Goal: Task Accomplishment & Management: Contribute content

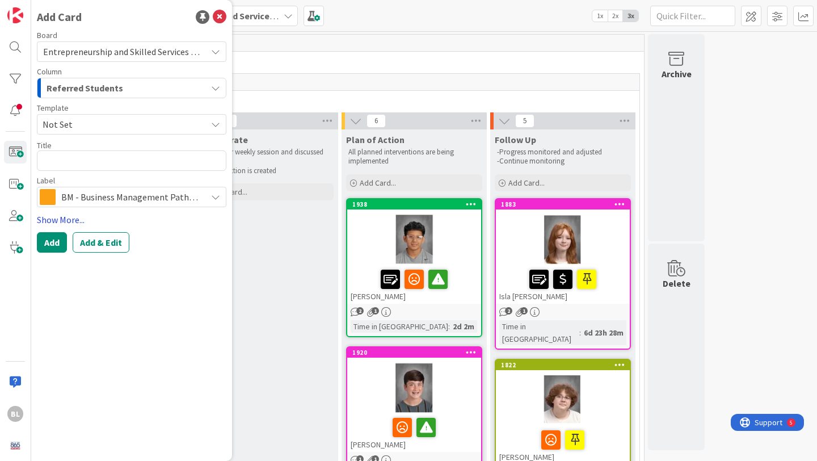
click at [65, 222] on link "Show More..." at bounding box center [132, 220] width 190 height 14
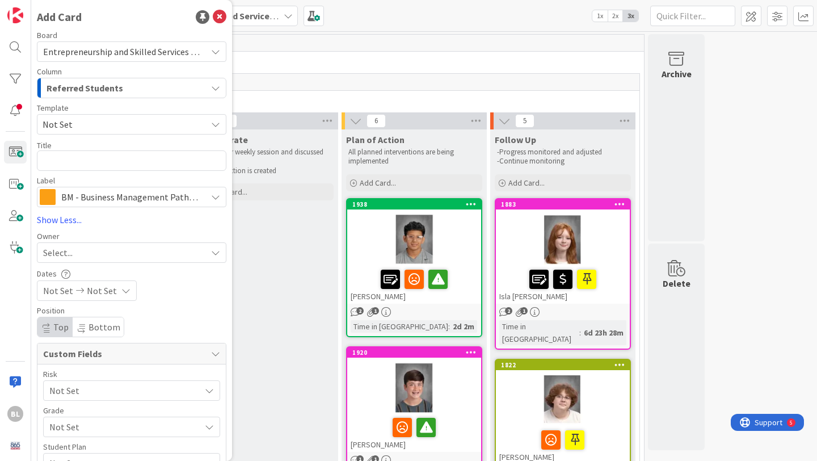
click at [76, 121] on span "Not Set" at bounding box center [121, 124] width 156 height 15
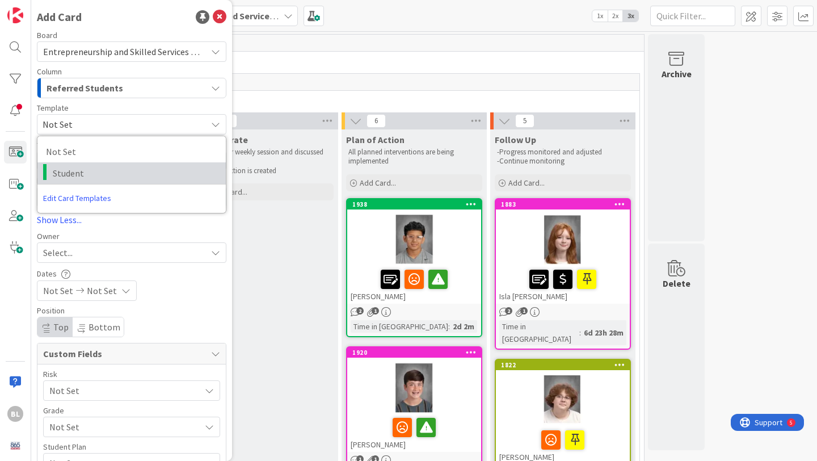
click at [70, 175] on span "Student" at bounding box center [135, 173] width 165 height 15
type textarea "x"
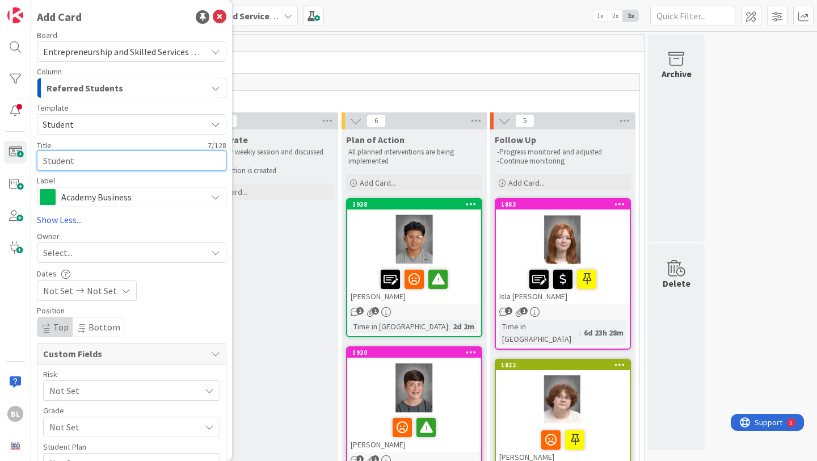
click at [82, 163] on textarea "Student" at bounding box center [132, 160] width 190 height 20
drag, startPoint x: 82, startPoint y: 163, endPoint x: 41, endPoint y: 165, distance: 40.9
click at [41, 165] on textarea "Student" at bounding box center [132, 160] width 190 height 20
type textarea "H"
type textarea "x"
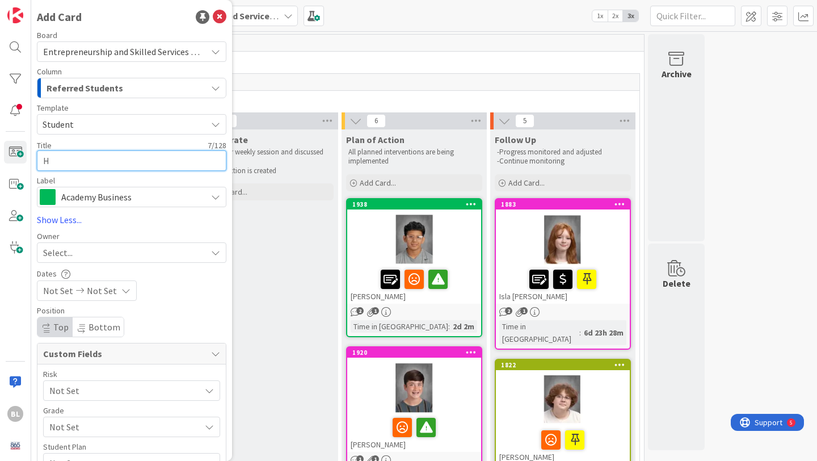
type textarea "Ha"
type textarea "x"
type textarea "Hay"
type textarea "x"
type textarea "Hayl"
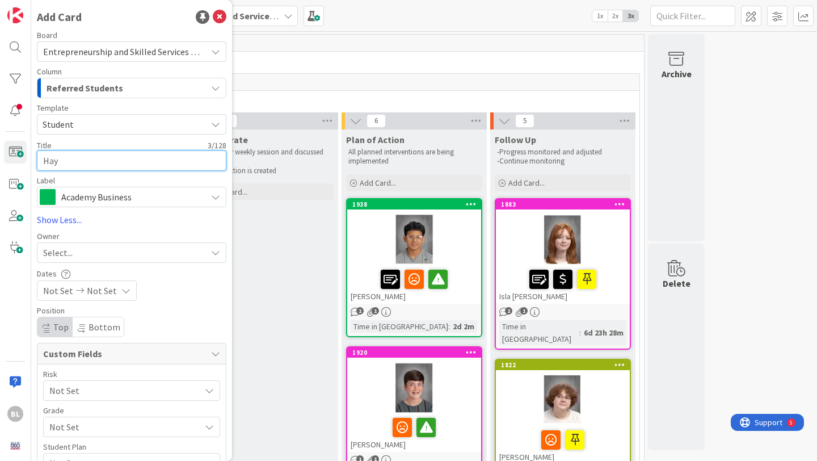
type textarea "x"
type textarea "Hayle"
type textarea "x"
type textarea "Haylee"
type textarea "x"
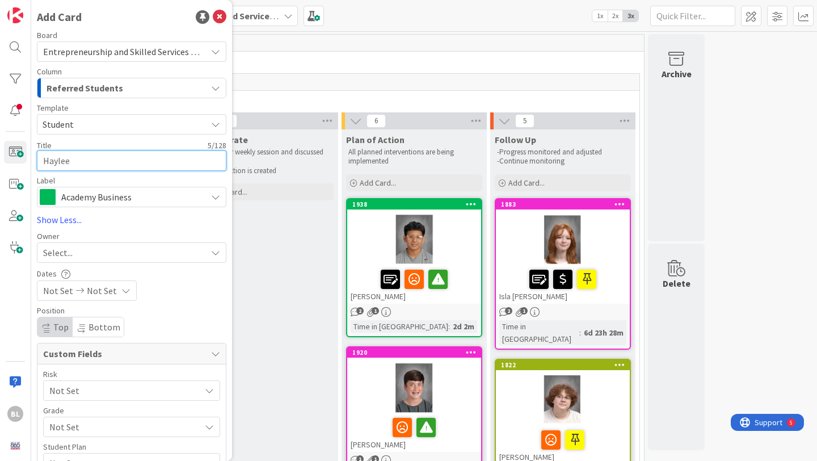
type textarea "Haylee"
type textarea "x"
type textarea "[PERSON_NAME]"
type textarea "x"
type textarea "Haylee pa"
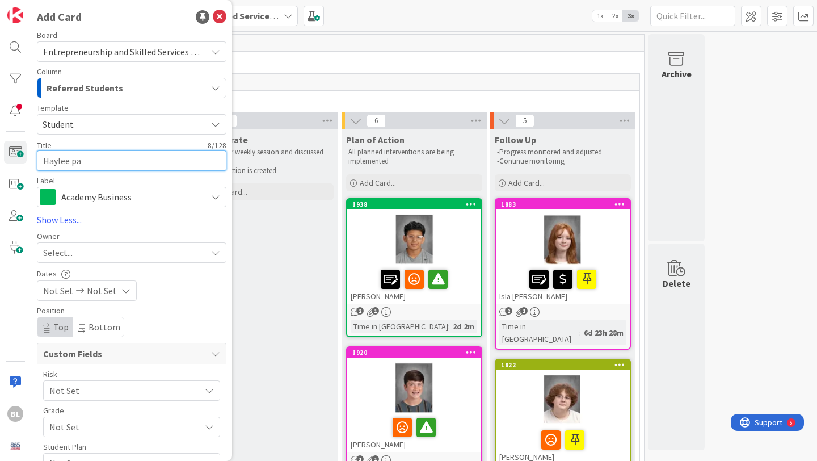
type textarea "x"
type textarea "Haylee par"
type textarea "x"
type textarea "[GEOGRAPHIC_DATA]"
type textarea "x"
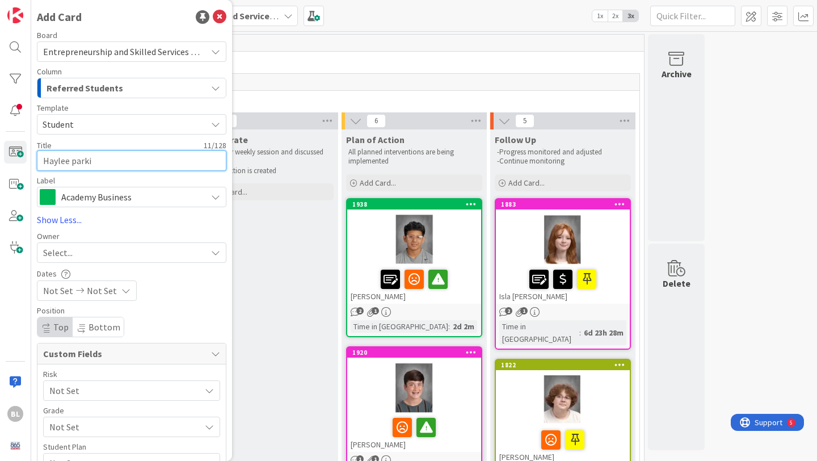
type textarea "Haylee parkio"
type textarea "x"
type textarea "Haylee parki"
type textarea "x"
type textarea "[GEOGRAPHIC_DATA]"
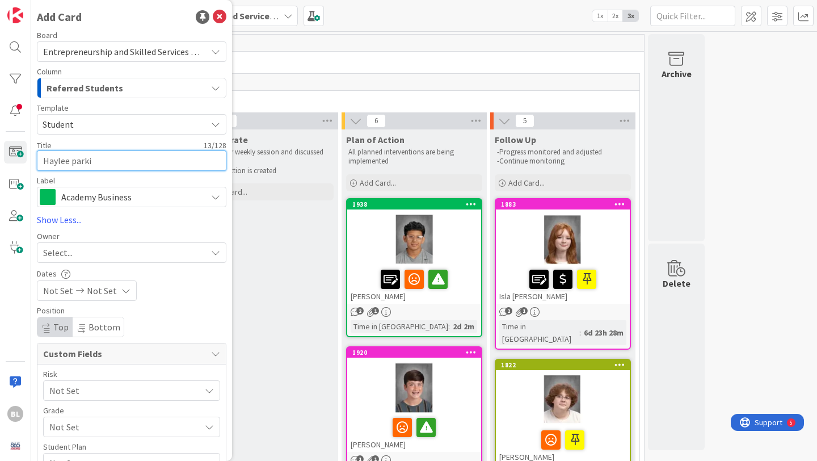
type textarea "x"
type textarea "Haylee par"
type textarea "x"
type textarea "Haylee pa"
type textarea "x"
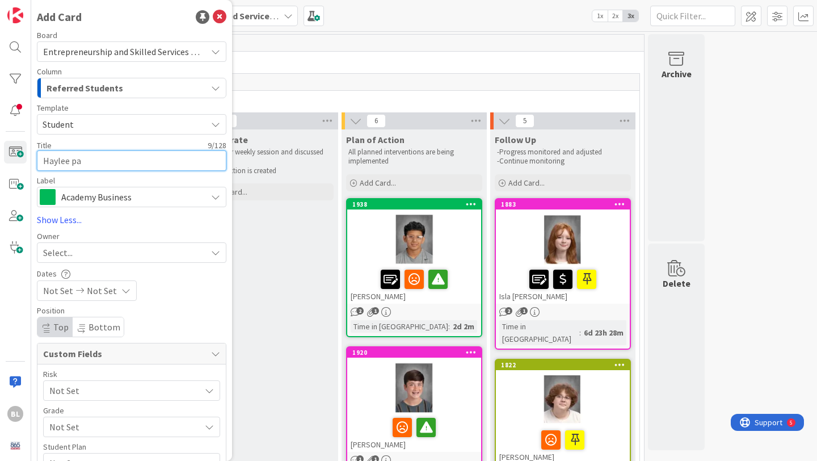
type textarea "[PERSON_NAME]"
type textarea "x"
type textarea "Haylee"
type textarea "x"
type textarea "[PERSON_NAME]"
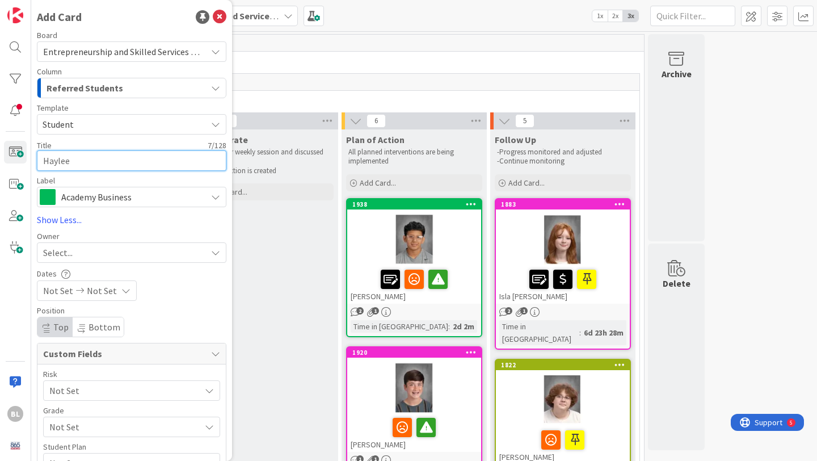
type textarea "x"
type textarea "[PERSON_NAME]"
type textarea "x"
type textarea "[PERSON_NAME]"
type textarea "x"
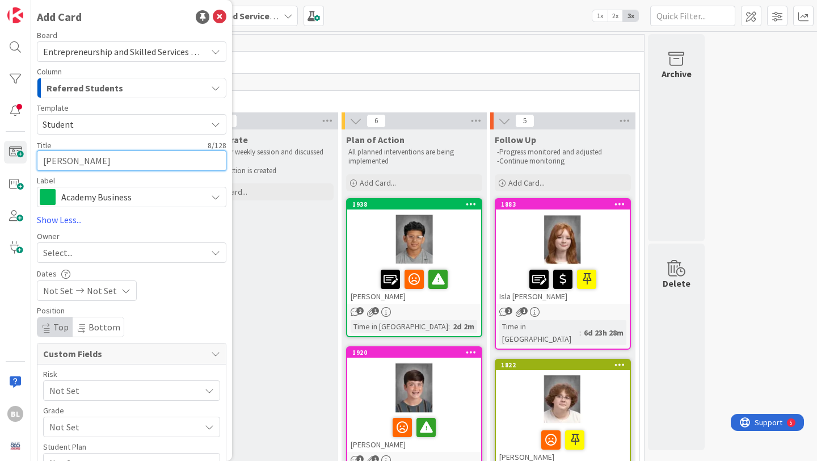
type textarea "[GEOGRAPHIC_DATA]"
type textarea "x"
type textarea "[PERSON_NAME]"
type textarea "x"
type textarea "[PERSON_NAME]"
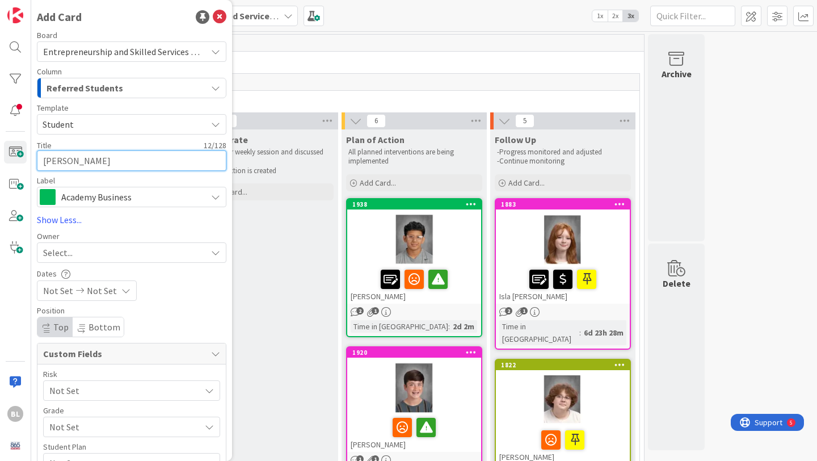
type textarea "x"
type textarea "[PERSON_NAME]"
click at [169, 198] on span "Academy Business" at bounding box center [131, 197] width 140 height 16
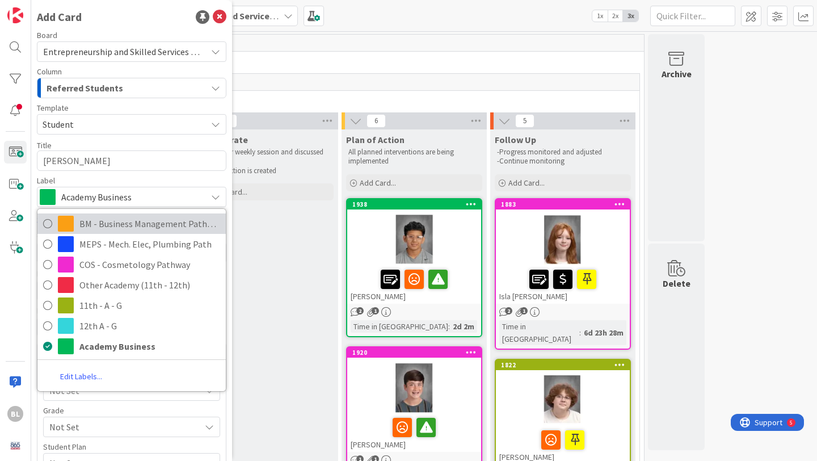
click at [49, 224] on icon at bounding box center [47, 223] width 9 height 17
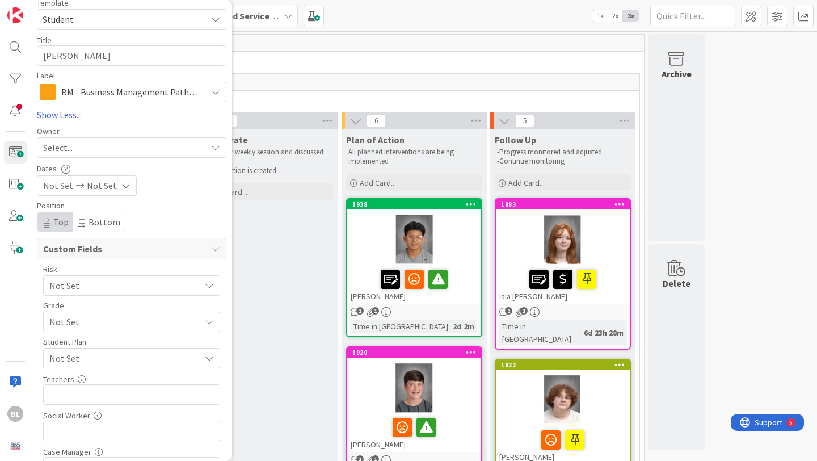
scroll to position [110, 0]
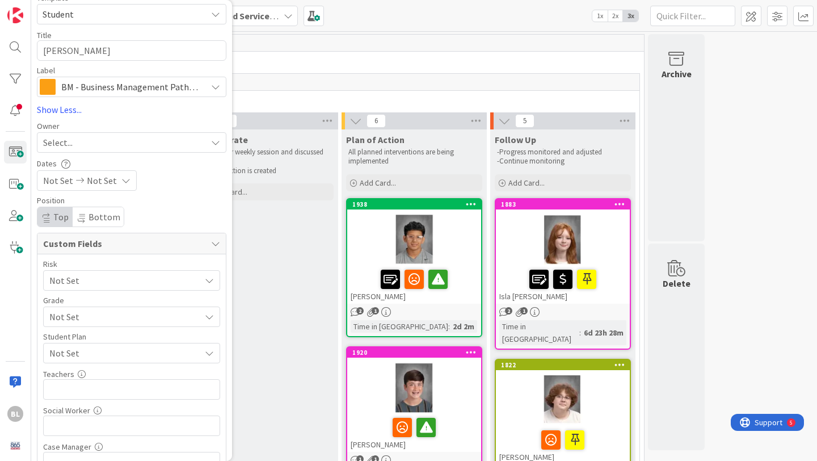
click at [98, 317] on span "Not Set" at bounding box center [121, 317] width 145 height 16
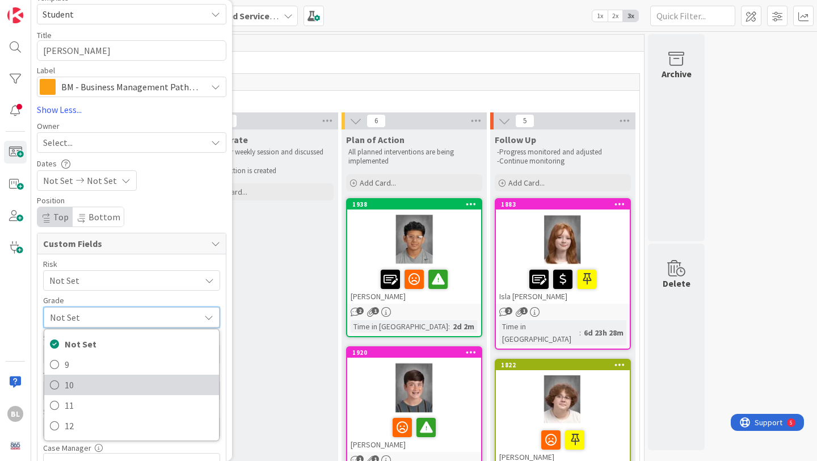
click at [69, 386] on span "10" at bounding box center [139, 384] width 149 height 17
type textarea "x"
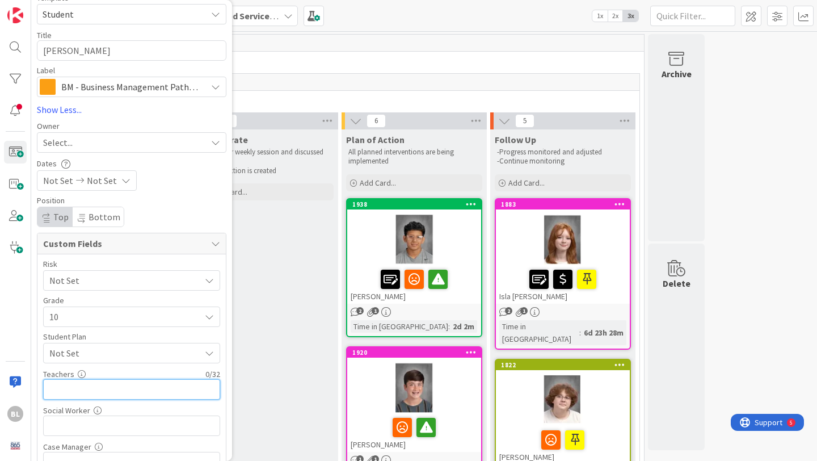
click at [68, 389] on input "text" at bounding box center [131, 389] width 177 height 20
type input "[PERSON_NAME]"
type textarea "x"
type input "[PERSON_NAME],Hi"
type textarea "x"
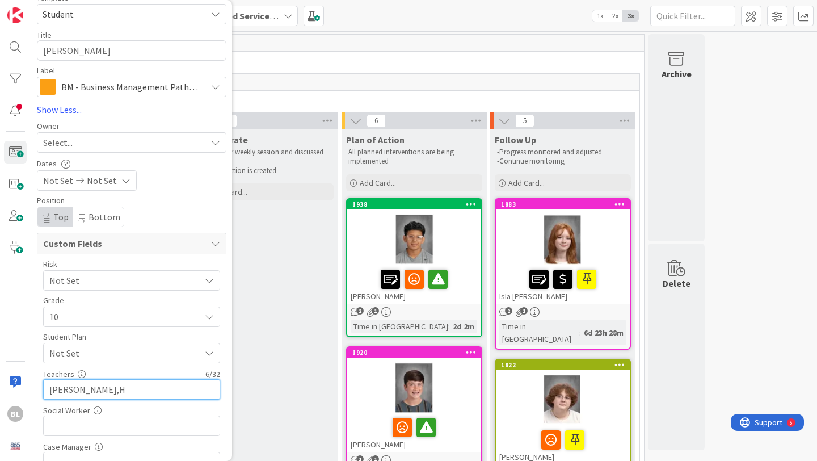
type input "[PERSON_NAME],"
type textarea "x"
type input "[PERSON_NAME],[PERSON_NAME]<"
type textarea "x"
type input "[PERSON_NAME],[PERSON_NAME],[PERSON_NAME]"
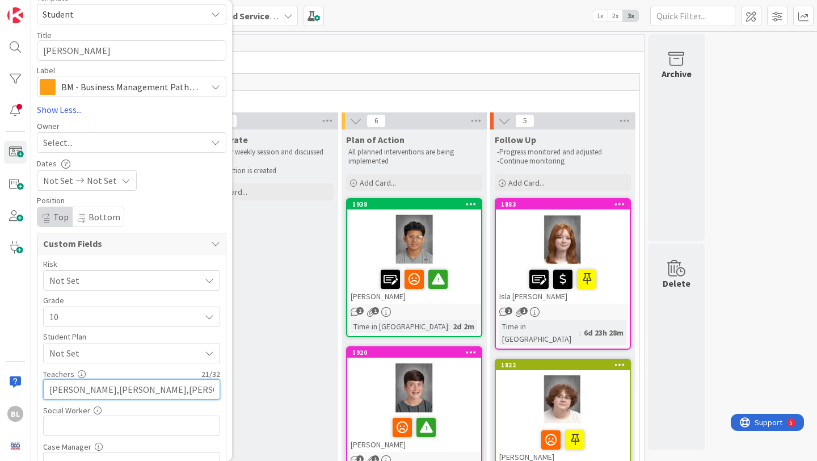
type textarea "x"
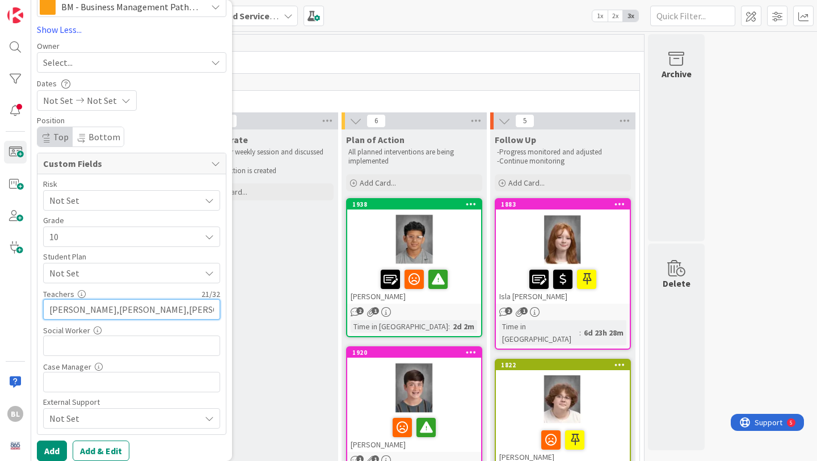
scroll to position [199, 0]
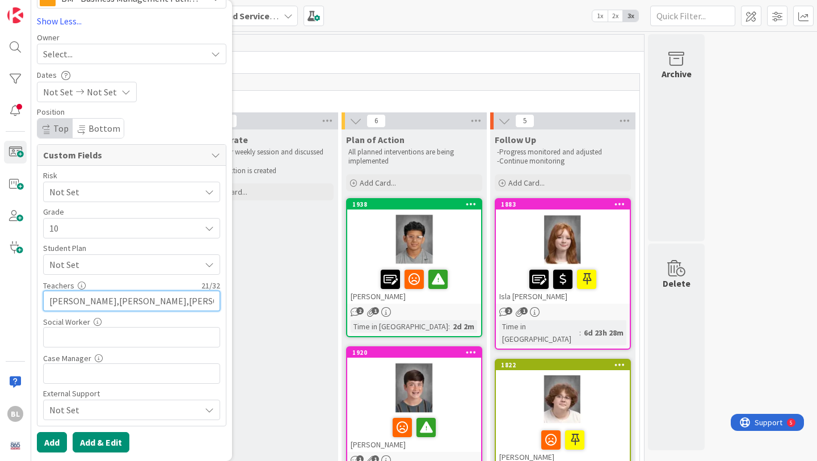
type input "[PERSON_NAME],[PERSON_NAME],[PERSON_NAME]"
click at [95, 439] on button "Add & Edit" at bounding box center [101, 442] width 57 height 20
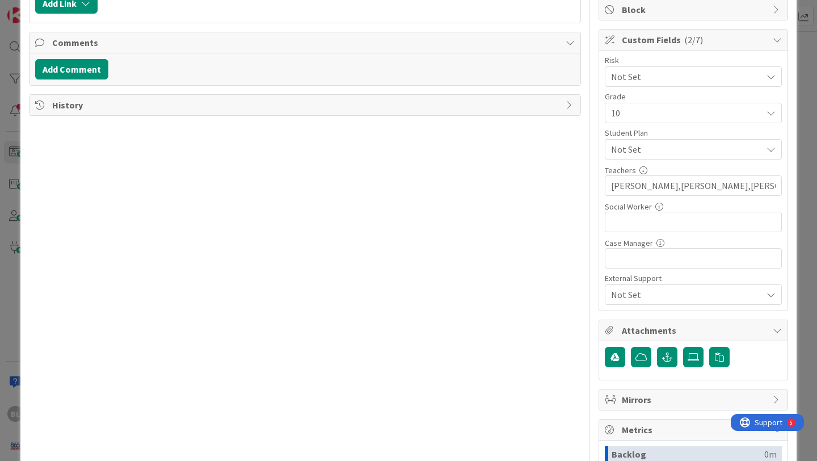
scroll to position [240, 0]
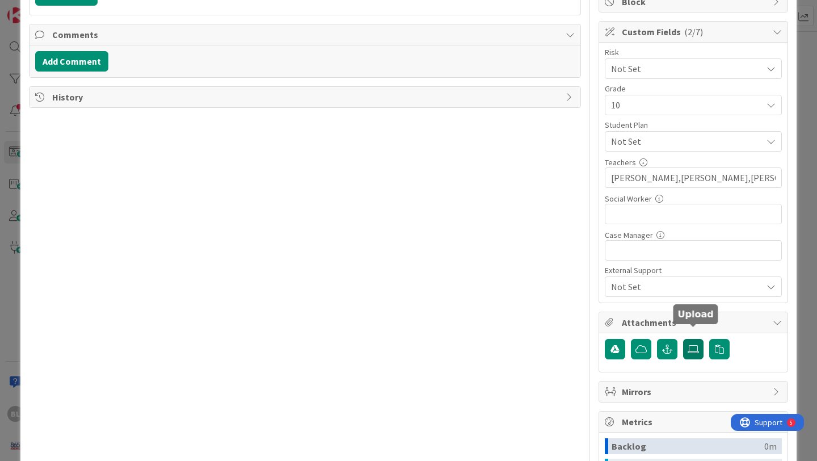
click at [689, 345] on icon at bounding box center [693, 349] width 11 height 9
click at [683, 339] on input "file" at bounding box center [683, 339] width 0 height 0
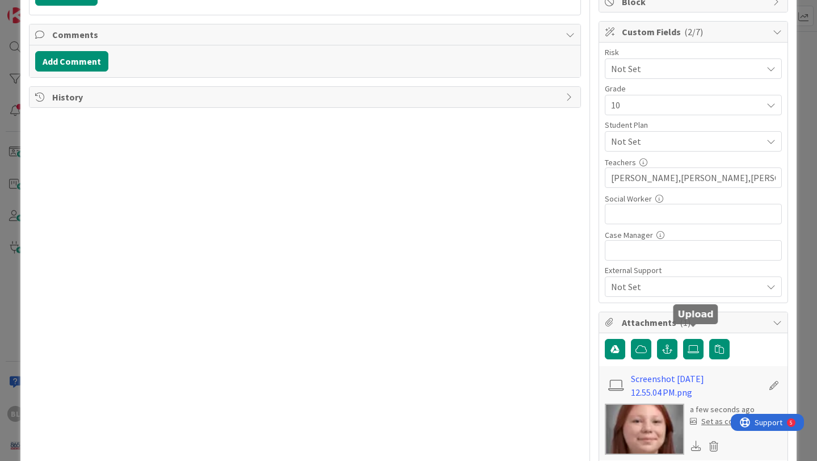
click at [717, 416] on div "Set as cover" at bounding box center [717, 422] width 54 height 12
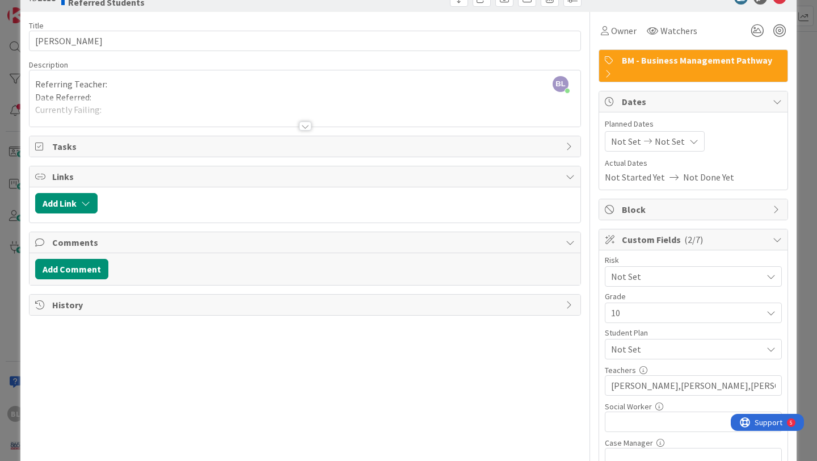
scroll to position [0, 0]
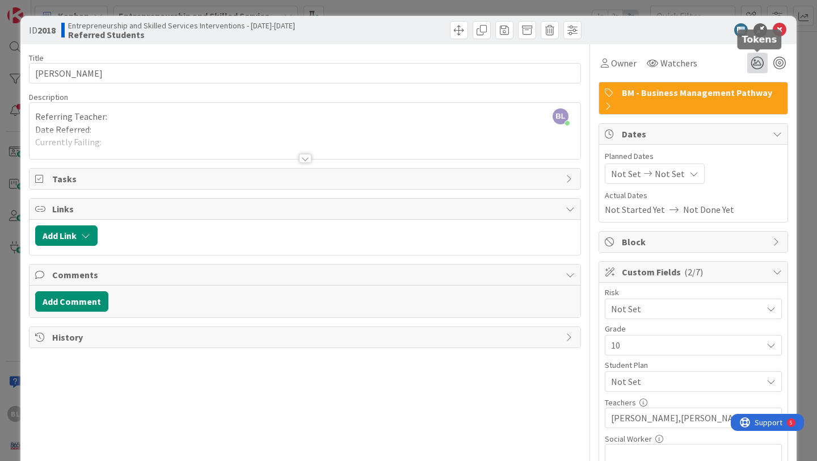
click at [757, 61] on icon at bounding box center [758, 63] width 20 height 20
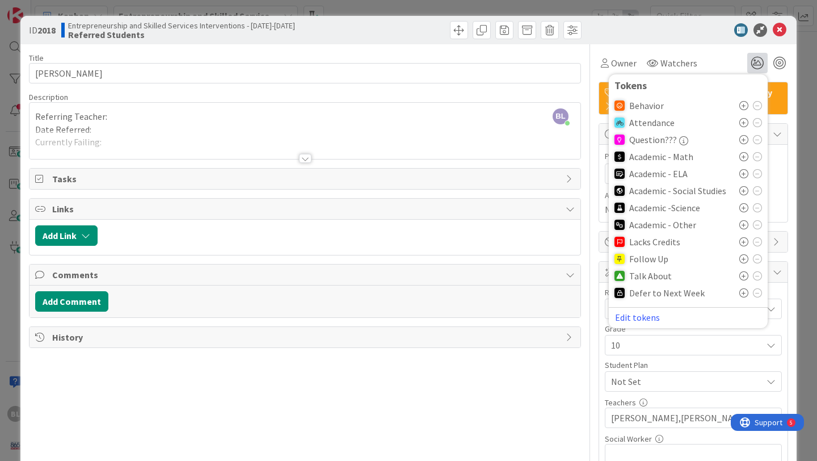
click at [742, 109] on icon at bounding box center [744, 105] width 9 height 9
click at [744, 281] on icon at bounding box center [744, 279] width 9 height 9
click at [303, 161] on div at bounding box center [305, 158] width 12 height 9
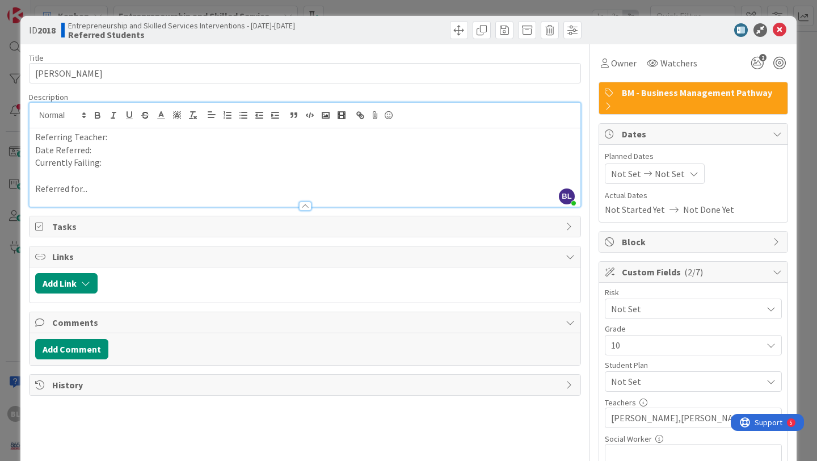
click at [116, 141] on p "Referring Teacher:" at bounding box center [305, 137] width 540 height 13
click at [101, 150] on p "Date Referred:" at bounding box center [305, 150] width 540 height 13
click at [105, 163] on p "Currently Failing:" at bounding box center [305, 162] width 540 height 13
click at [93, 192] on p "Referred for..." at bounding box center [305, 188] width 540 height 13
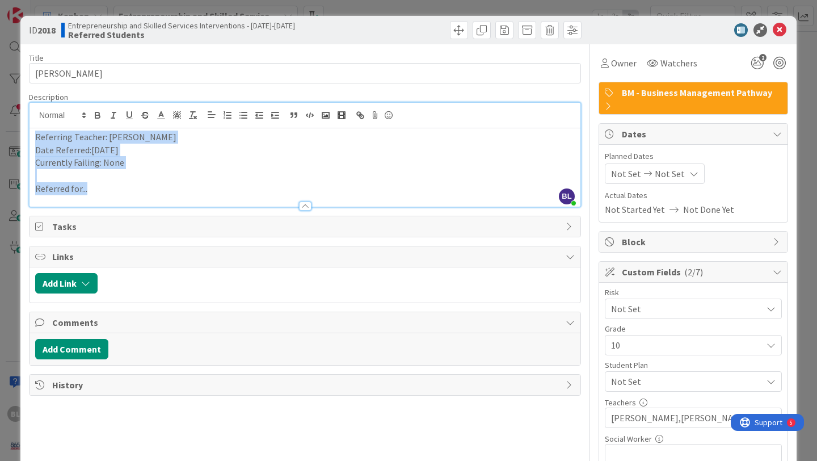
drag, startPoint x: 102, startPoint y: 191, endPoint x: 122, endPoint y: -50, distance: 242.1
click at [122, 0] on html "BL Kanban Entrepreneurship and Skilled Services Interventions - [DATE]-[DATE] 1…" at bounding box center [408, 230] width 817 height 461
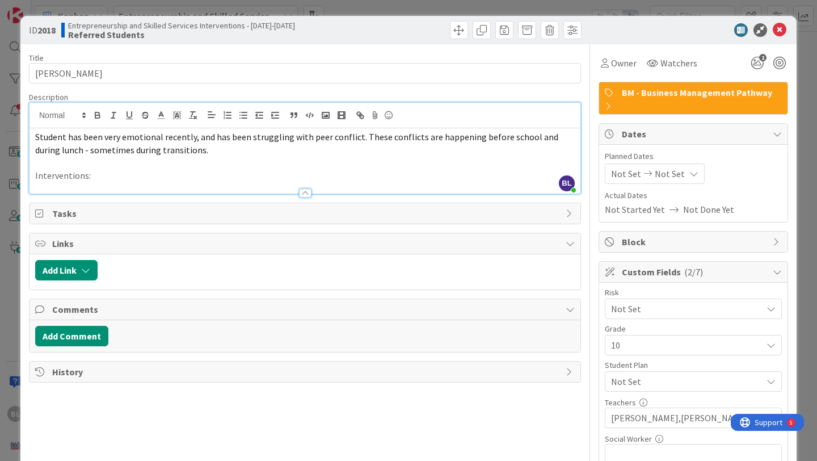
click at [101, 176] on p "Interventions:" at bounding box center [305, 175] width 540 height 13
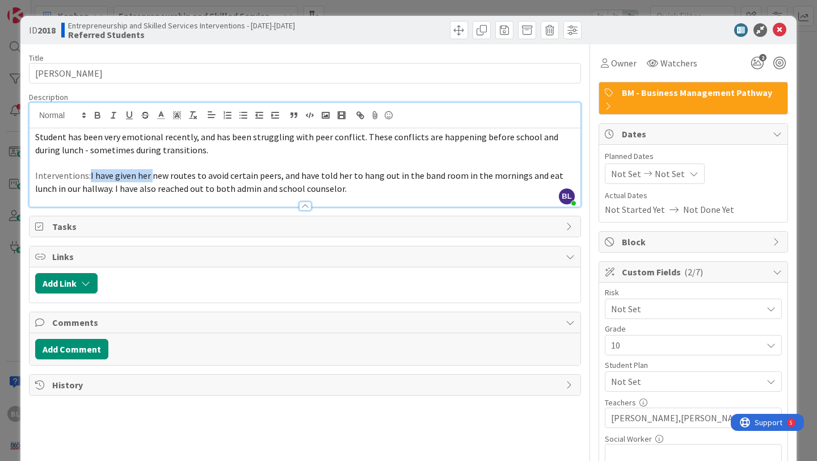
drag, startPoint x: 151, startPoint y: 175, endPoint x: 90, endPoint y: 174, distance: 60.7
click at [90, 174] on span "I have given her new routes to avoid certain peers, and have told her to hang o…" at bounding box center [300, 182] width 530 height 24
click at [94, 175] on span "new routes to avoid certain peers, and have told her to hang out in the band ro…" at bounding box center [292, 182] width 515 height 24
click at [780, 28] on icon at bounding box center [780, 30] width 14 height 14
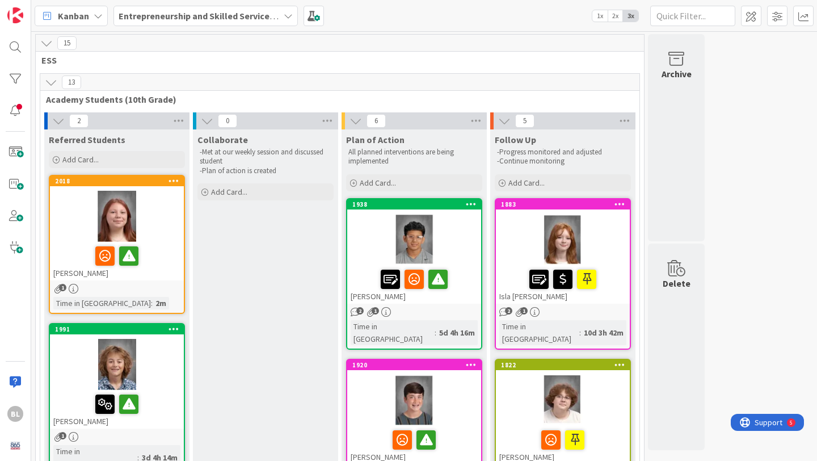
click at [418, 318] on link "1938 [PERSON_NAME] 2 1 Time in [GEOGRAPHIC_DATA] : 5d 4h 16m" at bounding box center [414, 274] width 136 height 152
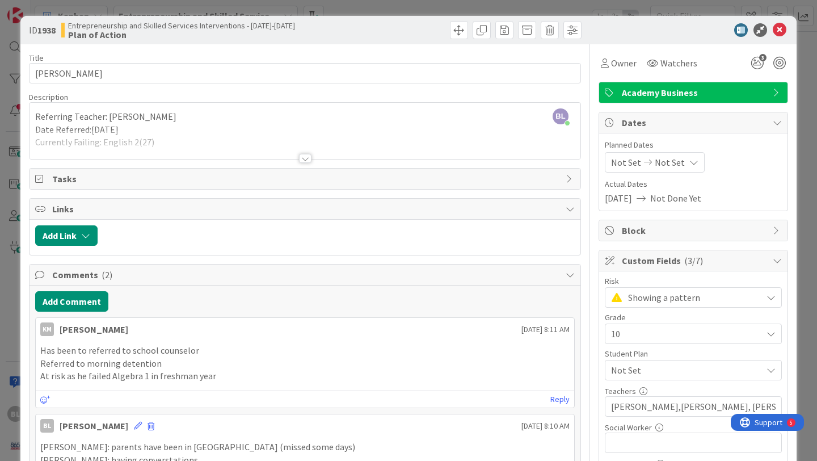
click at [305, 158] on div at bounding box center [305, 158] width 12 height 9
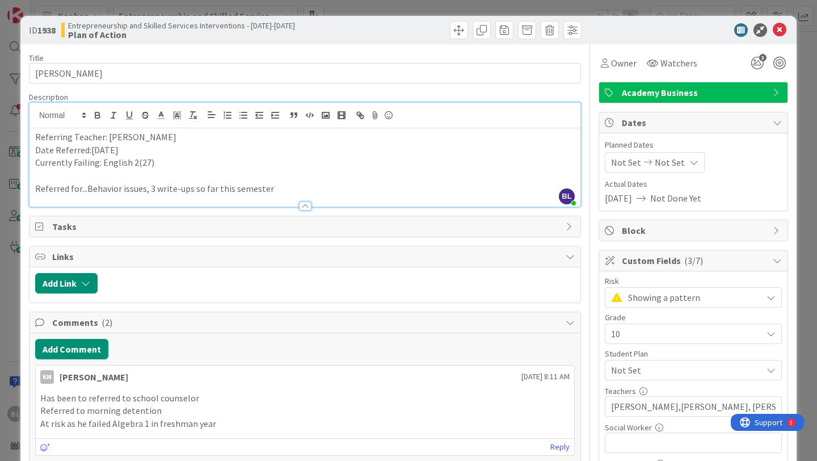
click at [159, 165] on p "Currently Failing: English 2(27)" at bounding box center [305, 162] width 540 height 13
drag, startPoint x: 254, startPoint y: 163, endPoint x: 154, endPoint y: 164, distance: 99.9
click at [154, 164] on p "Currently Failing: English 2(27), 9/8 Grade updated to 53.8" at bounding box center [305, 162] width 540 height 13
click at [159, 115] on icon at bounding box center [161, 115] width 10 height 10
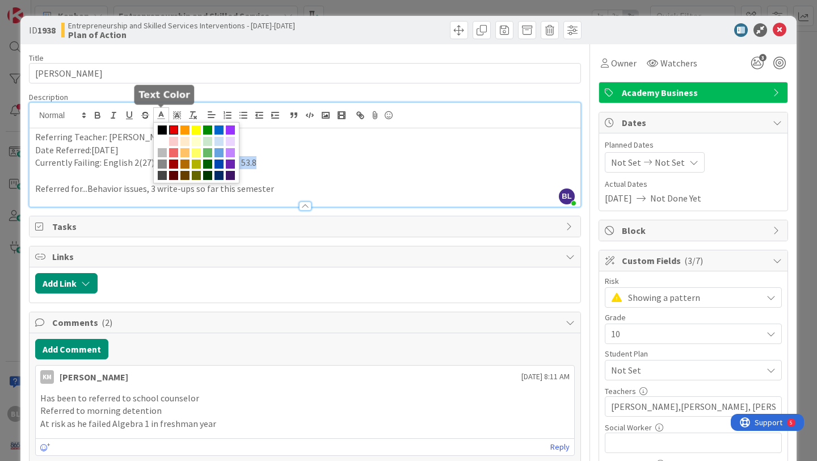
click at [175, 128] on span at bounding box center [173, 129] width 9 height 9
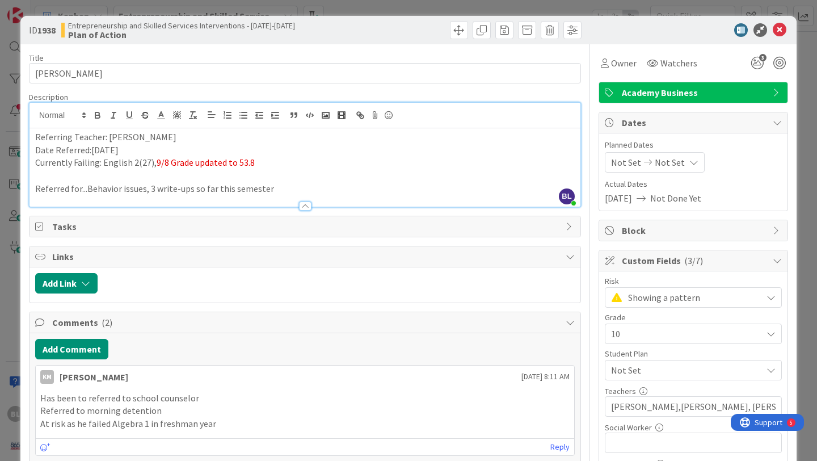
click at [280, 162] on p "Currently Failing: English 2(27), 9/8 Grade updated to 53.8" at bounding box center [305, 162] width 540 height 13
click at [782, 28] on icon at bounding box center [780, 30] width 14 height 14
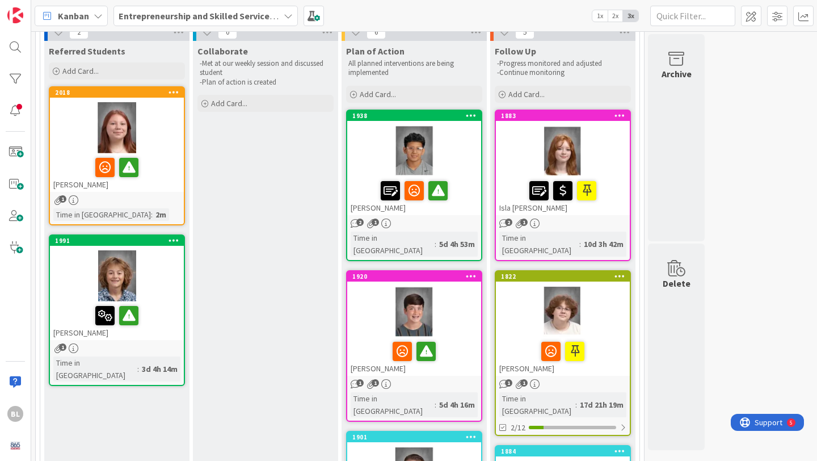
scroll to position [90, 0]
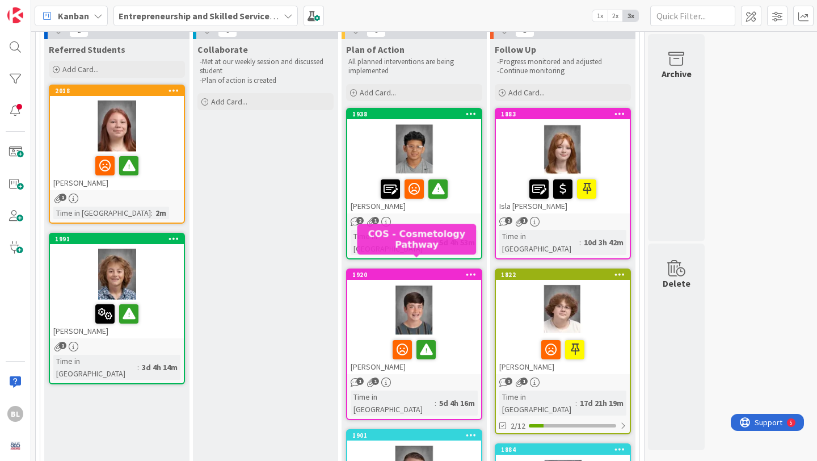
click at [423, 271] on div "1920" at bounding box center [416, 275] width 129 height 8
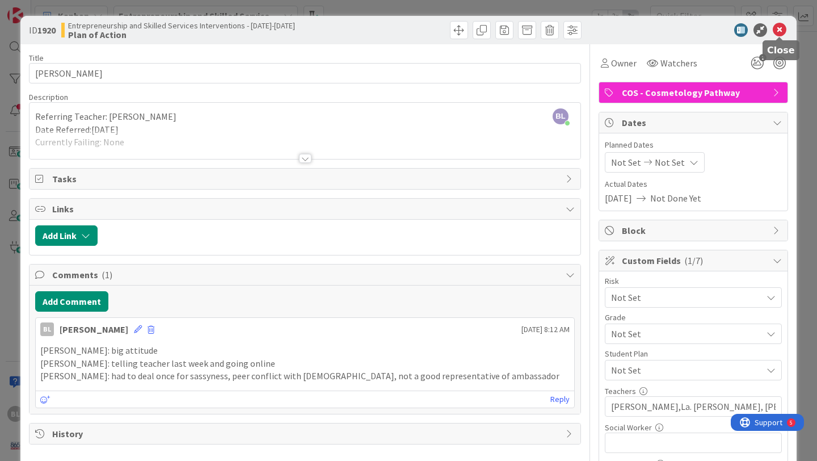
click at [779, 32] on icon at bounding box center [780, 30] width 14 height 14
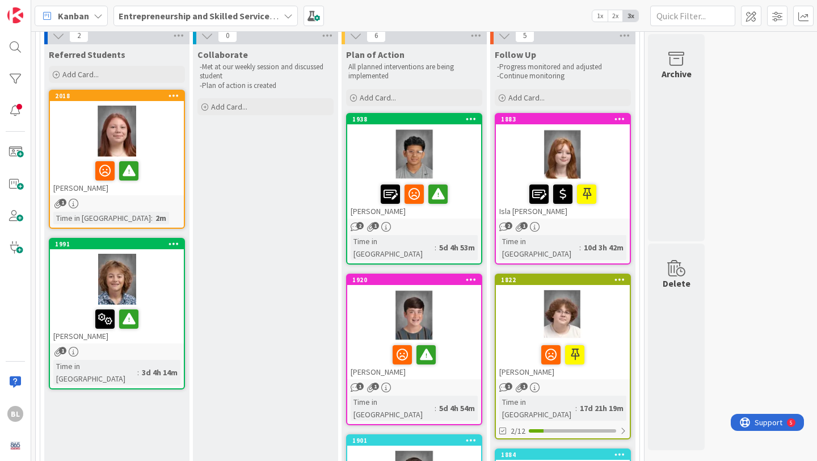
scroll to position [82, 0]
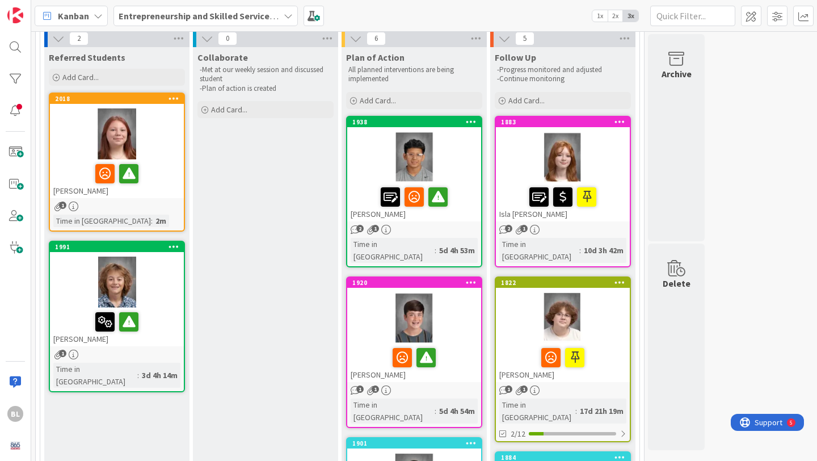
click at [120, 138] on div at bounding box center [117, 133] width 134 height 51
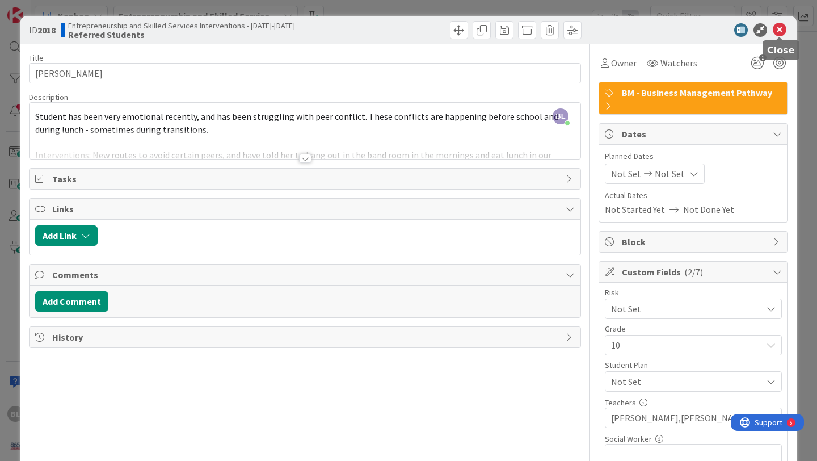
click at [779, 28] on icon at bounding box center [780, 30] width 14 height 14
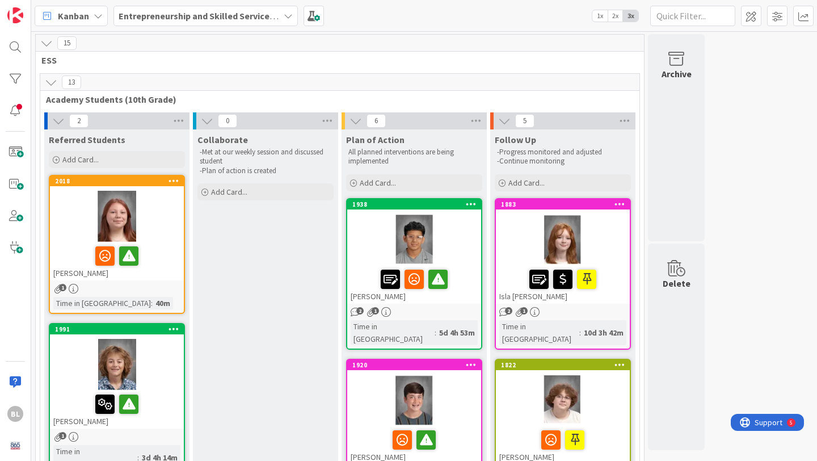
click at [602, 216] on div at bounding box center [563, 239] width 134 height 51
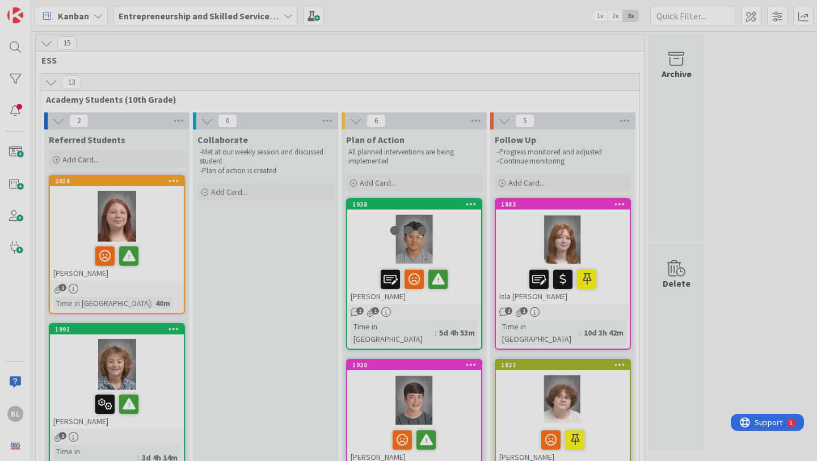
click at [602, 216] on div at bounding box center [408, 230] width 817 height 461
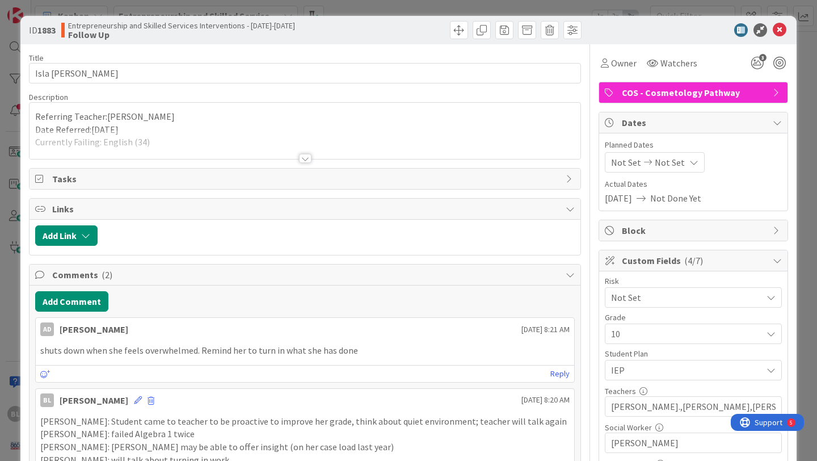
click at [308, 160] on div at bounding box center [305, 158] width 12 height 9
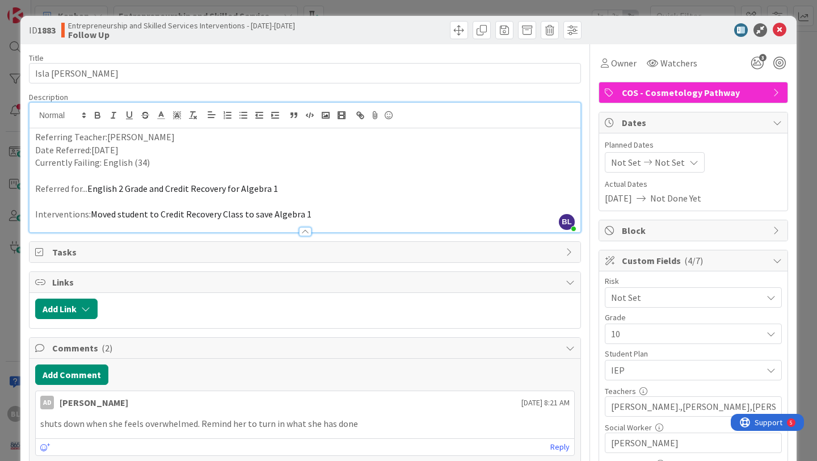
click at [148, 164] on p "Currently Failing: English (34)" at bounding box center [305, 162] width 540 height 13
drag, startPoint x: 278, startPoint y: 164, endPoint x: 150, endPoint y: 163, distance: 127.2
click at [150, 163] on p "Currently Failing: English (34), 9/8 updated English grade (41.4)" at bounding box center [305, 162] width 540 height 13
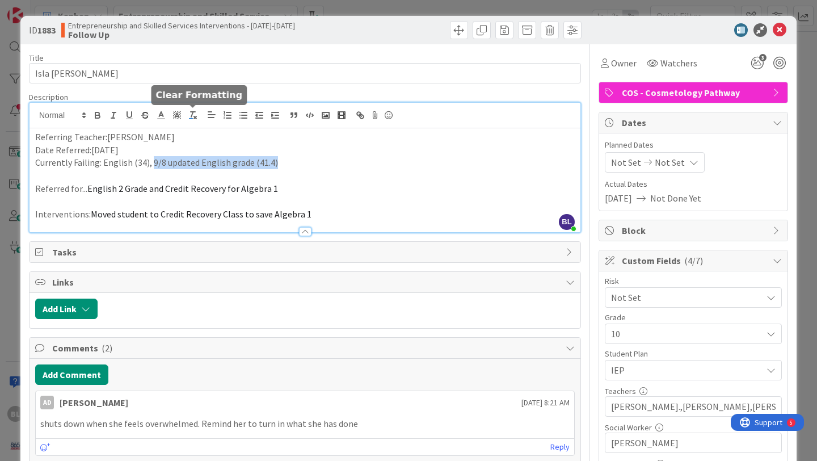
click at [194, 116] on line "button" at bounding box center [195, 117] width 2 height 2
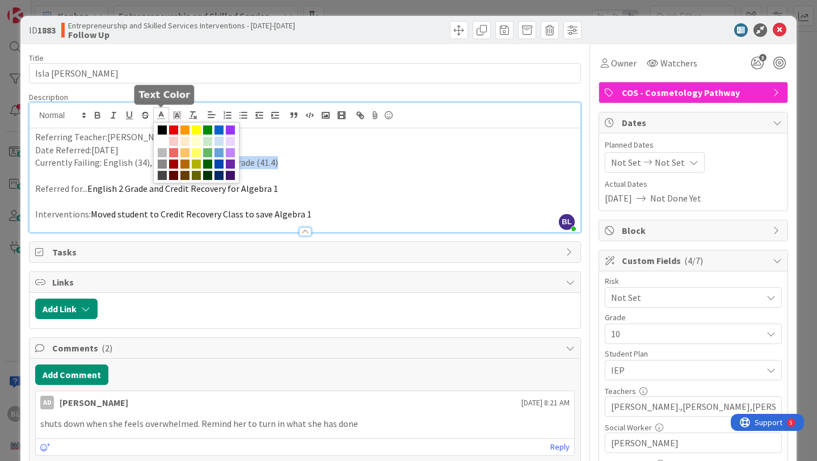
click at [159, 117] on icon at bounding box center [161, 115] width 10 height 10
click at [176, 128] on span at bounding box center [173, 129] width 9 height 9
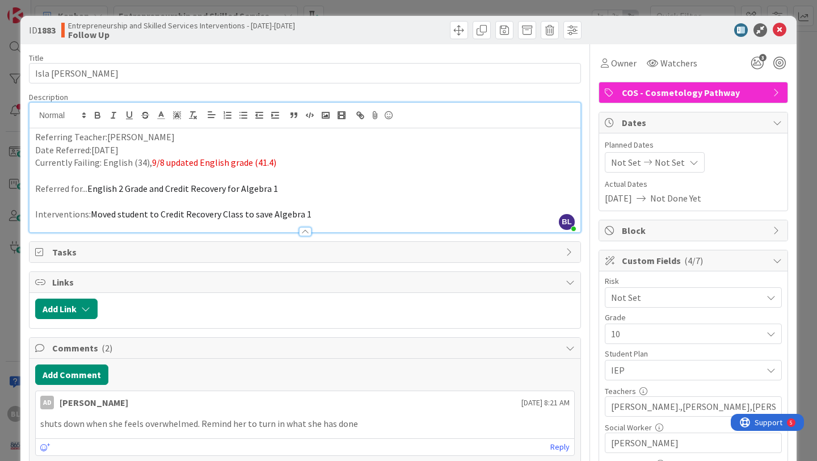
click at [325, 175] on p at bounding box center [305, 175] width 540 height 13
click at [781, 28] on icon at bounding box center [780, 30] width 14 height 14
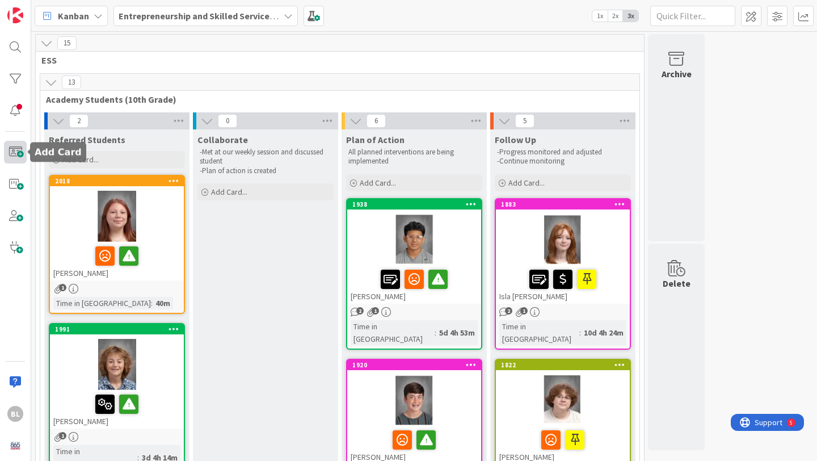
click at [18, 150] on span at bounding box center [15, 152] width 23 height 23
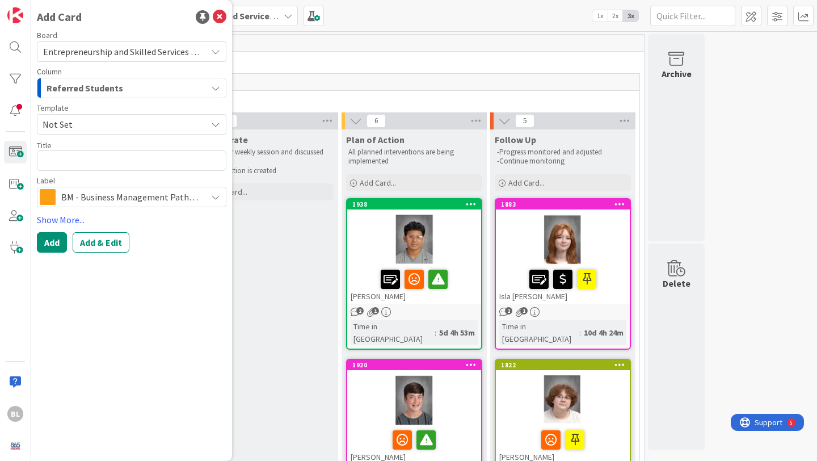
click at [80, 124] on span "Not Set" at bounding box center [121, 124] width 156 height 15
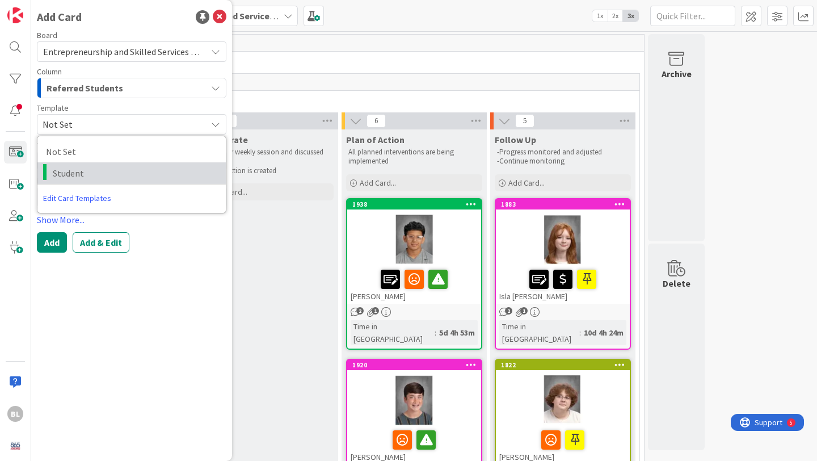
click at [68, 170] on span "Student" at bounding box center [135, 173] width 165 height 15
type textarea "x"
type textarea "Student"
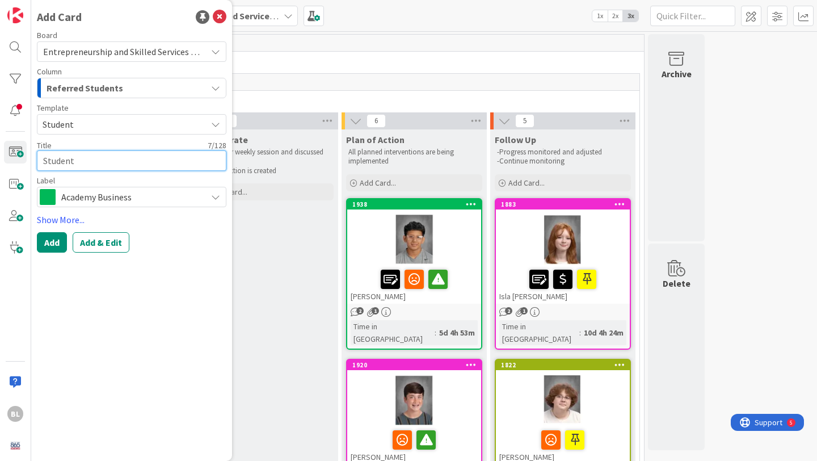
drag, startPoint x: 78, startPoint y: 161, endPoint x: 31, endPoint y: 158, distance: 47.8
click at [31, 158] on div "BL Add Card Board Entrepreneurship and Skilled Services Interventions - [DATE]-…" at bounding box center [15, 230] width 31 height 461
type textarea "x"
type textarea "I"
type textarea "x"
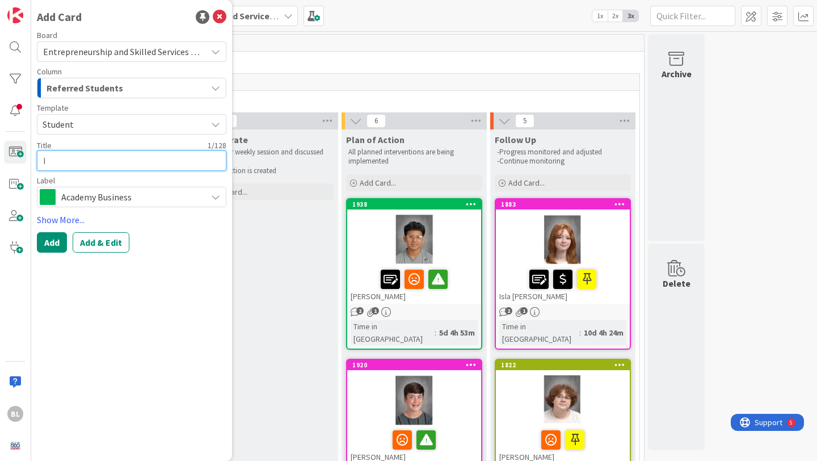
type textarea "Is"
type textarea "x"
type textarea "Isa"
type textarea "x"
type textarea "[DEMOGRAPHIC_DATA]"
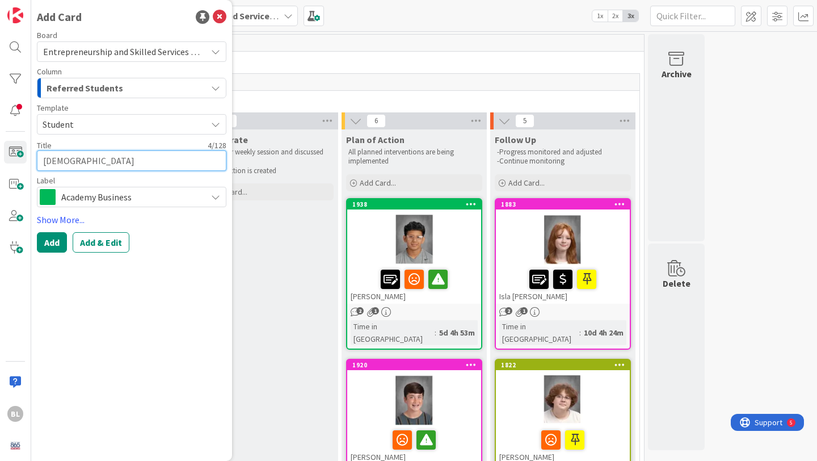
type textarea "x"
type textarea "[PERSON_NAME]"
type textarea "x"
type textarea "[PERSON_NAME]"
type textarea "x"
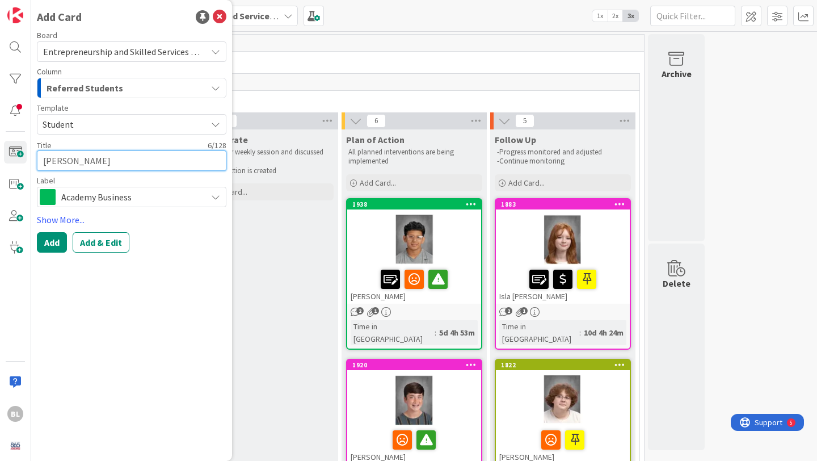
type textarea "[PERSON_NAME]"
type textarea "x"
type textarea "[PERSON_NAME]"
type textarea "x"
type textarea "[PERSON_NAME] For"
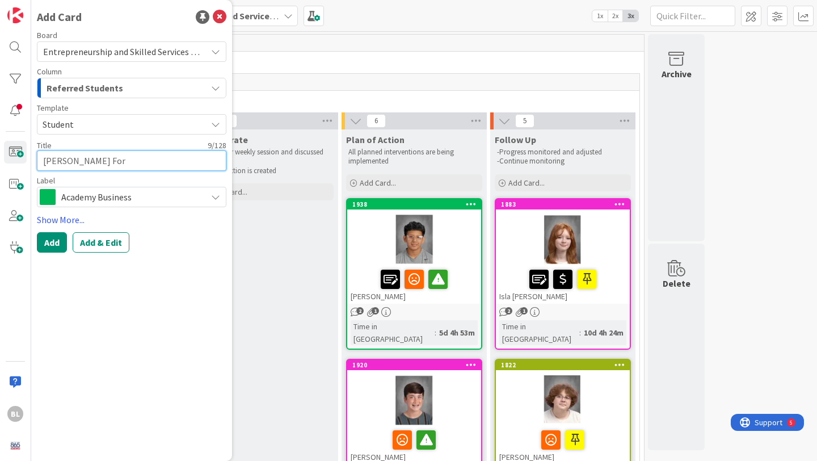
type textarea "x"
type textarea "[PERSON_NAME]"
click at [170, 200] on span "Academy Business" at bounding box center [131, 197] width 140 height 16
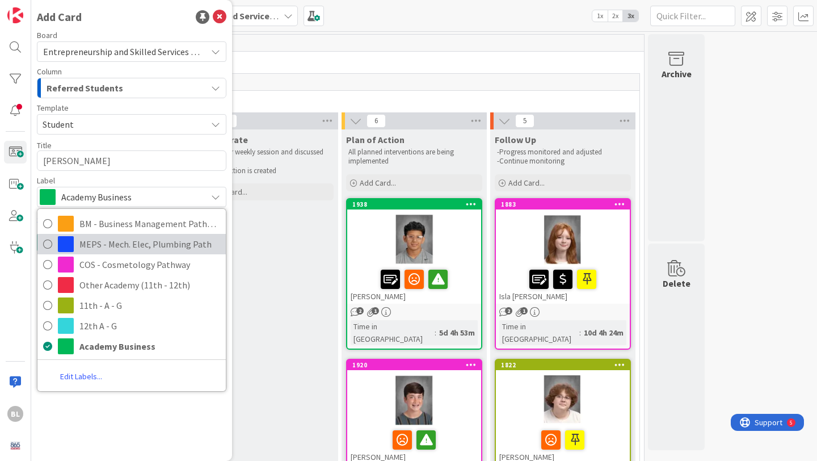
click at [100, 245] on span "MEPS - Mech. Elec, Plumbing Path" at bounding box center [149, 244] width 141 height 17
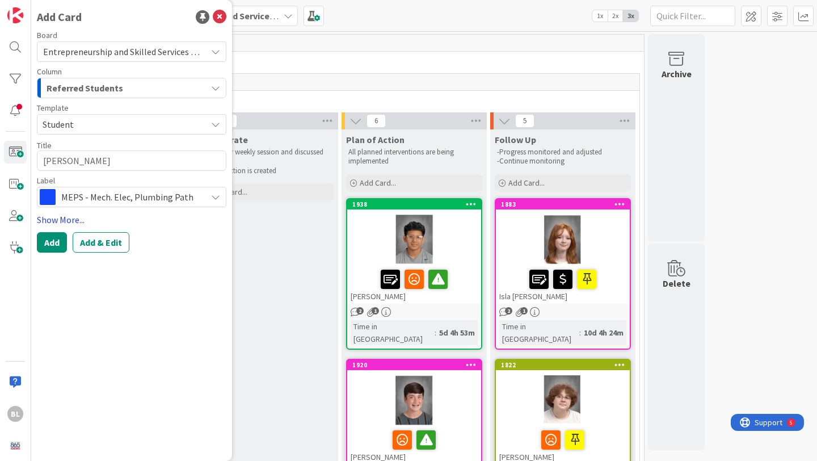
click at [68, 215] on link "Show More..." at bounding box center [132, 220] width 190 height 14
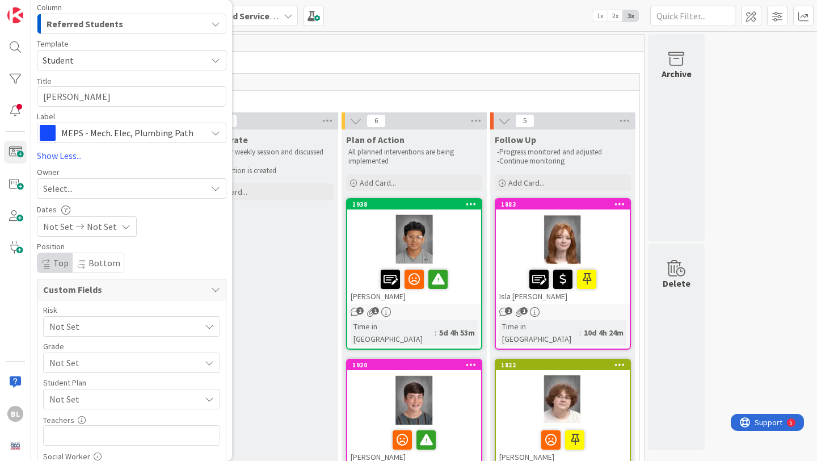
scroll to position [66, 0]
click at [98, 361] on span "Not Set" at bounding box center [121, 360] width 145 height 16
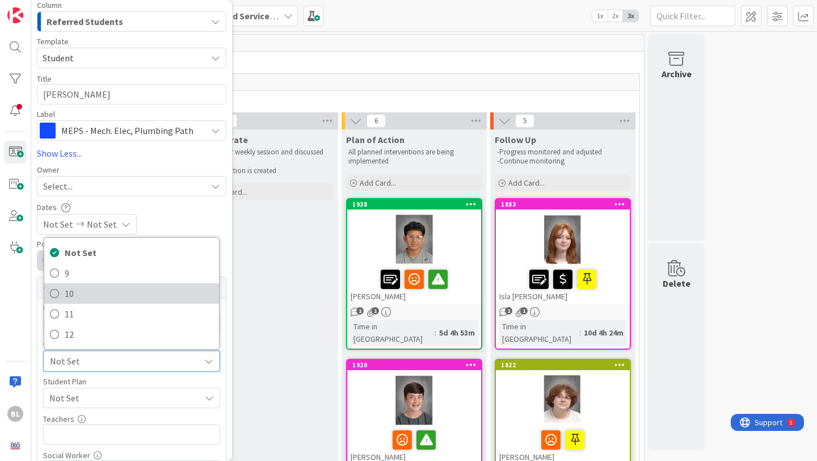
click at [69, 291] on span "10" at bounding box center [139, 293] width 149 height 17
type textarea "x"
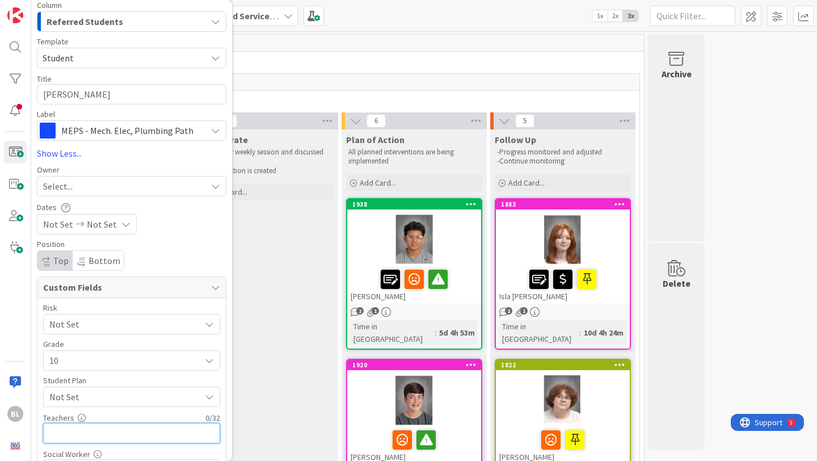
click at [66, 437] on input "text" at bounding box center [131, 433] width 177 height 20
type input "Tamps"
type textarea "x"
type input "Tampas,"
type textarea "x"
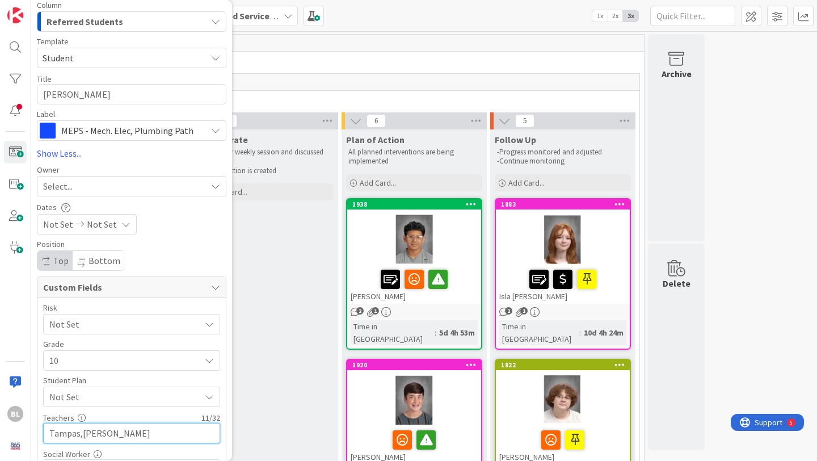
type input "Tampas,Meade"
type textarea "x"
type input "Tampas,Meade,"
type textarea "x"
type input "Tampas,Meade,Alam,"
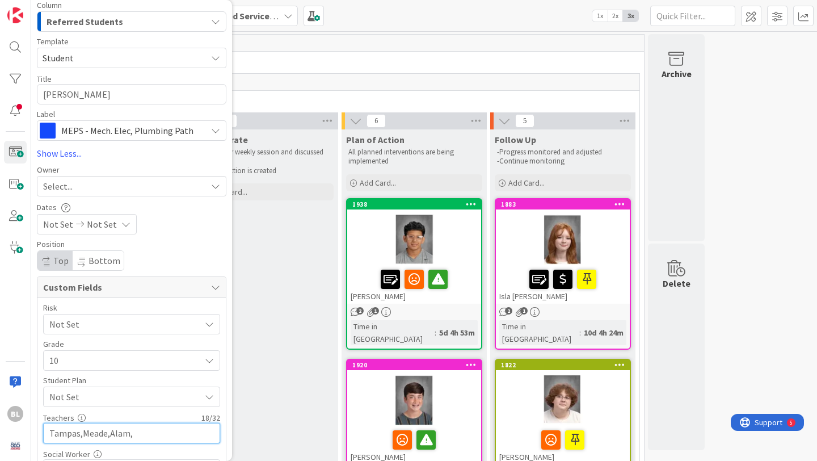
type textarea "x"
type input "Tampas,Meade,[PERSON_NAME]"
type textarea "x"
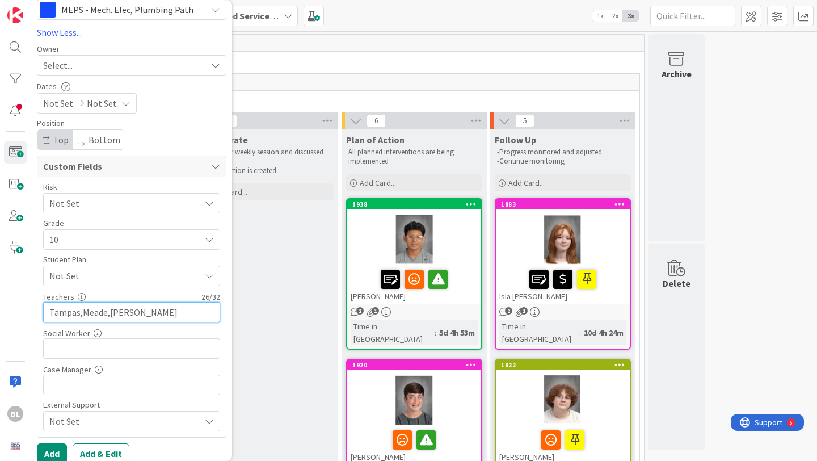
scroll to position [199, 0]
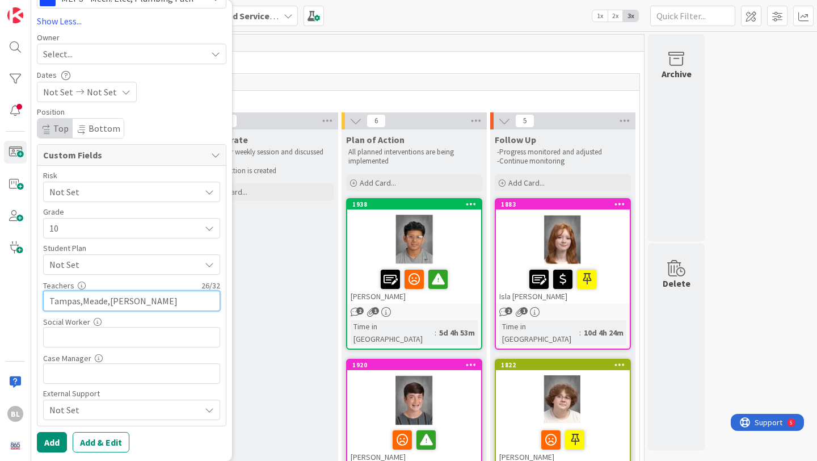
type input "Tampas,Meade,[PERSON_NAME]"
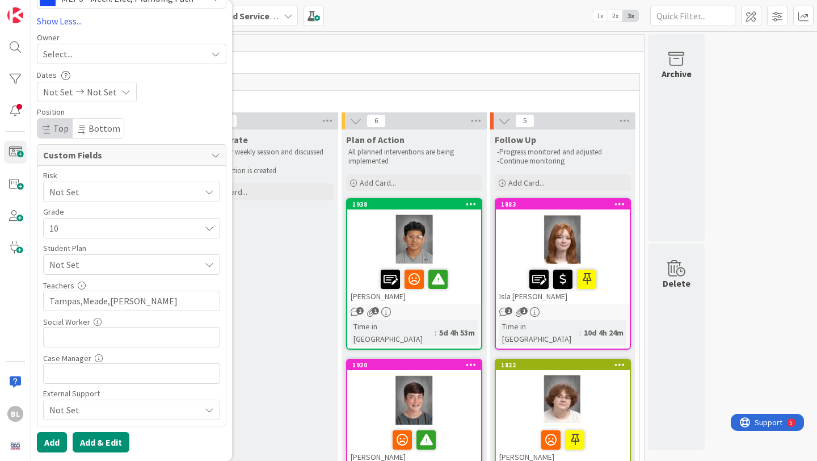
click at [91, 442] on button "Add & Edit" at bounding box center [101, 442] width 57 height 20
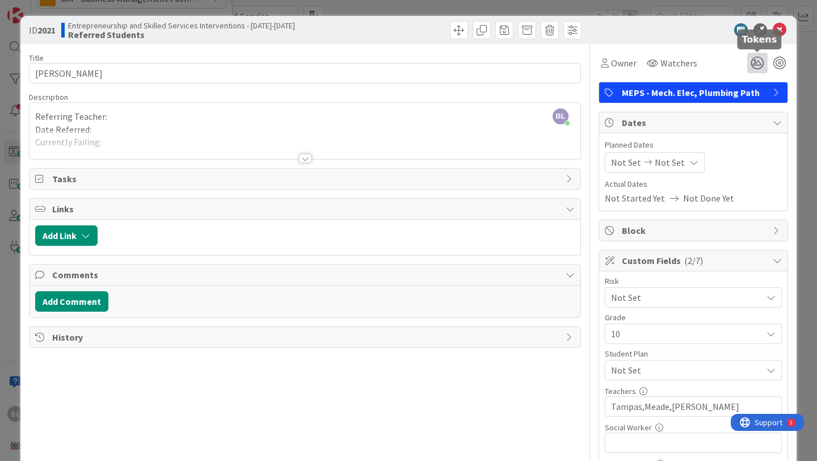
click at [759, 65] on icon at bounding box center [758, 63] width 20 height 20
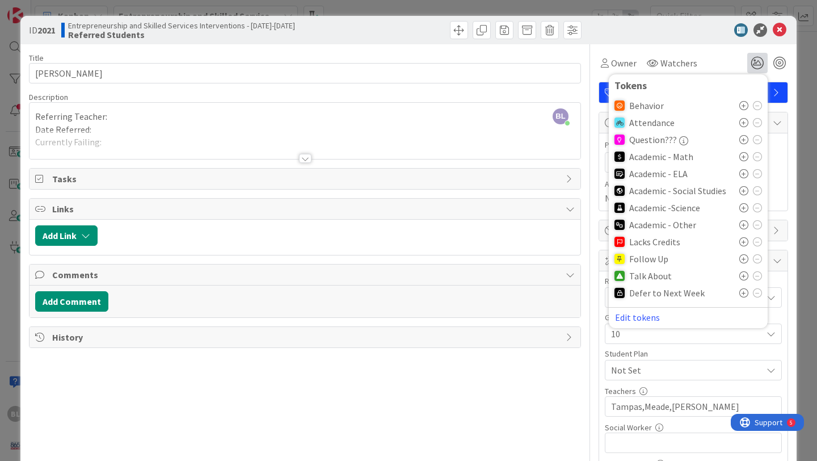
click at [741, 103] on icon at bounding box center [744, 105] width 9 height 9
click at [745, 278] on icon at bounding box center [744, 279] width 9 height 9
click at [506, 435] on div "Title 10 / 128 [PERSON_NAME] Description [PERSON_NAME] just joined Referring Te…" at bounding box center [305, 449] width 552 height 811
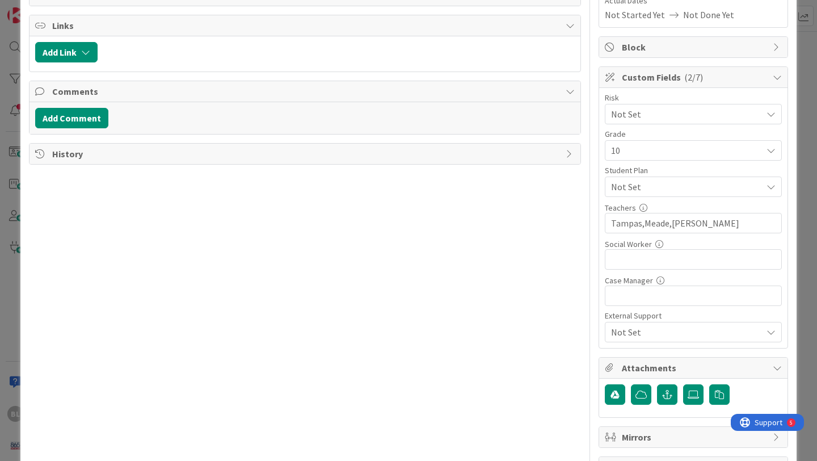
scroll to position [205, 0]
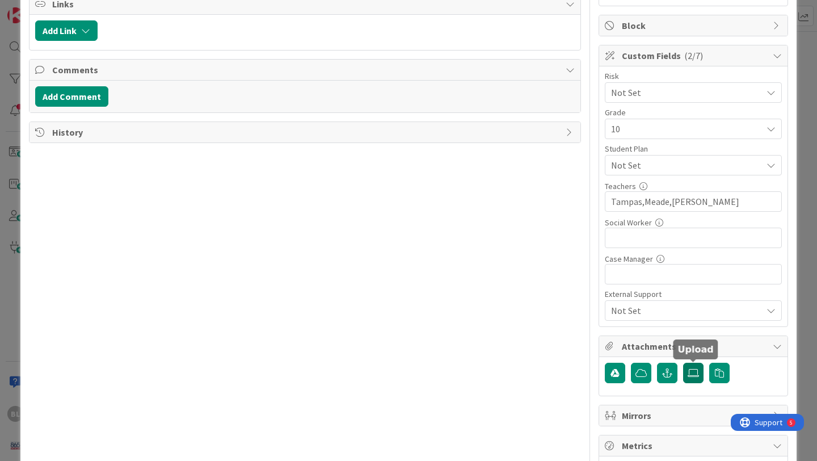
click at [693, 373] on icon at bounding box center [693, 372] width 11 height 9
click at [683, 363] on input "file" at bounding box center [683, 363] width 0 height 0
click at [695, 375] on icon at bounding box center [693, 372] width 11 height 9
click at [683, 363] on input "file" at bounding box center [683, 363] width 0 height 0
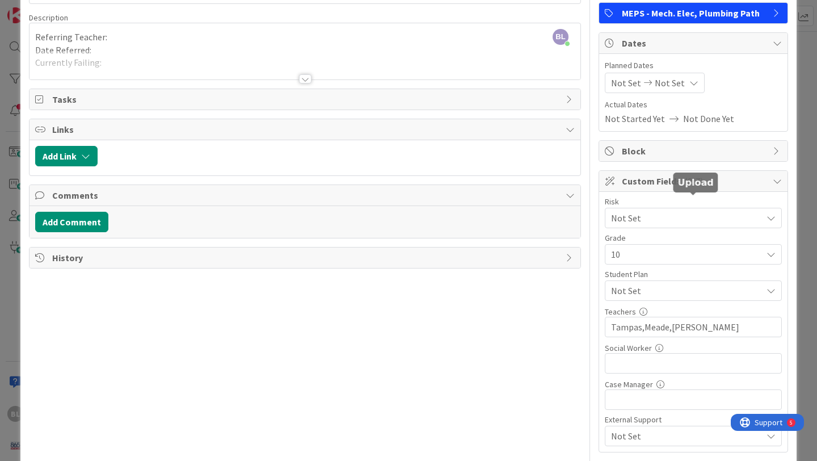
scroll to position [0, 0]
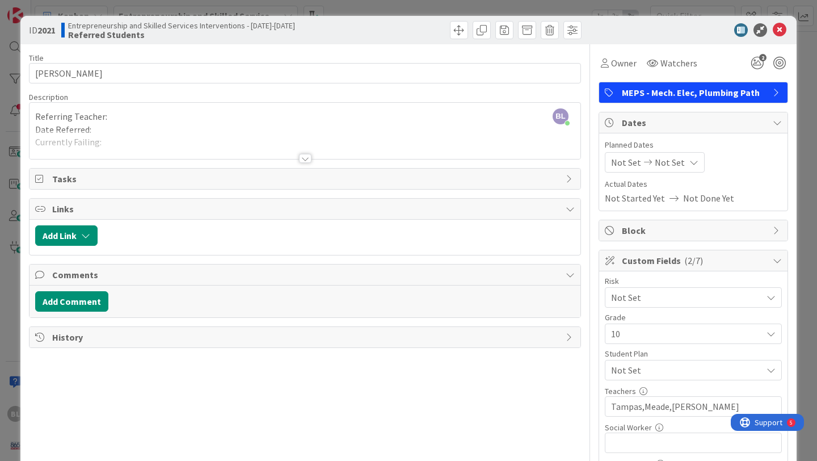
click at [307, 155] on div at bounding box center [305, 158] width 12 height 9
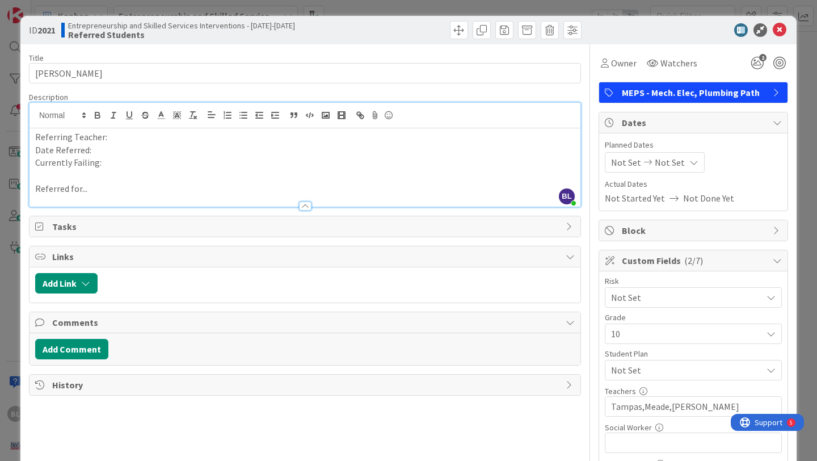
click at [110, 140] on p "Referring Teacher:" at bounding box center [305, 137] width 540 height 13
click at [102, 153] on p "Date Referred:" at bounding box center [305, 150] width 540 height 13
click at [106, 165] on p "Currently Failing:" at bounding box center [305, 162] width 540 height 13
click at [95, 188] on p "Referred for..." at bounding box center [305, 188] width 540 height 13
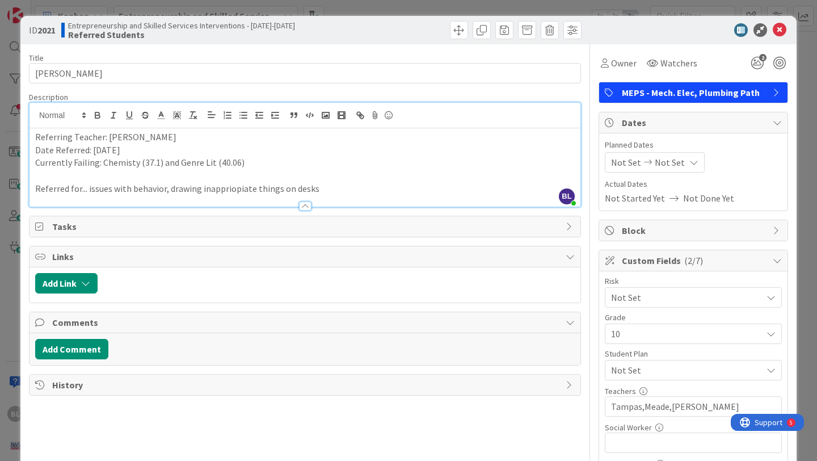
click at [234, 188] on p "Referred for... issues with behavior, drawing inappriopiate things on desks" at bounding box center [305, 188] width 540 height 13
click at [779, 28] on icon at bounding box center [780, 30] width 14 height 14
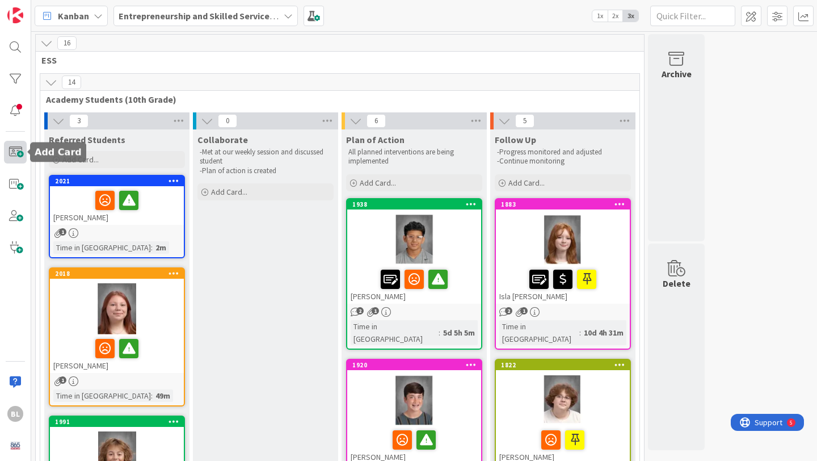
click at [14, 152] on span at bounding box center [15, 152] width 23 height 23
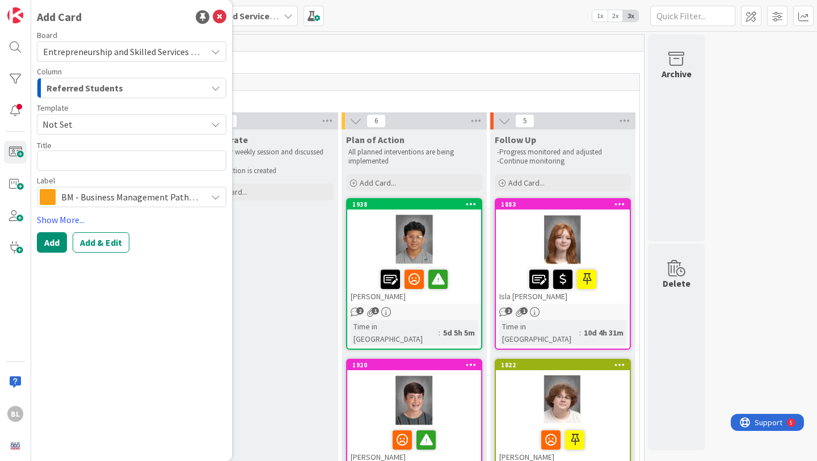
click at [77, 126] on span "Not Set" at bounding box center [121, 124] width 156 height 15
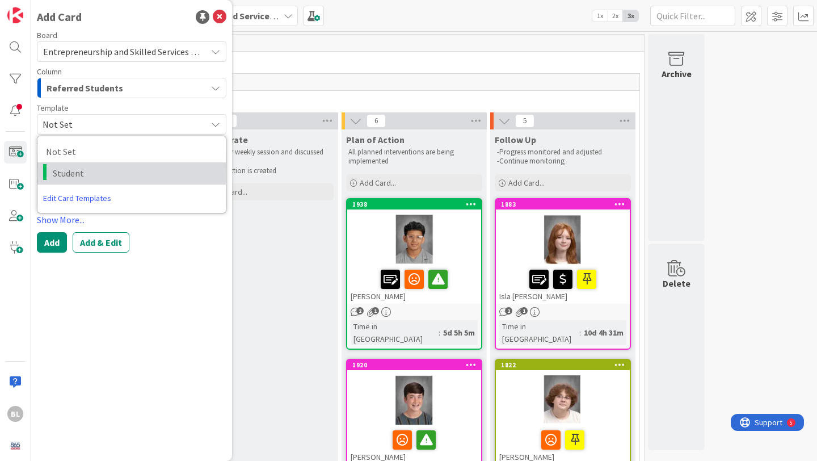
click at [67, 170] on span "Student" at bounding box center [135, 173] width 165 height 15
type textarea "x"
type textarea "Student"
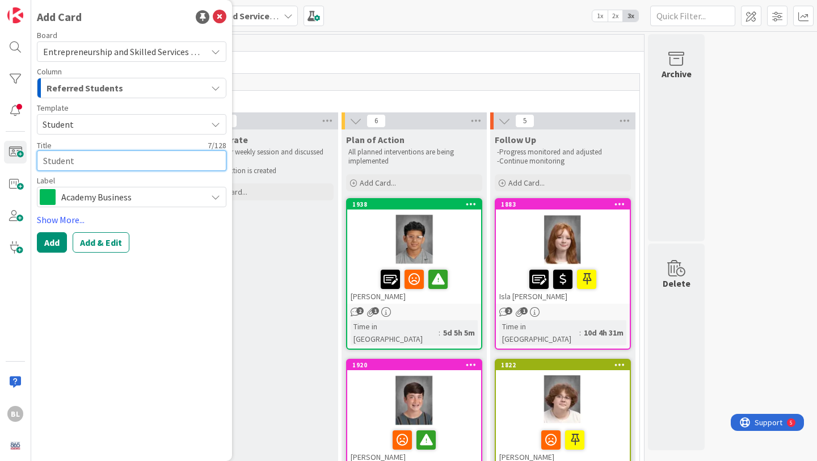
click at [70, 161] on textarea "Student" at bounding box center [132, 160] width 190 height 20
drag, startPoint x: 80, startPoint y: 160, endPoint x: 30, endPoint y: 162, distance: 50.0
click at [30, 162] on div "BL Add Card Board Entrepreneurship and Skilled Services Interventions - [DATE]-…" at bounding box center [15, 230] width 31 height 461
type textarea "x"
type textarea "Ke"
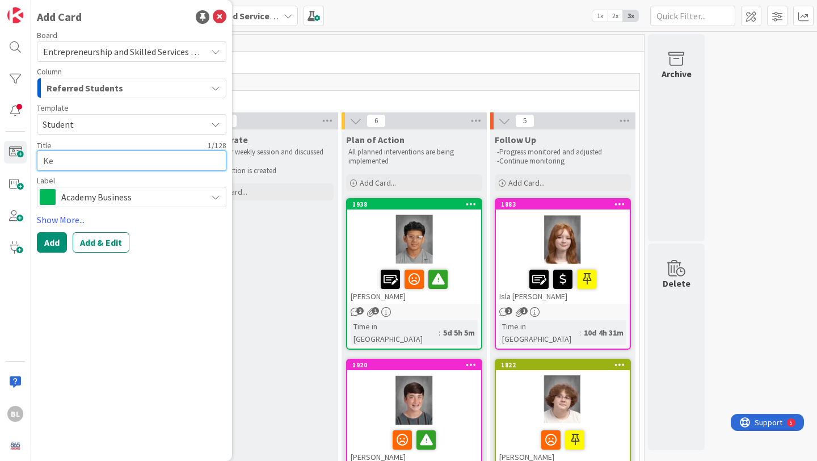
type textarea "x"
type textarea "[PERSON_NAME]"
type textarea "x"
type textarea "Kend"
type textarea "x"
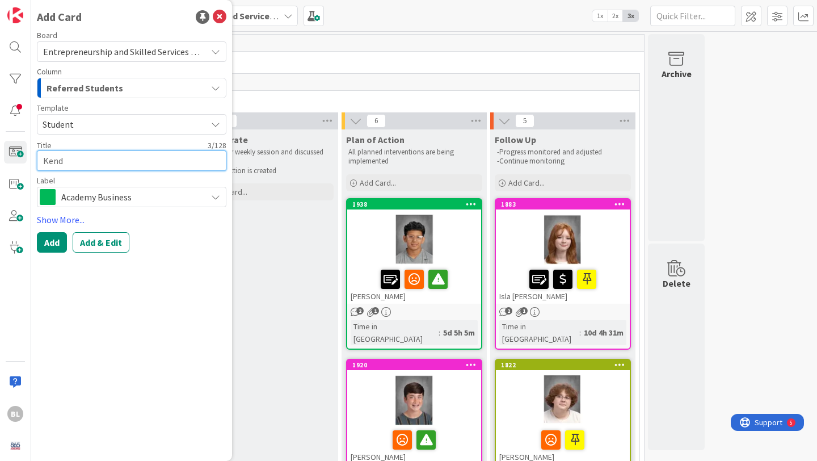
type textarea "Kenda"
type textarea "x"
type textarea "Kendal"
type textarea "x"
type textarea "[PERSON_NAME]"
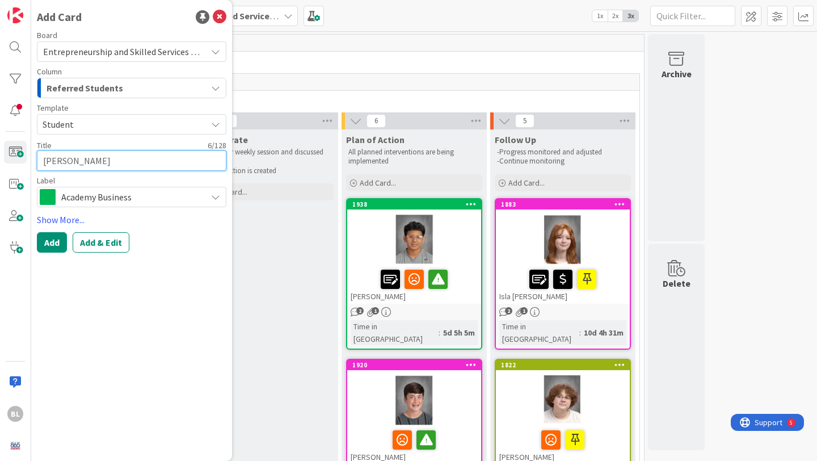
type textarea "x"
type textarea "[PERSON_NAME]"
type textarea "x"
type textarea "[PERSON_NAME]"
type textarea "x"
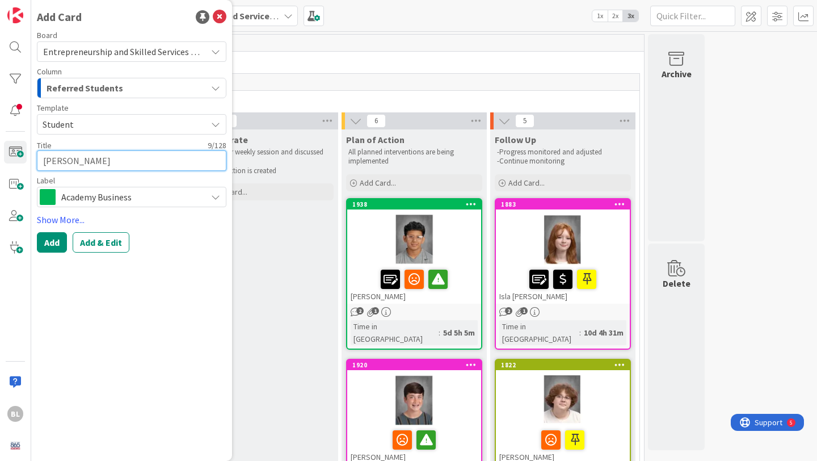
type textarea "[PERSON_NAME]"
type textarea "x"
type textarea "[PERSON_NAME]"
type textarea "x"
type textarea "[PERSON_NAME] Arms"
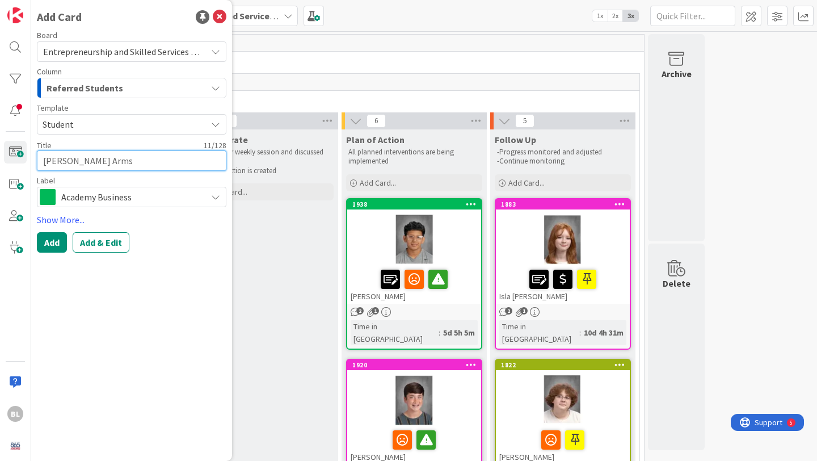
type textarea "x"
type textarea "[PERSON_NAME] Armst"
type textarea "x"
type textarea "[PERSON_NAME]"
type textarea "x"
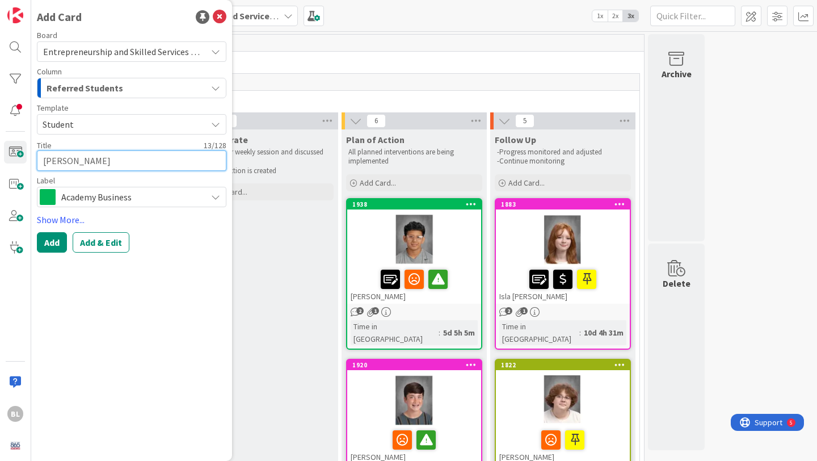
type textarea "[PERSON_NAME]"
type textarea "x"
type textarea "[PERSON_NAME]"
type textarea "x"
type textarea "[PERSON_NAME]"
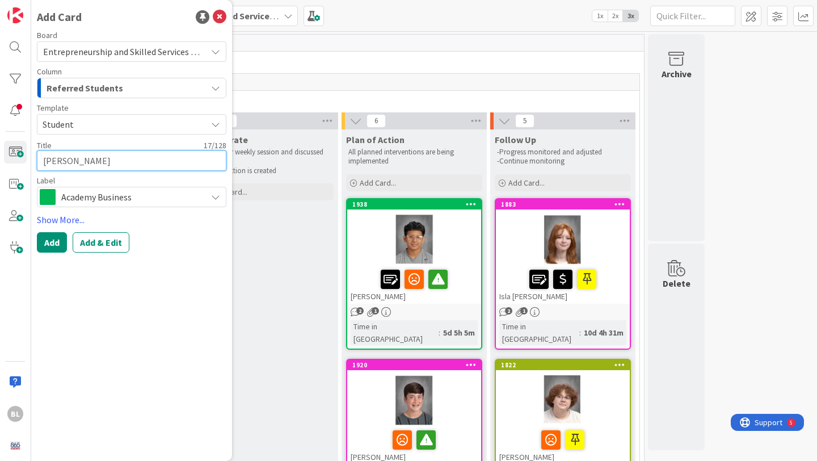
type textarea "x"
type textarea "[PERSON_NAME]"
type textarea "x"
type textarea "[PERSON_NAME]"
type textarea "x"
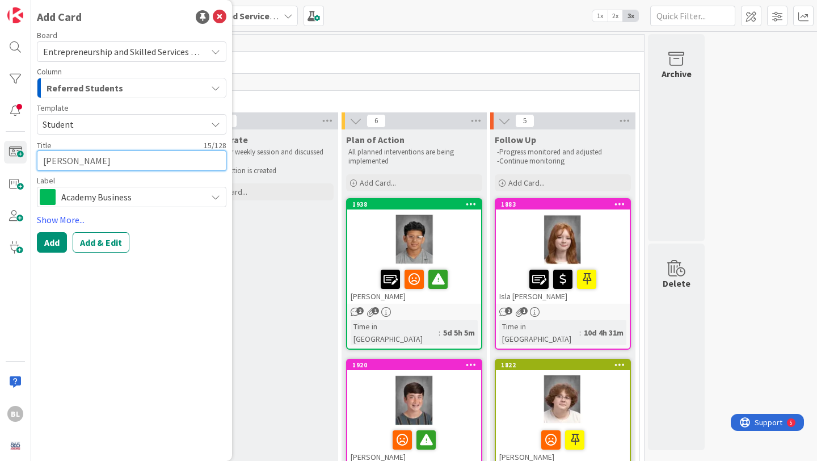
type textarea "[PERSON_NAME]"
type textarea "x"
type textarea "[PERSON_NAME]"
click at [73, 218] on link "Show More..." at bounding box center [132, 220] width 190 height 14
type textarea "x"
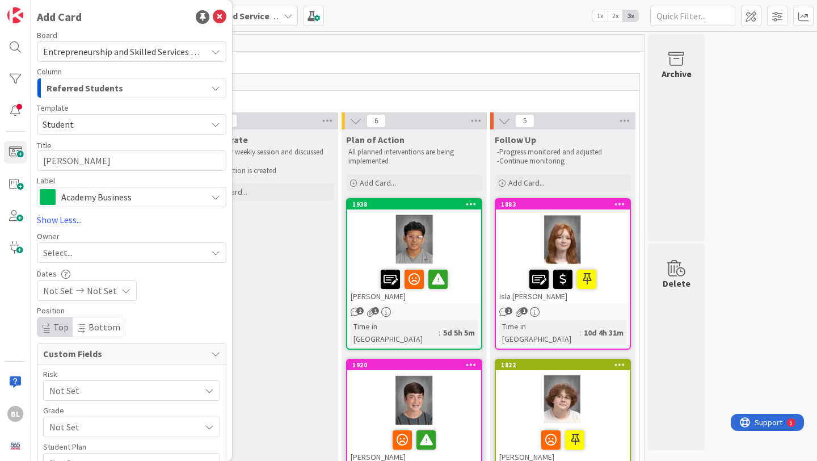
scroll to position [199, 0]
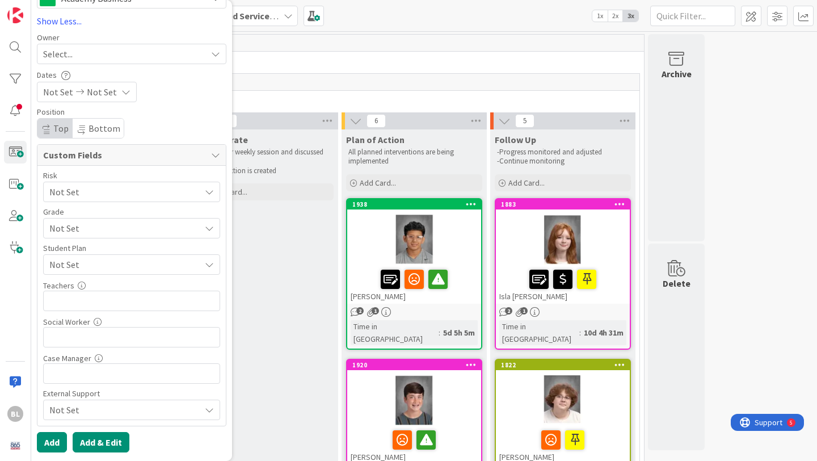
click at [100, 448] on button "Add & Edit" at bounding box center [101, 442] width 57 height 20
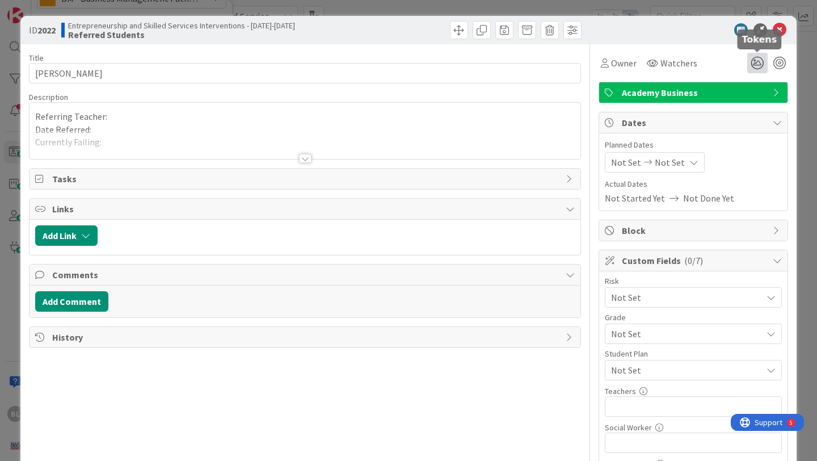
click at [759, 64] on icon at bounding box center [758, 63] width 20 height 20
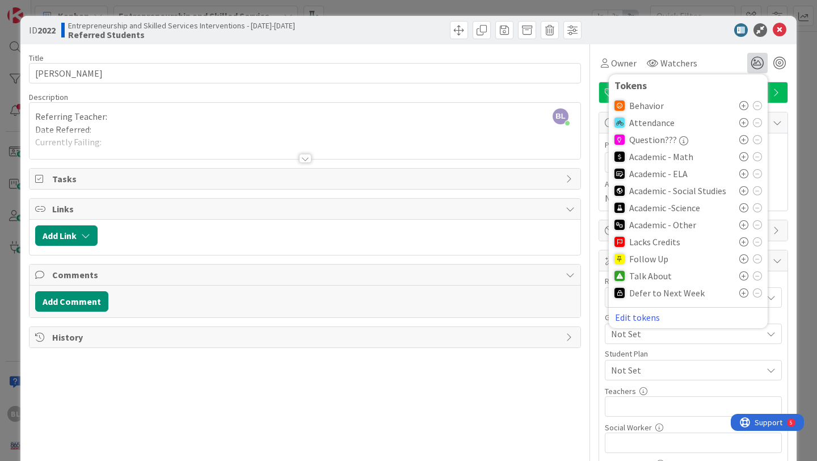
click at [744, 275] on icon at bounding box center [744, 275] width 9 height 9
click at [783, 31] on icon at bounding box center [780, 30] width 14 height 14
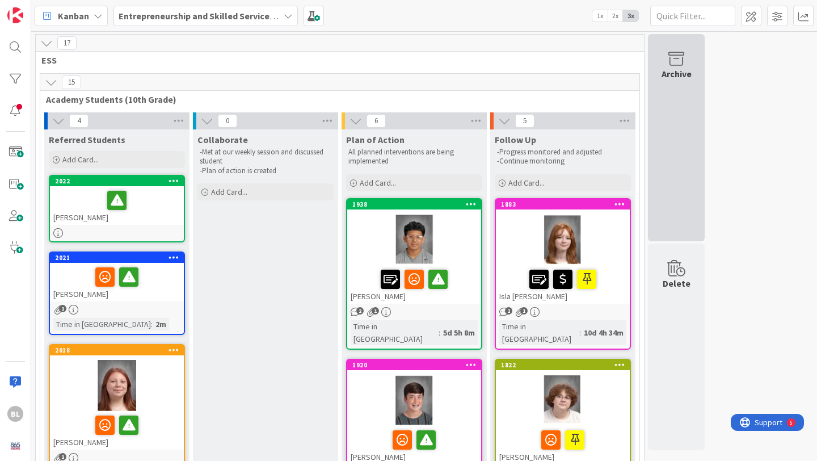
click at [676, 62] on icon at bounding box center [676, 59] width 43 height 16
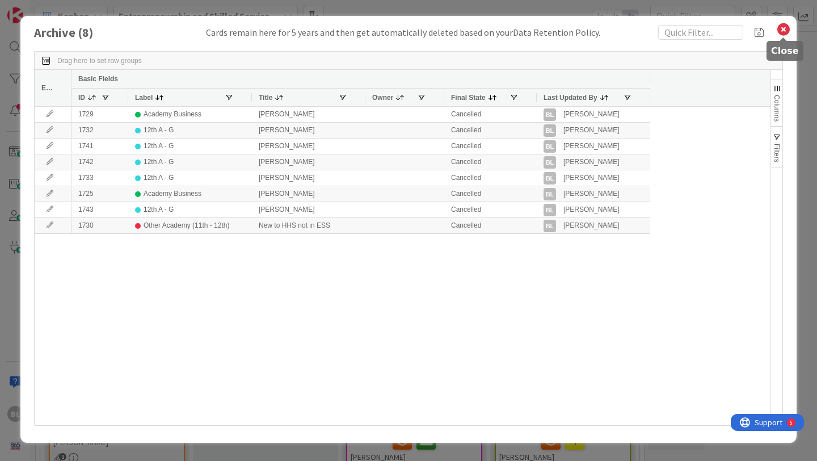
click at [782, 30] on icon at bounding box center [784, 30] width 15 height 16
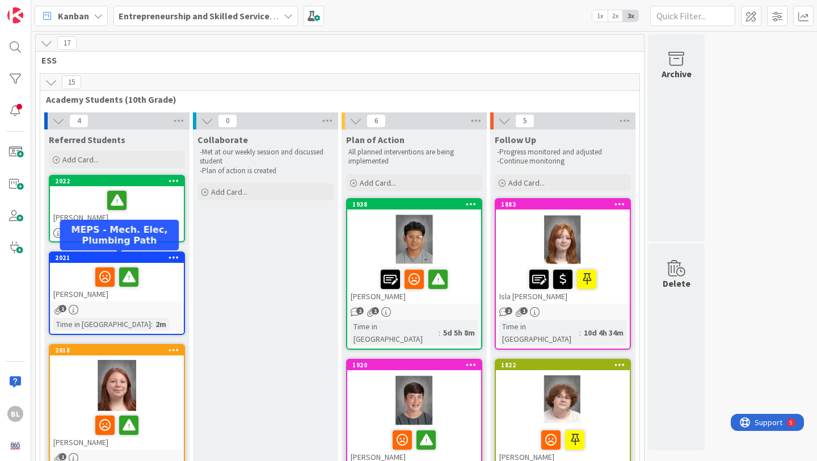
click at [135, 261] on div "2021" at bounding box center [119, 258] width 129 height 8
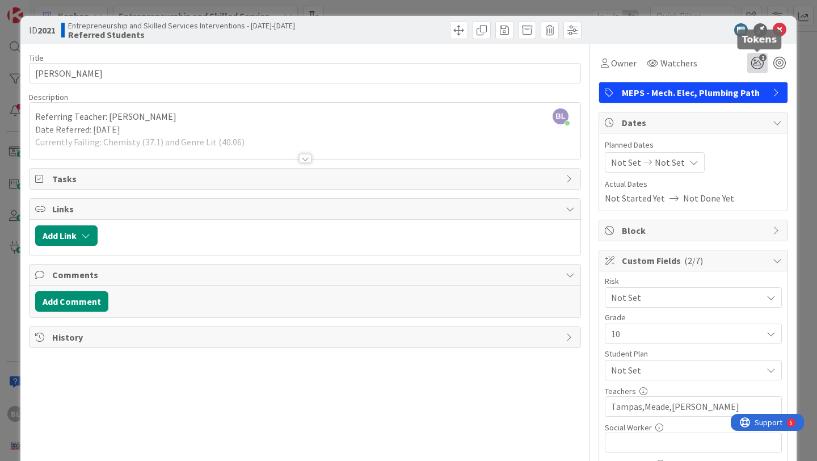
click at [758, 64] on icon "2" at bounding box center [758, 63] width 20 height 20
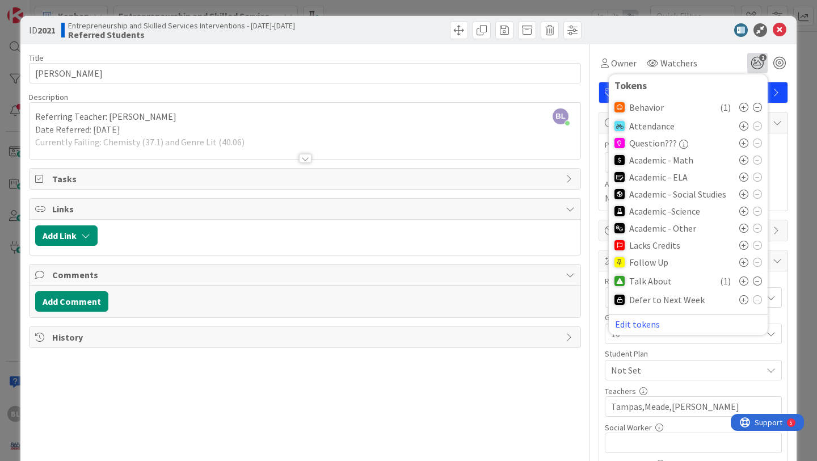
click at [745, 211] on icon at bounding box center [744, 211] width 9 height 9
click at [744, 231] on icon at bounding box center [744, 231] width 9 height 9
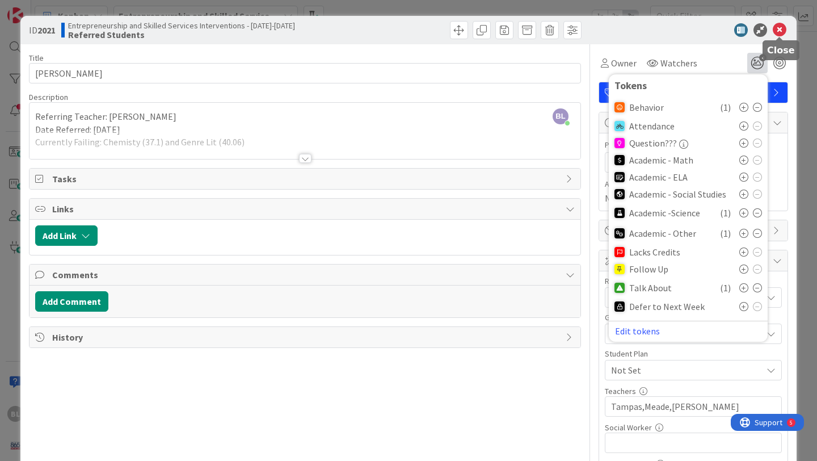
click at [780, 30] on icon at bounding box center [780, 30] width 14 height 14
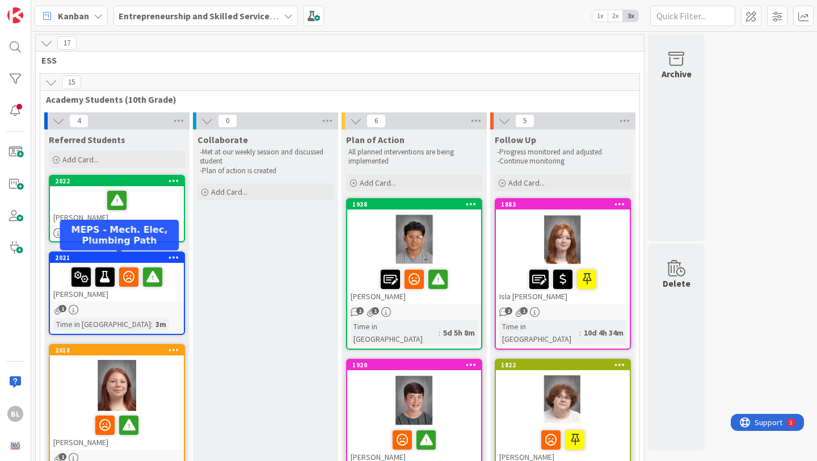
click at [128, 257] on div "2021" at bounding box center [119, 258] width 129 height 8
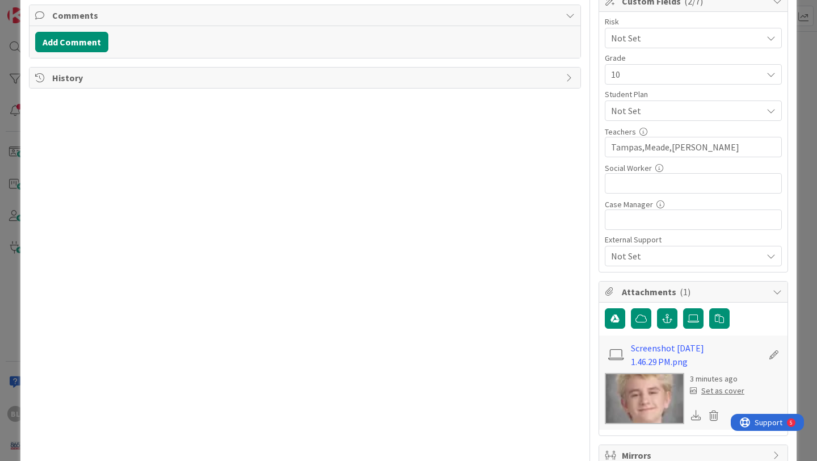
scroll to position [261, 0]
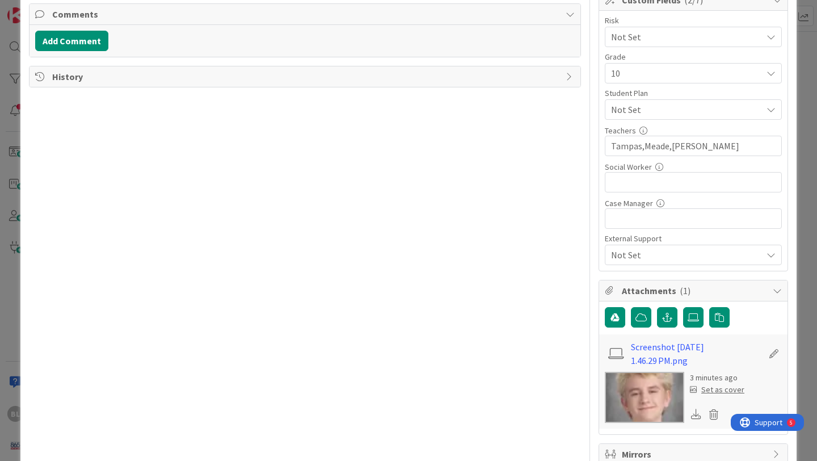
click at [716, 392] on div "Set as cover" at bounding box center [717, 390] width 54 height 12
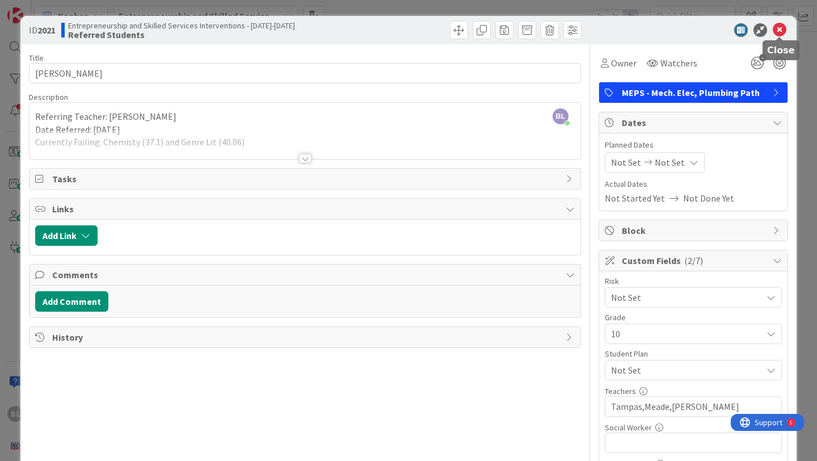
click at [781, 30] on icon at bounding box center [780, 30] width 14 height 14
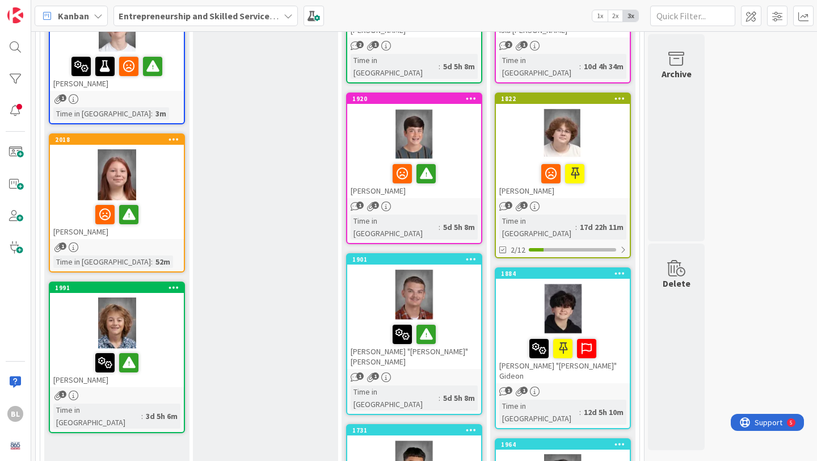
scroll to position [292, 0]
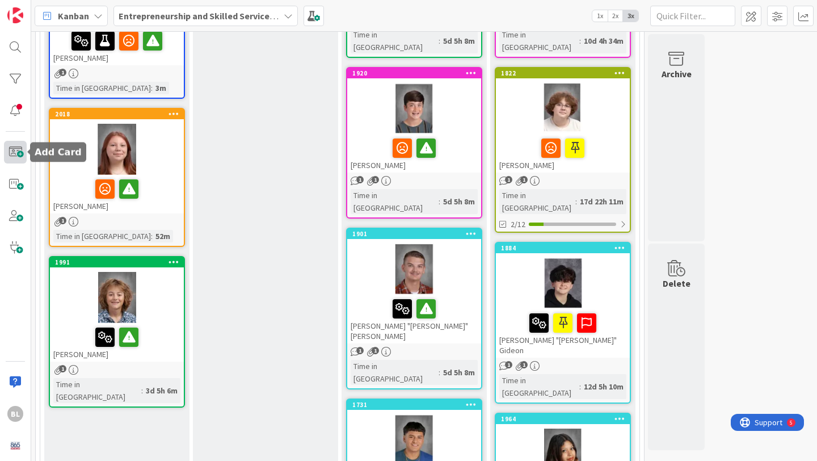
click at [14, 147] on span at bounding box center [15, 152] width 23 height 23
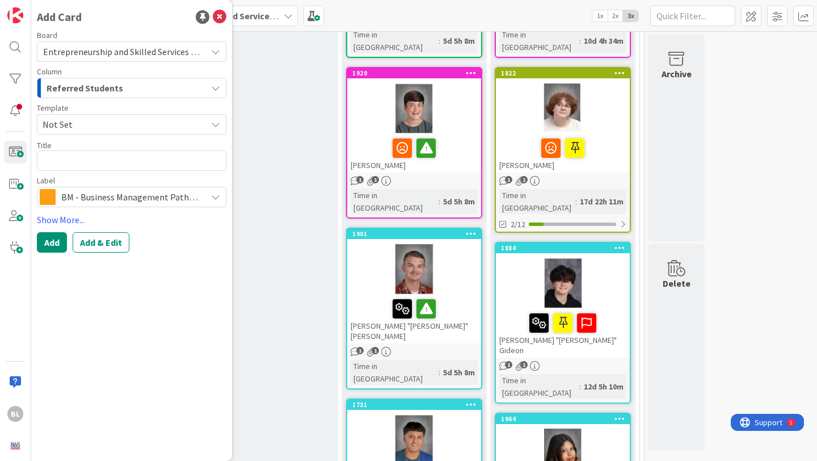
click at [93, 123] on span "Not Set" at bounding box center [121, 124] width 156 height 15
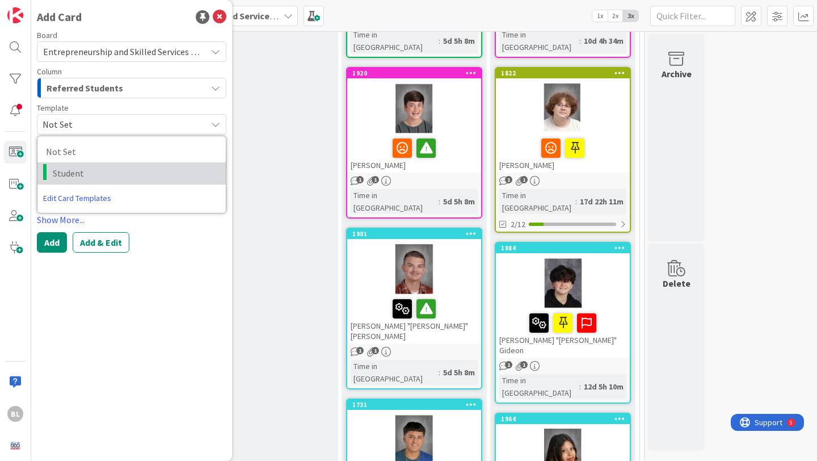
click at [70, 173] on span "Student" at bounding box center [135, 173] width 165 height 15
type textarea "x"
type textarea "Student"
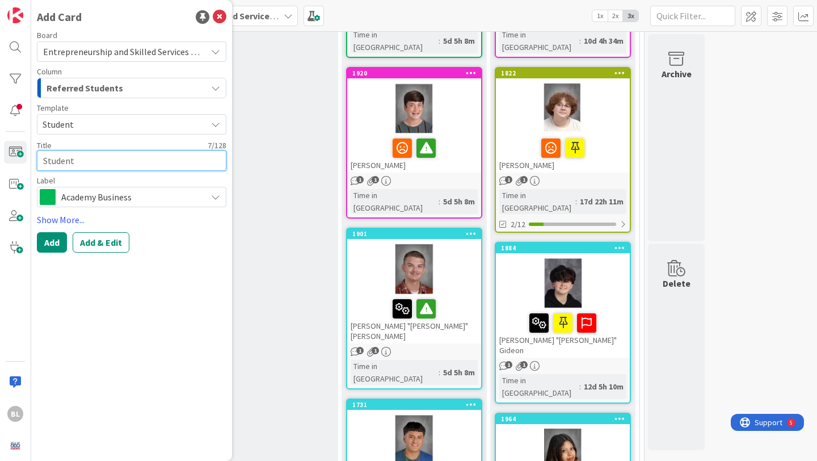
click at [74, 162] on textarea "Student" at bounding box center [132, 160] width 190 height 20
drag, startPoint x: 98, startPoint y: 163, endPoint x: 23, endPoint y: 159, distance: 75.1
click at [23, 159] on div "BL Add Card Board Entrepreneurship and Skilled Services Interventions - [DATE]-…" at bounding box center [15, 230] width 31 height 461
type textarea "x"
type textarea "K"
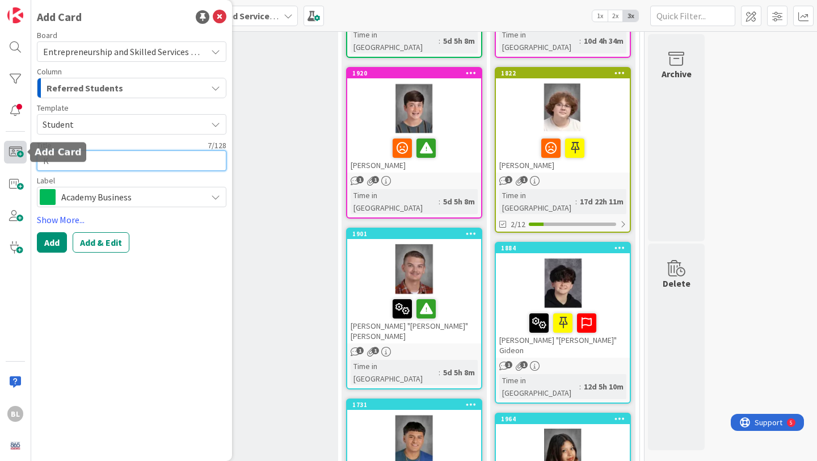
type textarea "x"
type textarea "Ke"
type textarea "x"
type textarea "Kend"
type textarea "x"
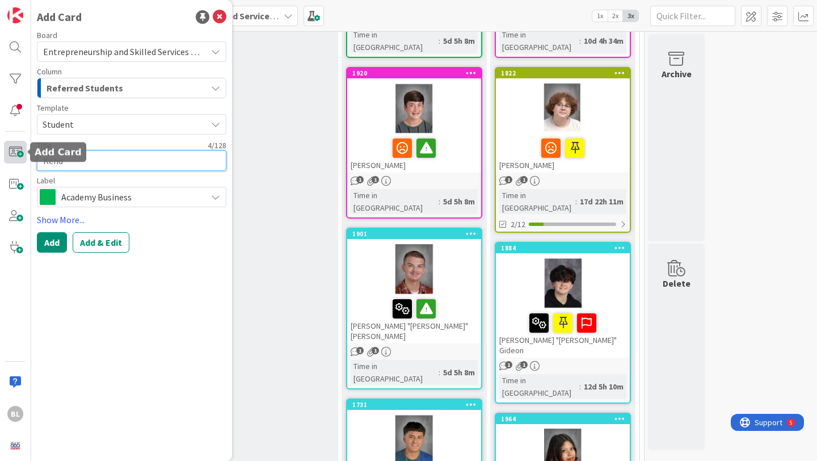
type textarea "Kenda"
type textarea "x"
type textarea "Kendal"
type textarea "x"
type textarea "[PERSON_NAME]"
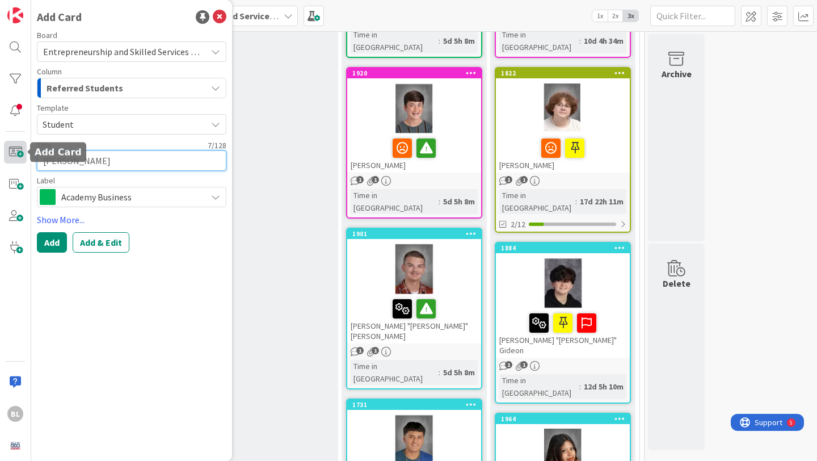
type textarea "x"
type textarea "[PERSON_NAME]"
type textarea "x"
type textarea "[PERSON_NAME]"
type textarea "x"
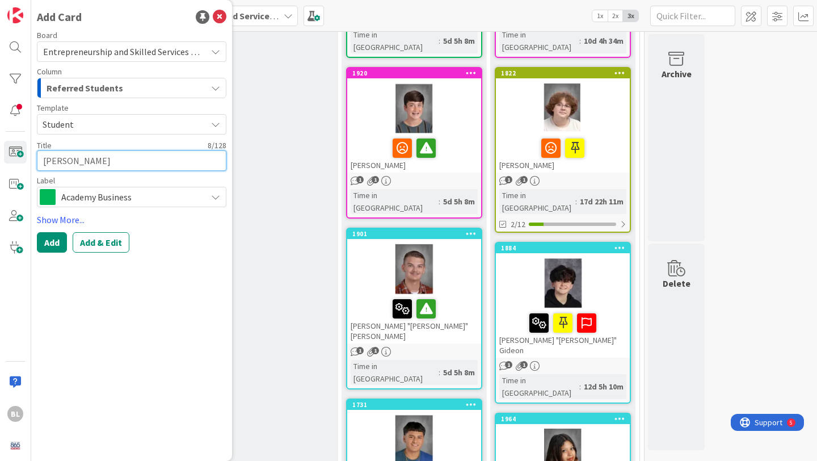
type textarea "[PERSON_NAME]"
type textarea "x"
type textarea "[PERSON_NAME]"
type textarea "x"
type textarea "[PERSON_NAME] Arms"
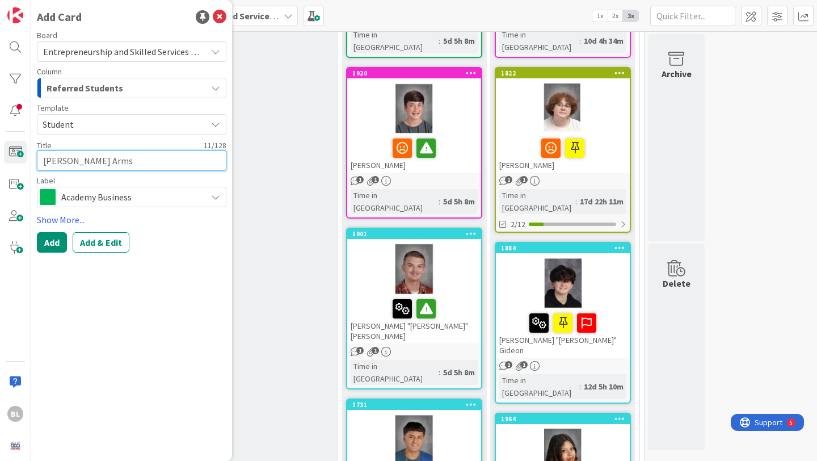
type textarea "x"
type textarea "[PERSON_NAME] Armst"
type textarea "x"
type textarea "[PERSON_NAME]"
type textarea "x"
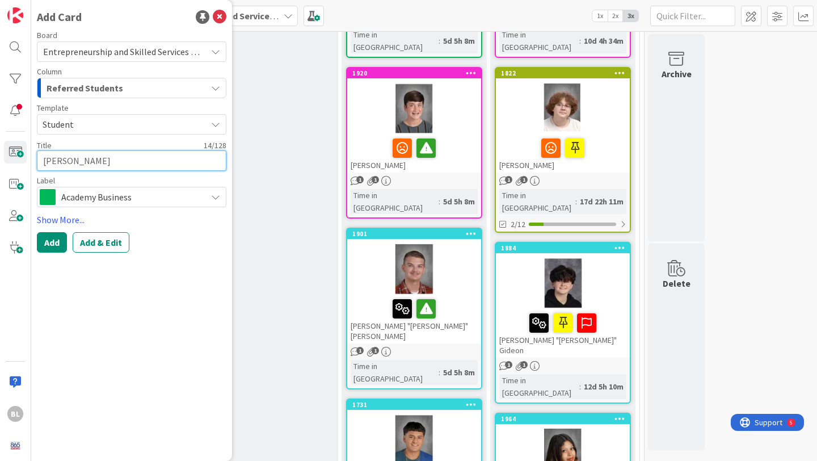
type textarea "[PERSON_NAME]"
type textarea "x"
type textarea "[PERSON_NAME]"
type textarea "x"
type textarea "[PERSON_NAME]"
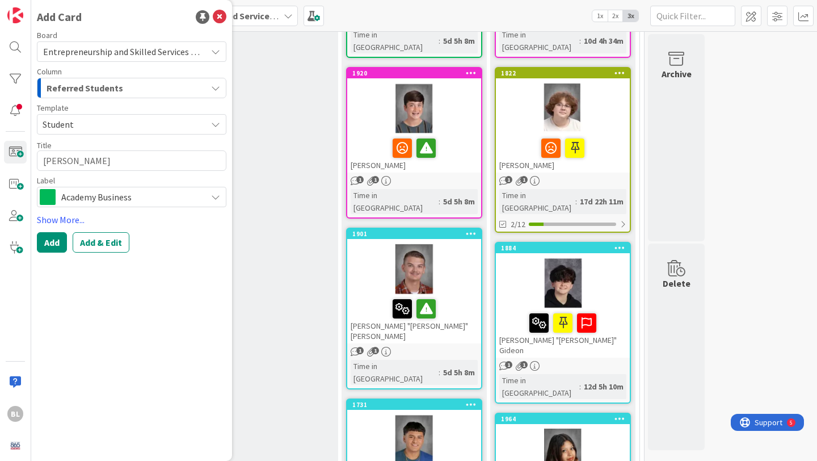
type textarea "x"
click at [601, 89] on div at bounding box center [563, 108] width 134 height 51
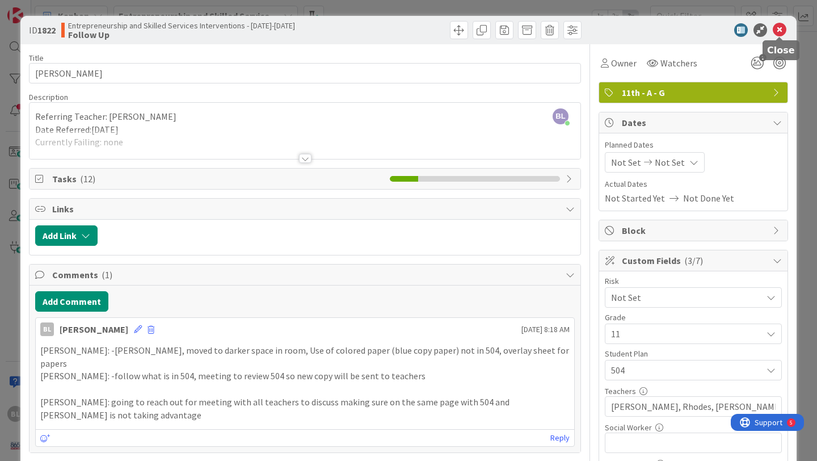
click at [778, 28] on icon at bounding box center [780, 30] width 14 height 14
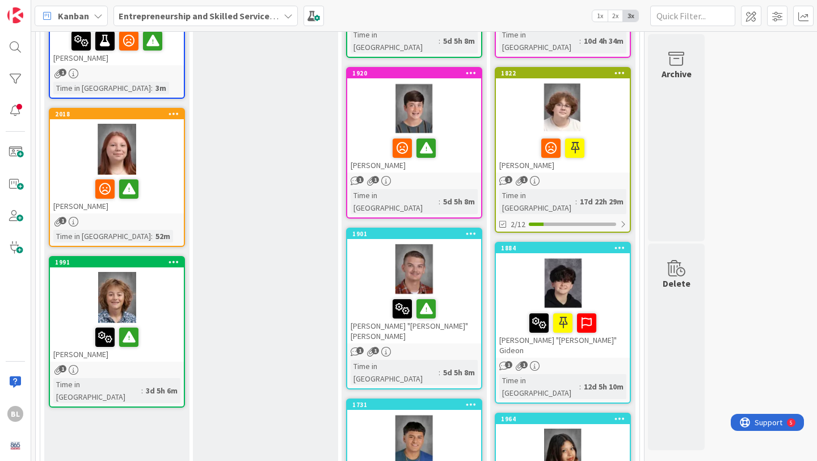
click at [380, 244] on div at bounding box center [414, 269] width 134 height 51
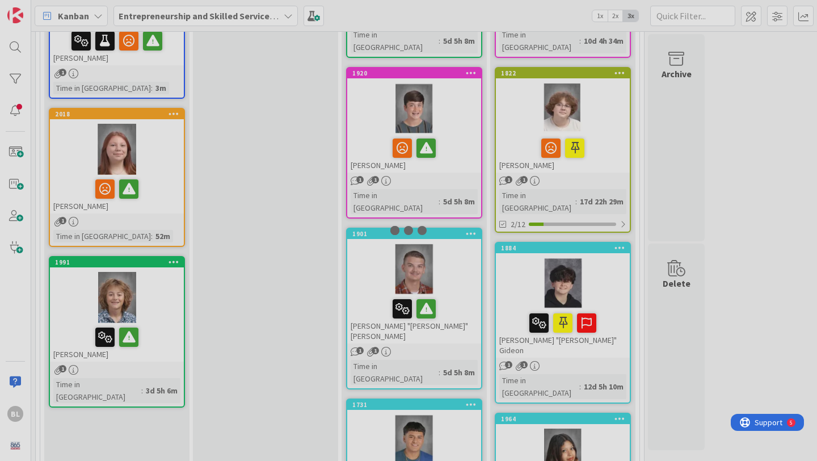
click at [380, 222] on div at bounding box center [408, 230] width 817 height 461
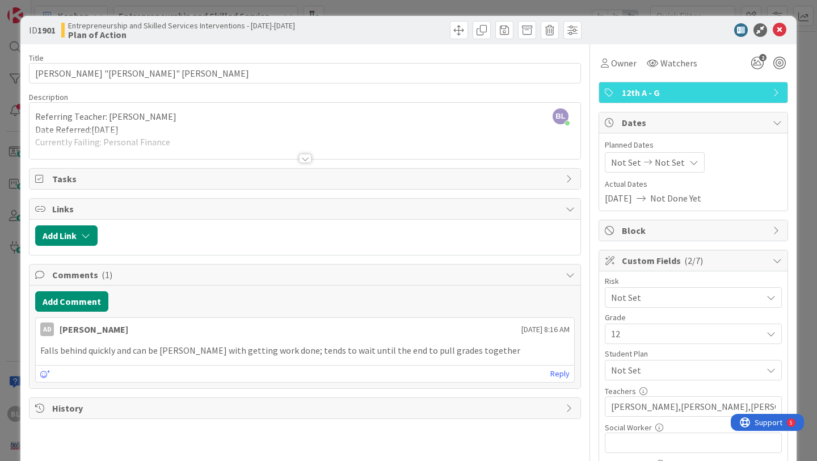
click at [304, 158] on div at bounding box center [305, 158] width 12 height 9
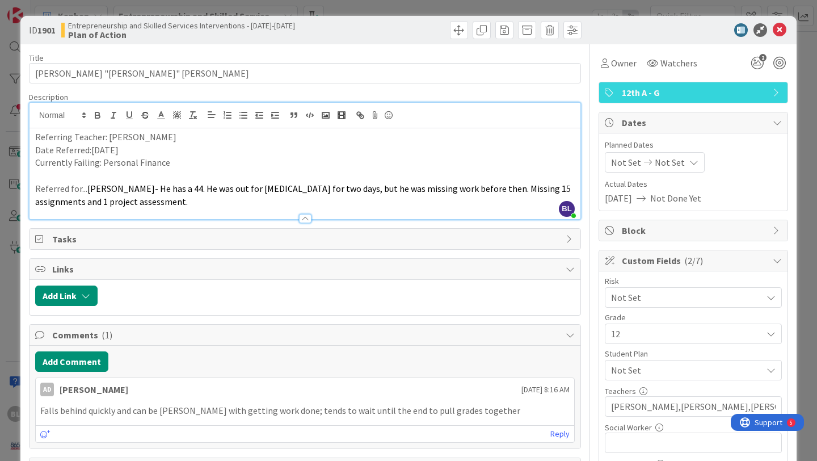
click at [172, 164] on p "Currently Failing: Personal Finance" at bounding box center [305, 162] width 540 height 13
click at [781, 30] on icon at bounding box center [780, 30] width 14 height 14
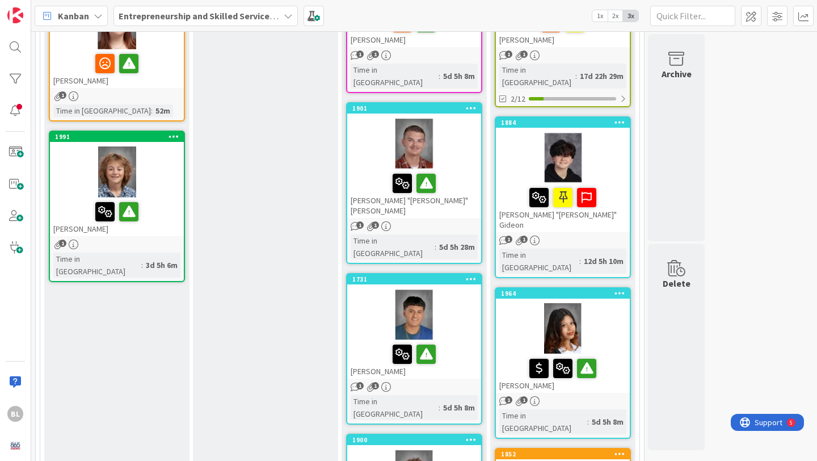
scroll to position [422, 0]
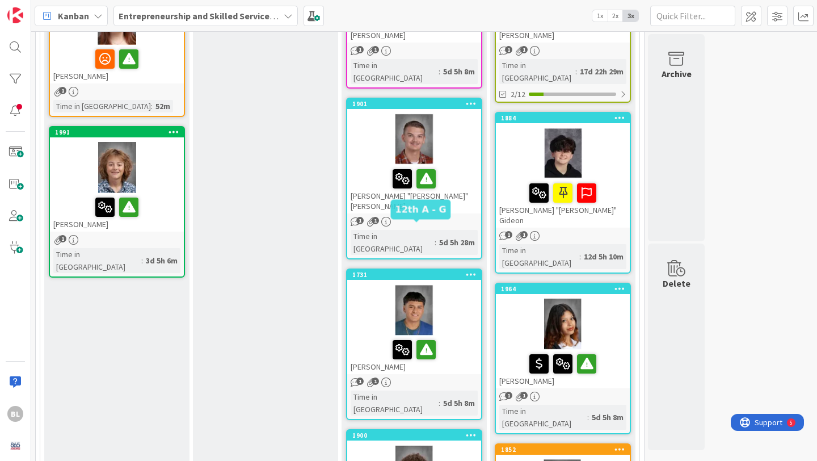
click at [444, 271] on div "1731" at bounding box center [416, 275] width 129 height 8
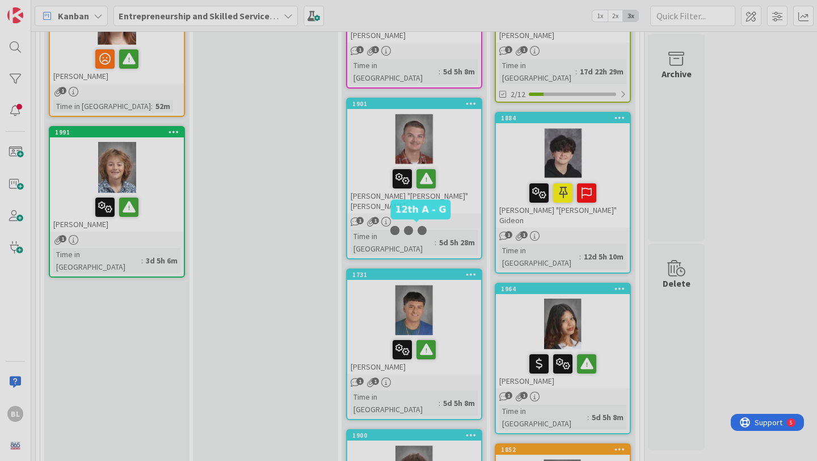
click at [444, 226] on div at bounding box center [408, 230] width 817 height 461
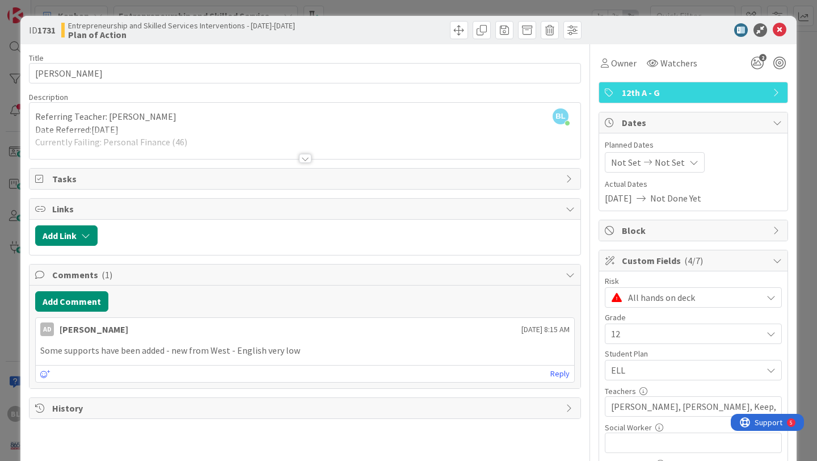
click at [307, 157] on div at bounding box center [305, 158] width 12 height 9
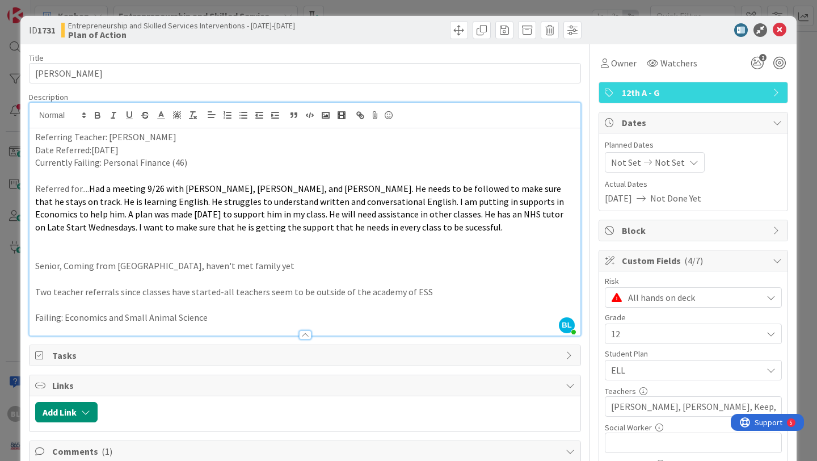
click at [190, 166] on p "Currently Failing: Personal Finance (46)" at bounding box center [305, 162] width 540 height 13
drag, startPoint x: 167, startPoint y: 163, endPoint x: 103, endPoint y: 163, distance: 64.1
click at [103, 163] on p "Currently Failing: Personal Finance (46), 9/8 update Eco" at bounding box center [305, 162] width 540 height 13
click at [223, 162] on p "Currently Failing: Economics (46), 9/8 update Eco" at bounding box center [305, 162] width 540 height 13
drag, startPoint x: 316, startPoint y: 163, endPoint x: 164, endPoint y: 163, distance: 151.6
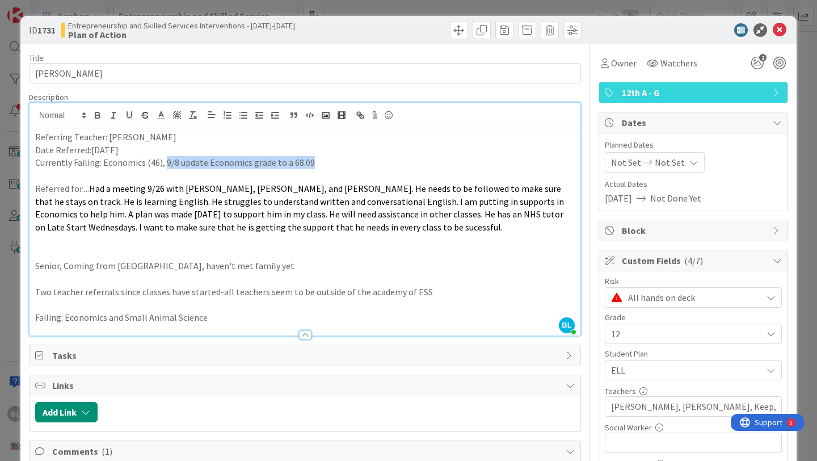
click at [164, 163] on p "Currently Failing: Economics (46), 9/8 update Economics grade to a 68.09" at bounding box center [305, 162] width 540 height 13
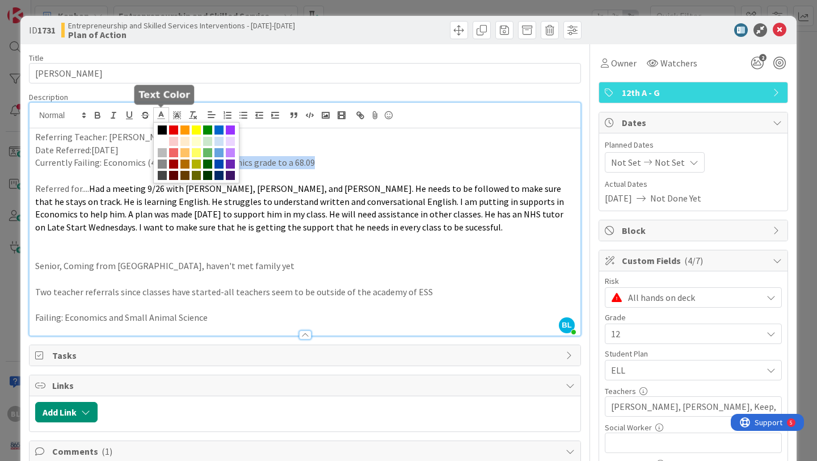
click at [160, 116] on polyline at bounding box center [162, 114] width 4 height 5
click at [174, 127] on span at bounding box center [173, 129] width 9 height 9
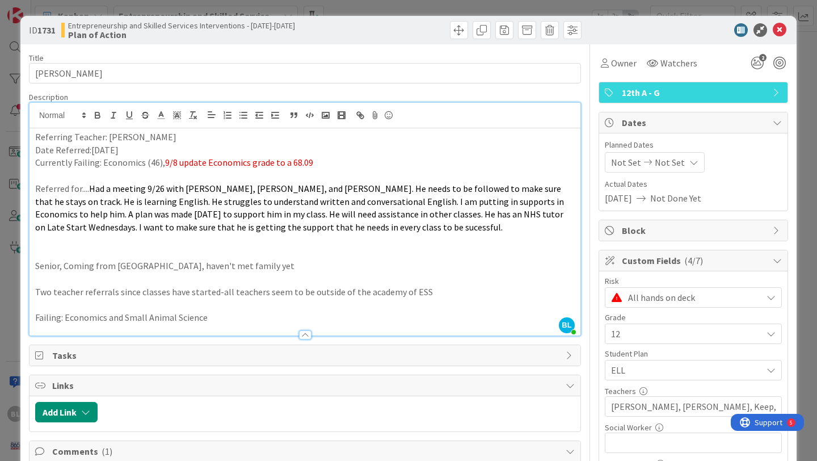
click at [402, 154] on p "Date Referred:[DATE]" at bounding box center [305, 150] width 540 height 13
click at [779, 28] on icon at bounding box center [780, 30] width 14 height 14
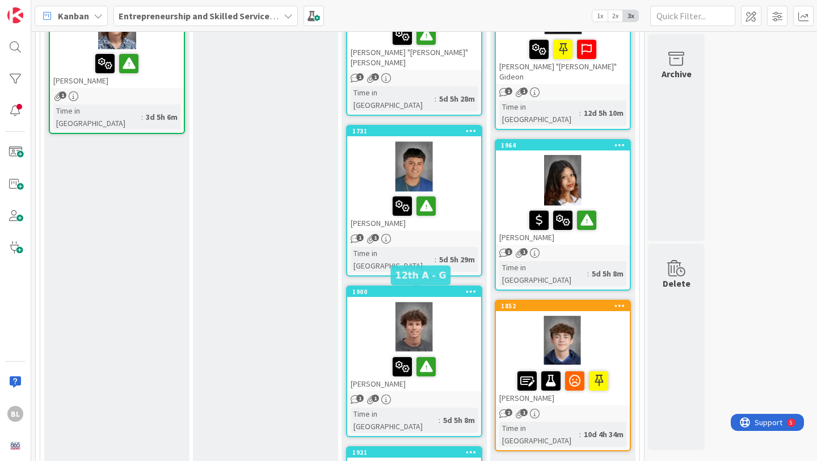
scroll to position [568, 0]
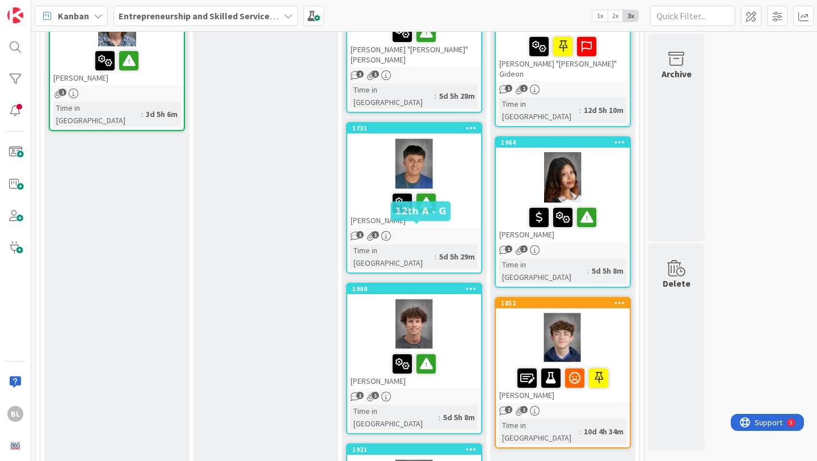
click at [391, 285] on div "1900" at bounding box center [416, 289] width 129 height 8
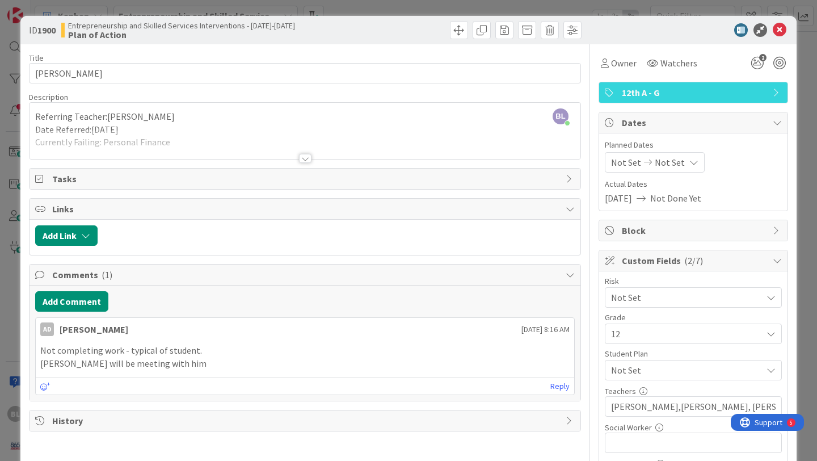
click at [306, 157] on div at bounding box center [305, 158] width 12 height 9
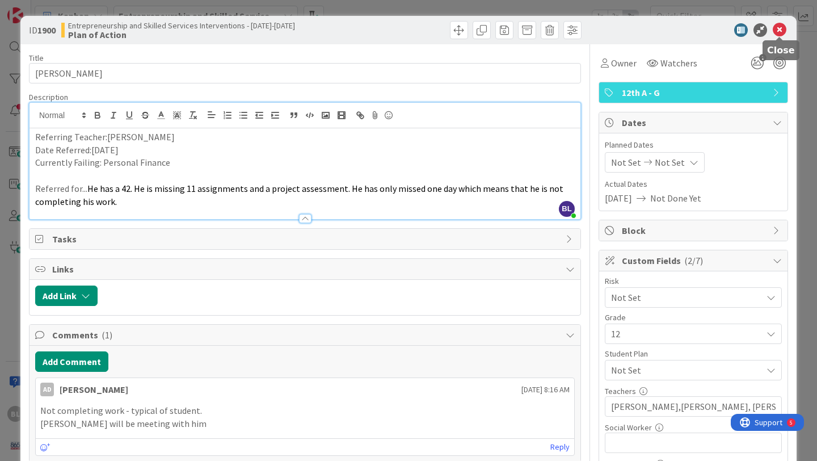
click at [782, 31] on icon at bounding box center [780, 30] width 14 height 14
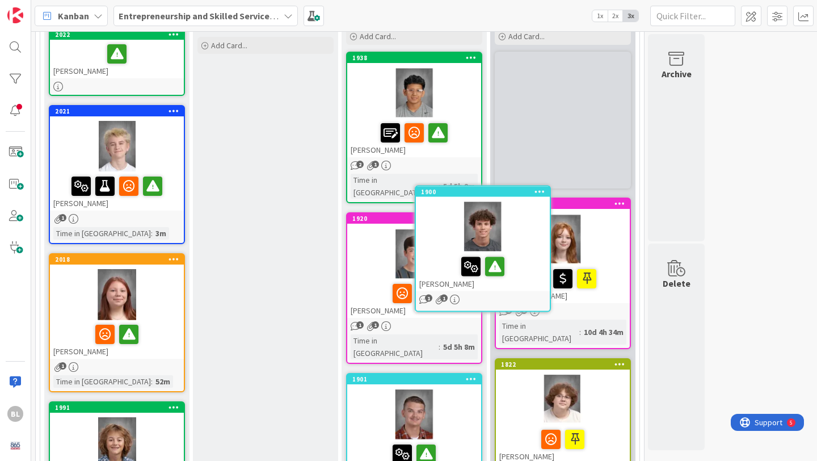
scroll to position [121, 0]
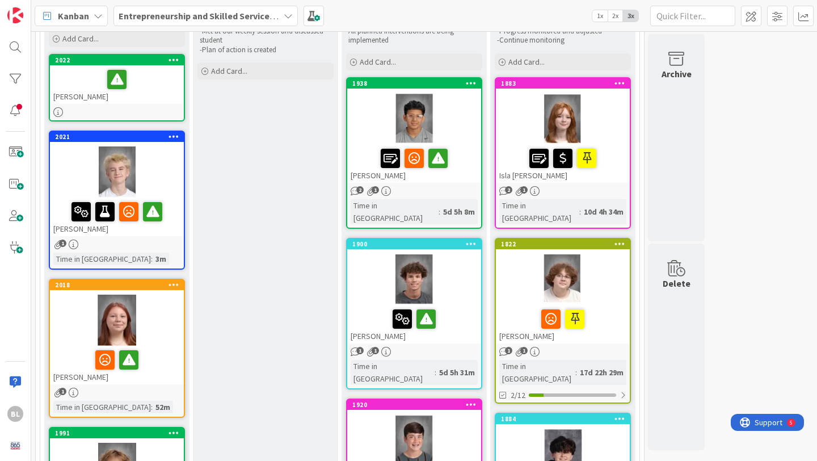
click at [473, 240] on icon at bounding box center [471, 244] width 11 height 8
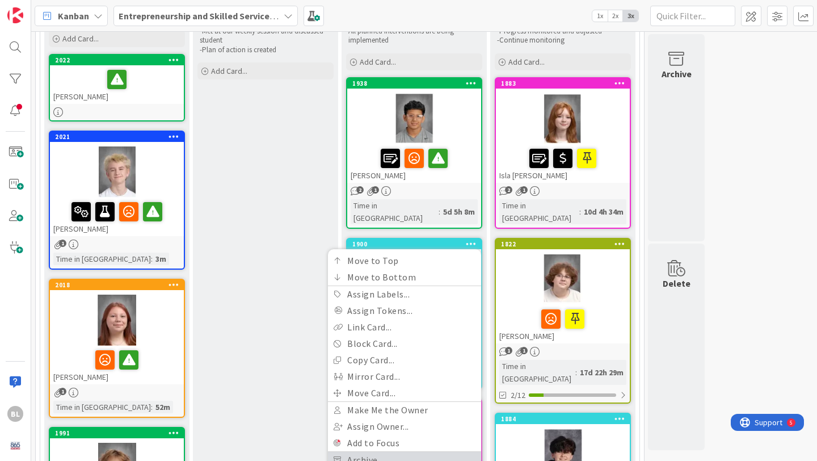
click at [366, 452] on link "Archive" at bounding box center [404, 460] width 153 height 16
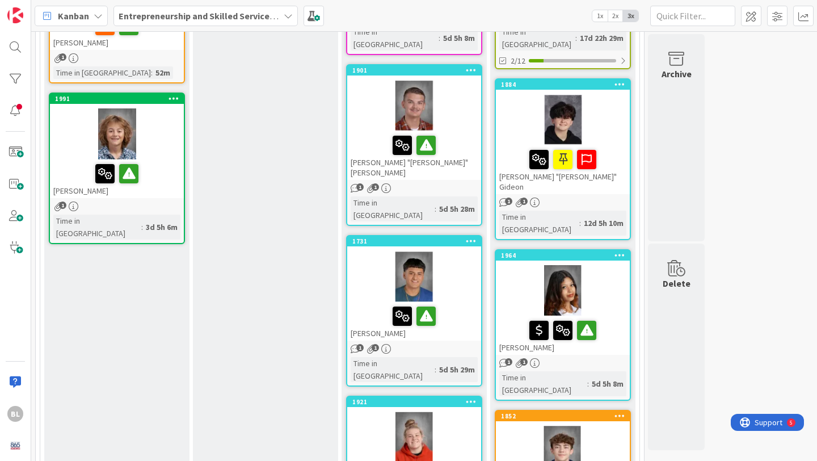
scroll to position [456, 0]
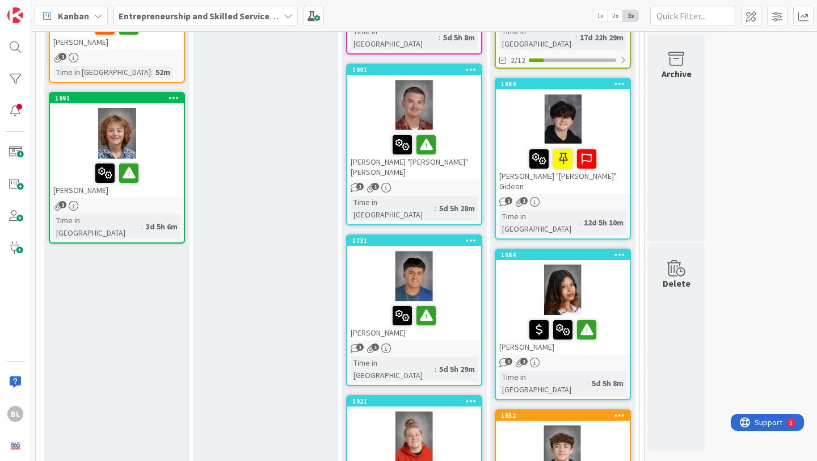
click at [473, 236] on icon at bounding box center [471, 240] width 11 height 8
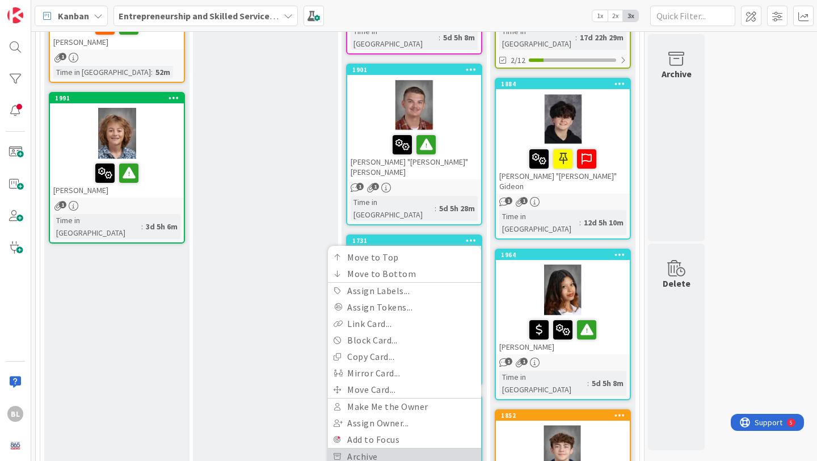
click at [368, 448] on link "Archive" at bounding box center [404, 456] width 153 height 16
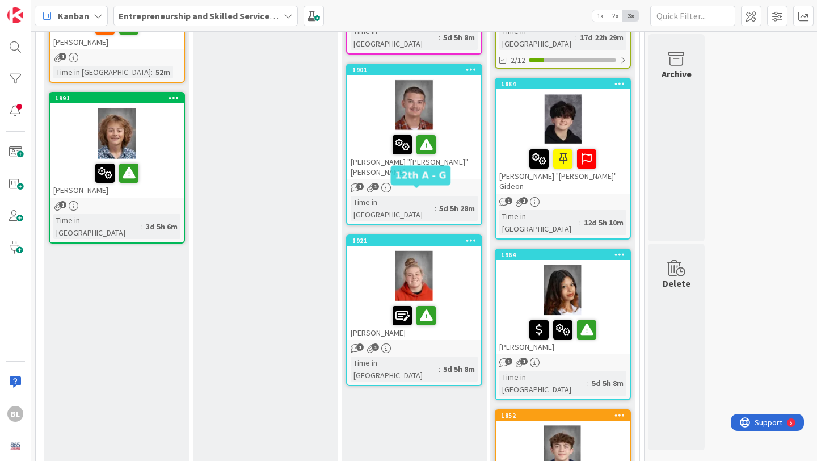
click at [448, 237] on div "1921" at bounding box center [416, 241] width 129 height 8
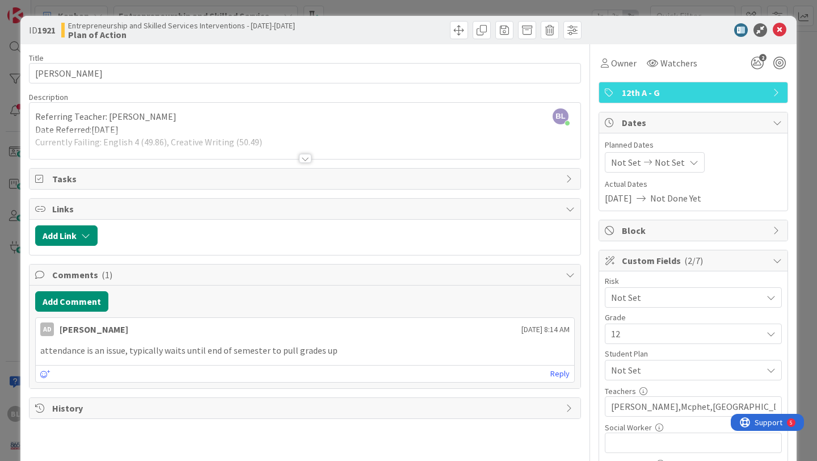
click at [307, 157] on div at bounding box center [305, 158] width 12 height 9
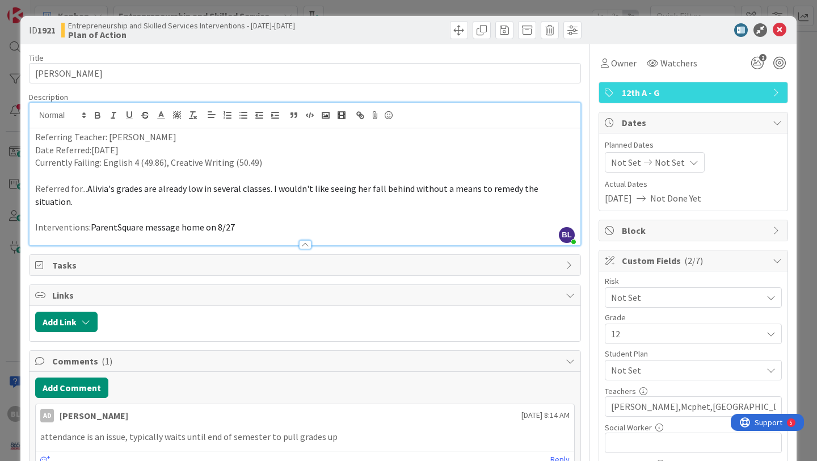
click at [261, 164] on p "Currently Failing: English 4 (49.86), Creative Writing (50.49)" at bounding box center [305, 162] width 540 height 13
click at [778, 31] on icon at bounding box center [780, 30] width 14 height 14
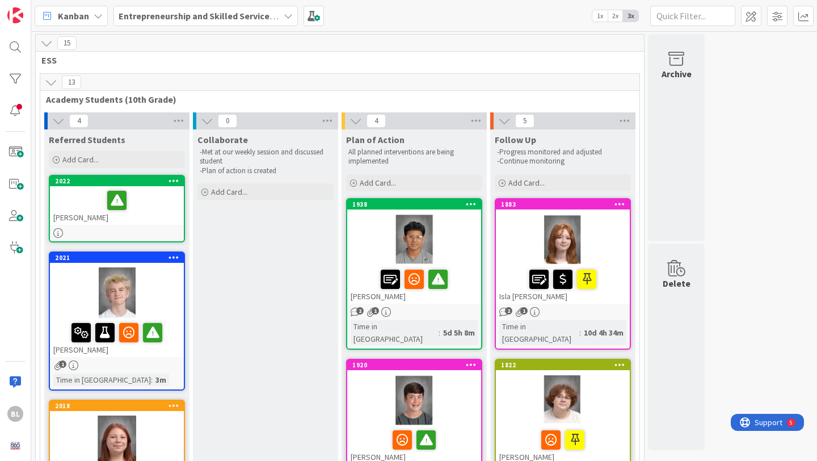
scroll to position [1, 0]
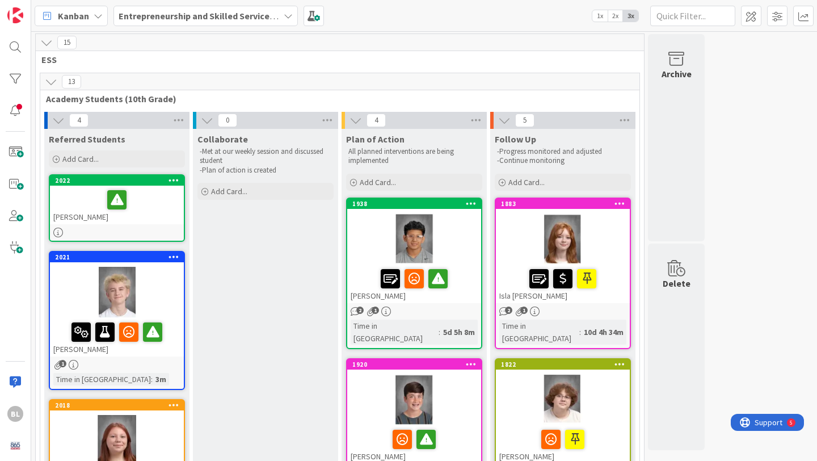
click at [456, 221] on div at bounding box center [414, 238] width 134 height 51
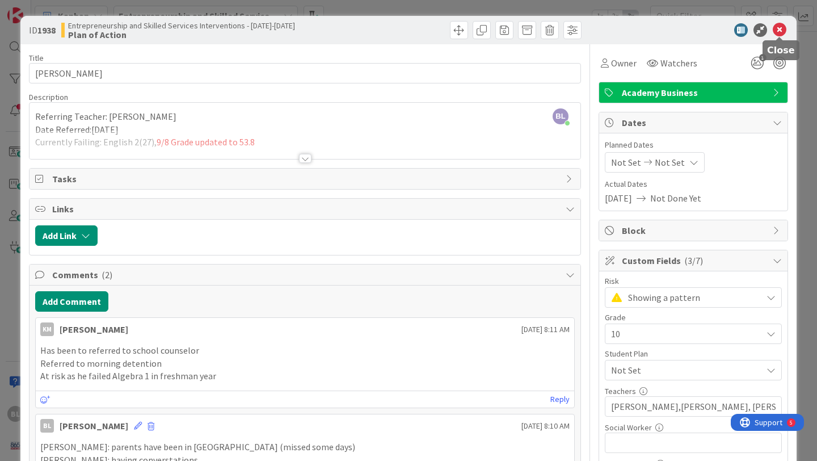
click at [781, 26] on icon at bounding box center [780, 30] width 14 height 14
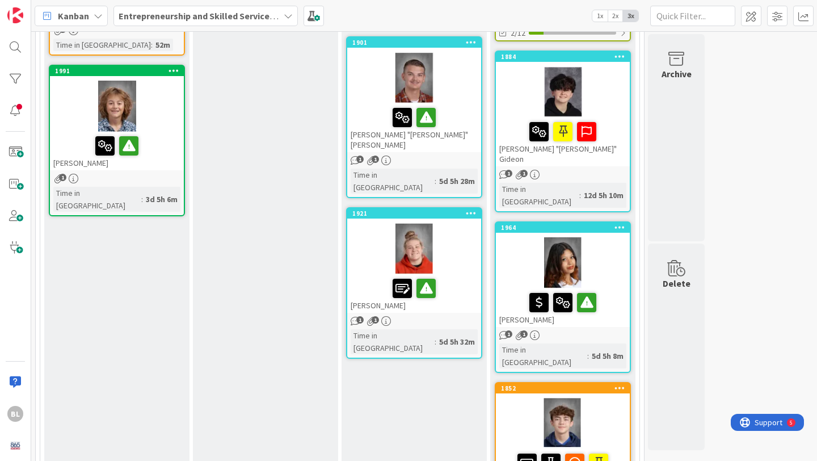
scroll to position [482, 0]
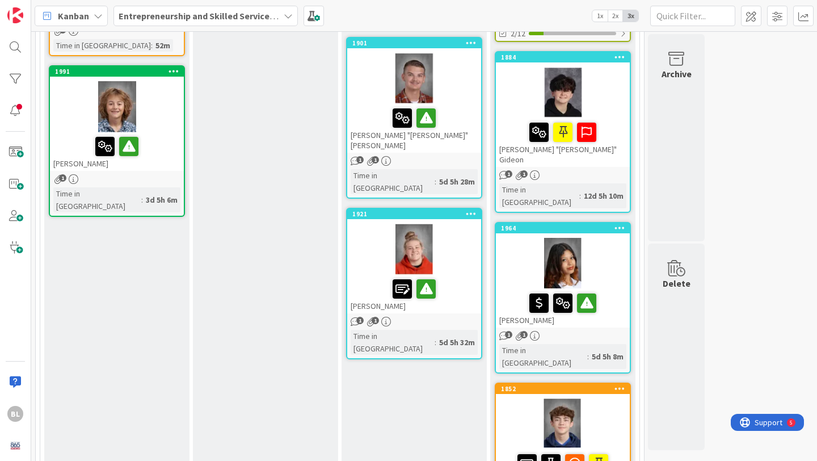
click at [450, 224] on div at bounding box center [414, 249] width 134 height 51
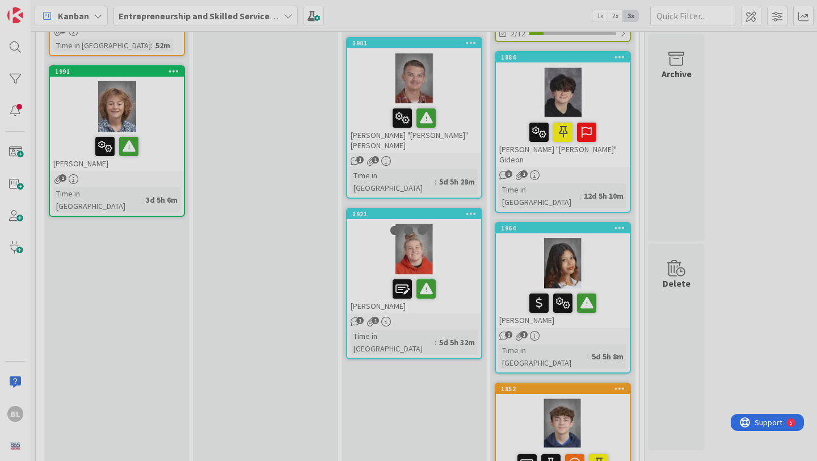
click at [450, 194] on div at bounding box center [408, 230] width 817 height 461
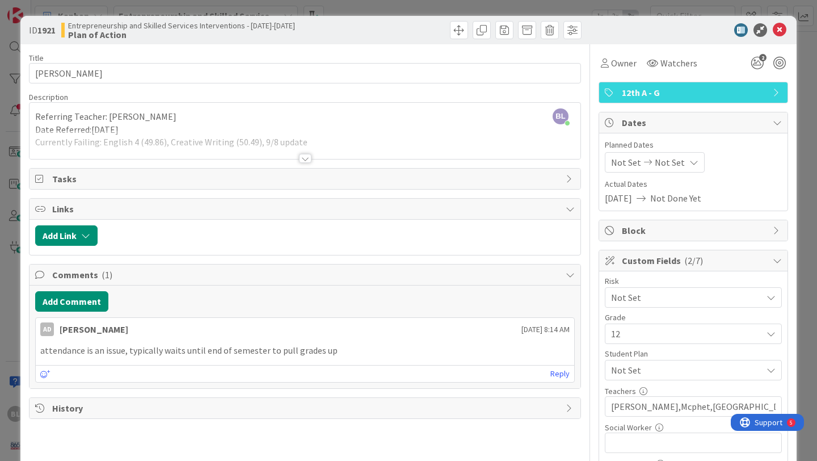
click at [304, 141] on div at bounding box center [305, 144] width 551 height 29
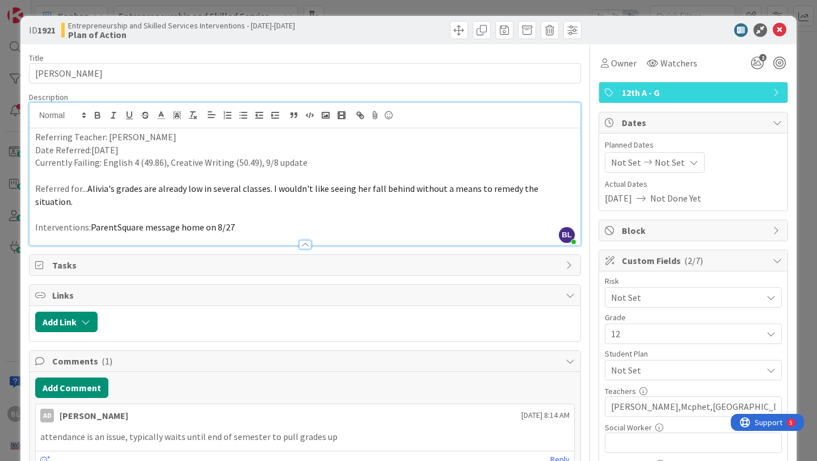
click at [303, 166] on p "Currently Failing: English 4 (49.86), Creative Writing (50.49), 9/8 update" at bounding box center [305, 162] width 540 height 13
drag, startPoint x: 472, startPoint y: 164, endPoint x: 259, endPoint y: 166, distance: 212.3
click at [259, 166] on p "Currently Failing: English 4 (49.86), Creative Writing (50.49), 9/8 updated gra…" at bounding box center [305, 162] width 540 height 13
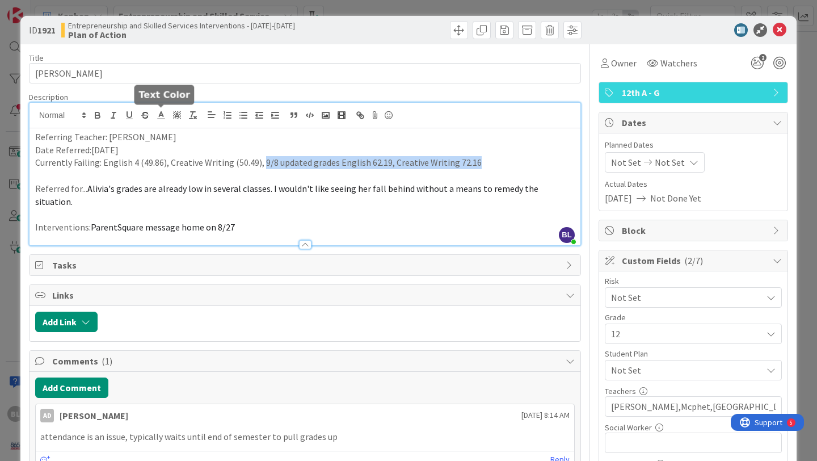
click at [160, 115] on polyline at bounding box center [162, 114] width 4 height 5
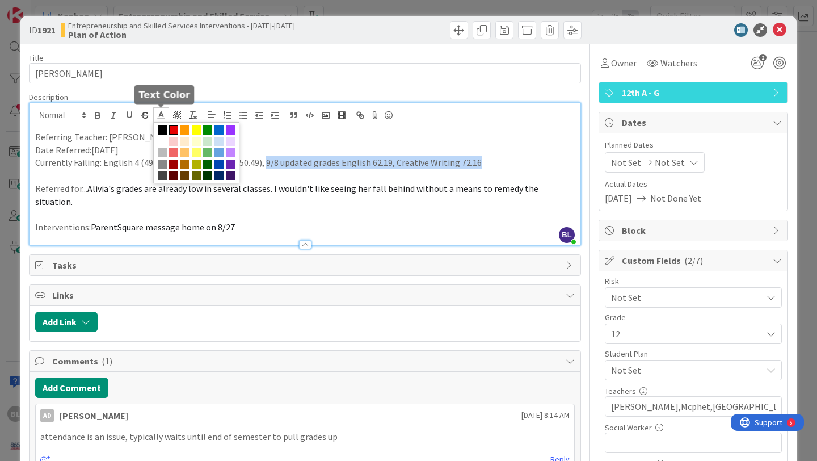
click at [173, 127] on span at bounding box center [173, 129] width 9 height 9
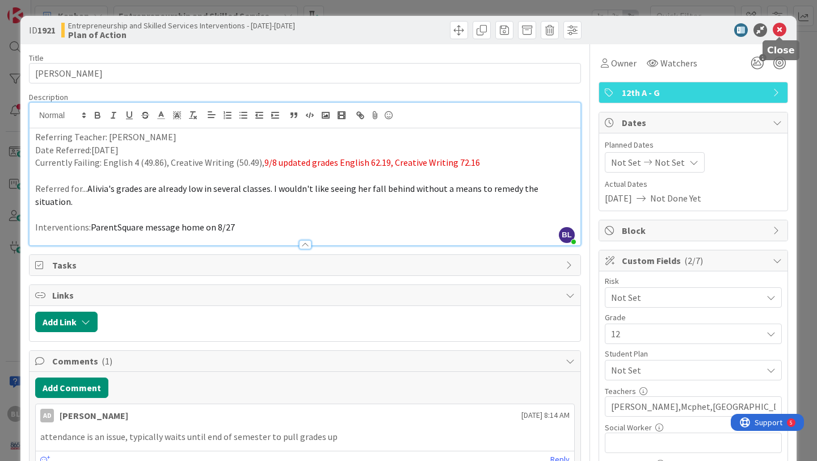
click at [782, 25] on icon at bounding box center [780, 30] width 14 height 14
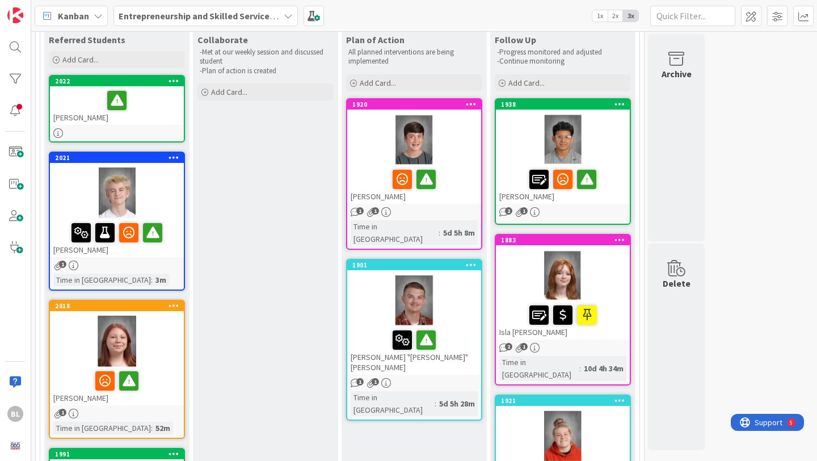
scroll to position [18, 0]
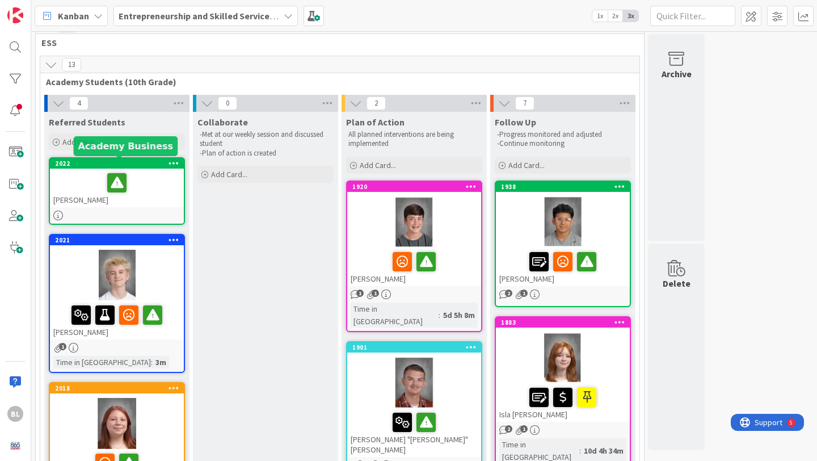
click at [134, 163] on div "2022" at bounding box center [119, 164] width 129 height 8
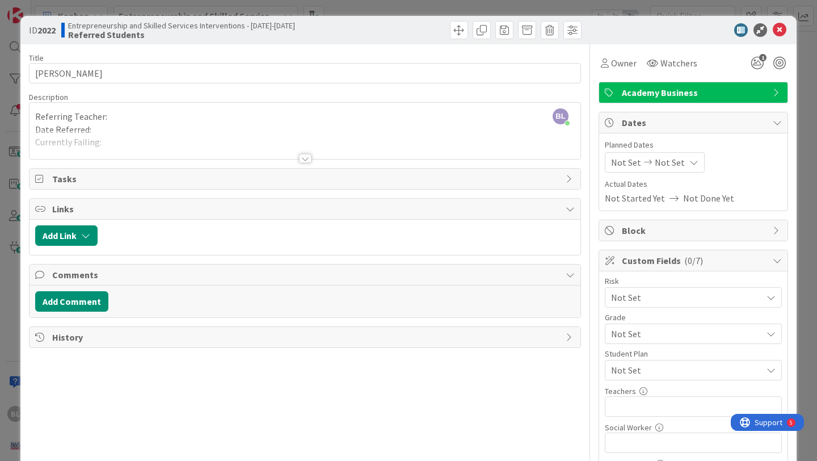
click at [307, 158] on div at bounding box center [305, 158] width 12 height 9
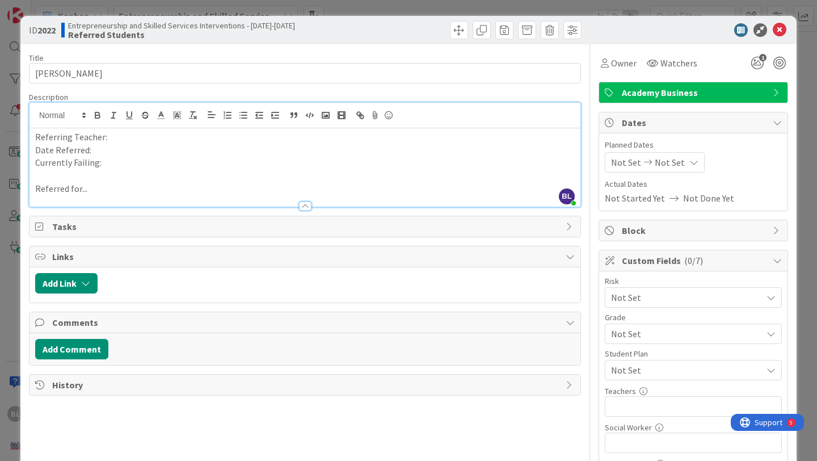
click at [768, 87] on div "Academy Business" at bounding box center [693, 92] width 188 height 20
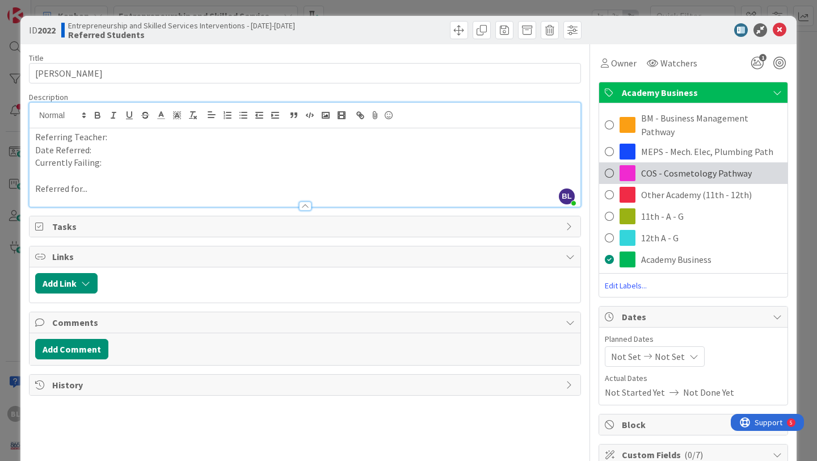
click at [611, 165] on span at bounding box center [609, 173] width 9 height 17
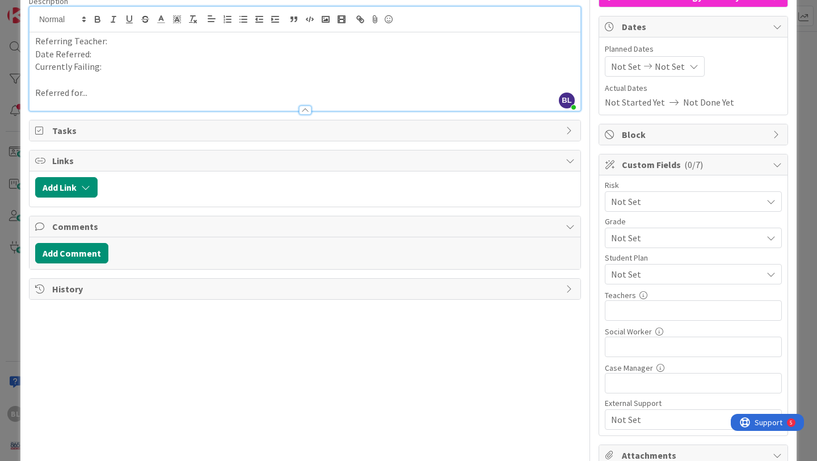
scroll to position [97, 0]
click at [663, 233] on span "Not Set" at bounding box center [683, 237] width 145 height 16
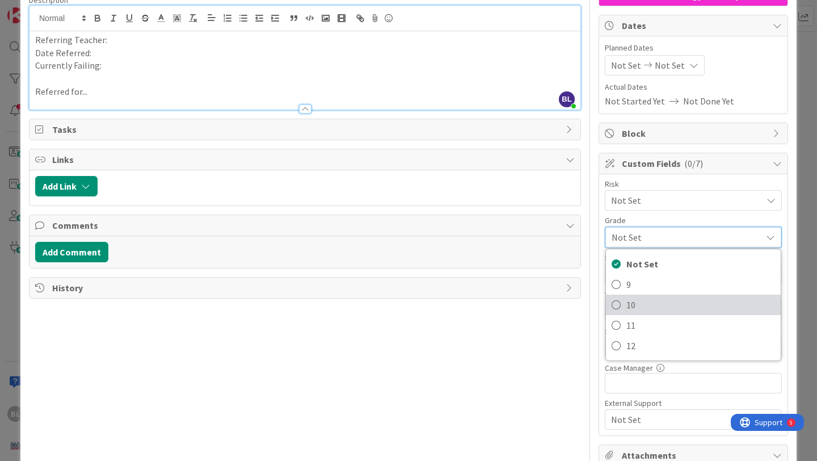
click at [629, 304] on span "10" at bounding box center [701, 304] width 149 height 17
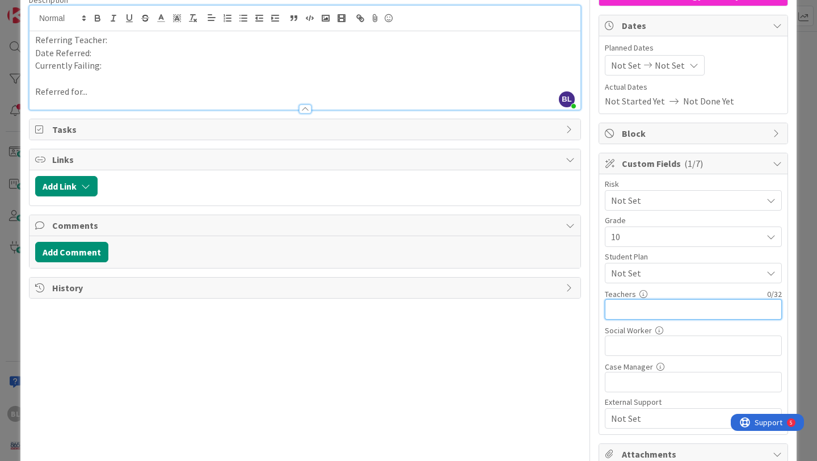
click at [628, 304] on input "text" at bounding box center [693, 309] width 177 height 20
type input "[PERSON_NAME],Lewis,Hatfield,Alam"
click at [111, 40] on p "Referring Teacher:" at bounding box center [305, 39] width 540 height 13
click at [95, 54] on p "Date Referred:" at bounding box center [305, 53] width 540 height 13
click at [109, 66] on p "Currently Failing:" at bounding box center [305, 65] width 540 height 13
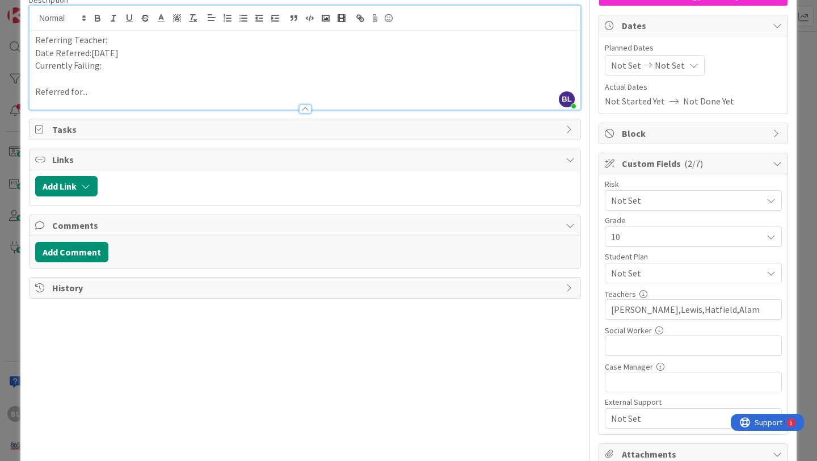
scroll to position [0, 0]
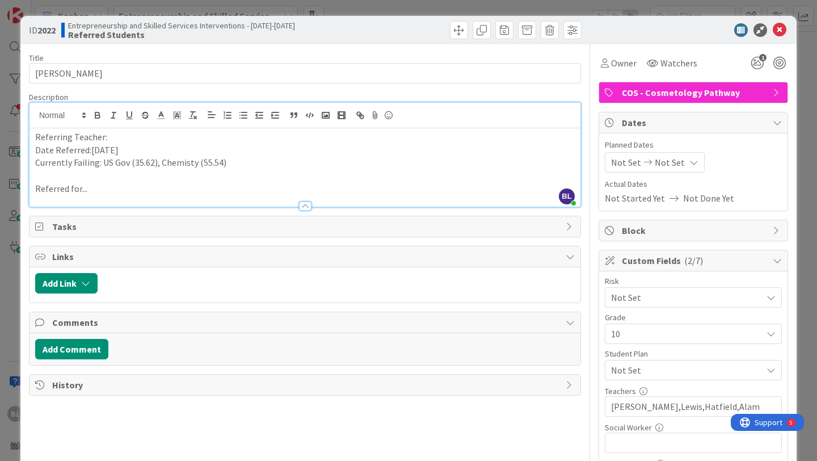
click at [95, 190] on p "Referred for..." at bounding box center [305, 188] width 540 height 13
click at [108, 139] on p "Referring Teacher:" at bounding box center [305, 137] width 540 height 13
click at [181, 167] on p "Currently Failing: US Gov (35.62), Chemisty (55.54)" at bounding box center [305, 162] width 540 height 13
click at [183, 163] on p "Currently Failing: US Gov (35.62), Chemisty (55.54)" at bounding box center [305, 162] width 540 height 13
click at [114, 137] on p "Referring Teacher:" at bounding box center [305, 137] width 540 height 13
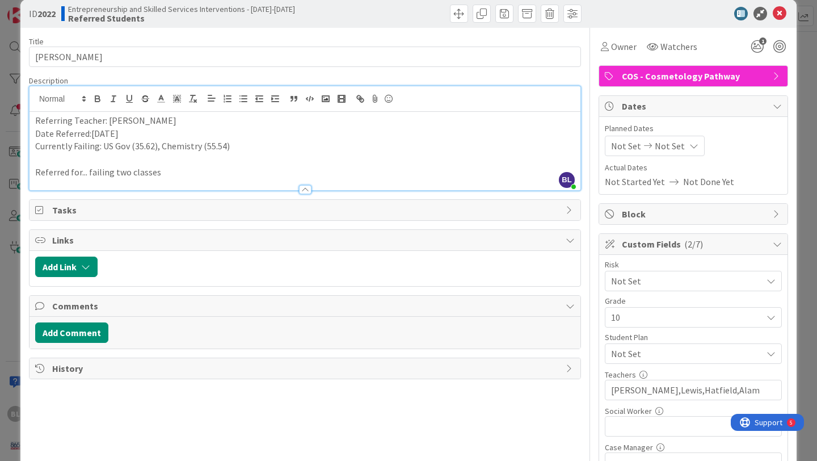
scroll to position [22, 0]
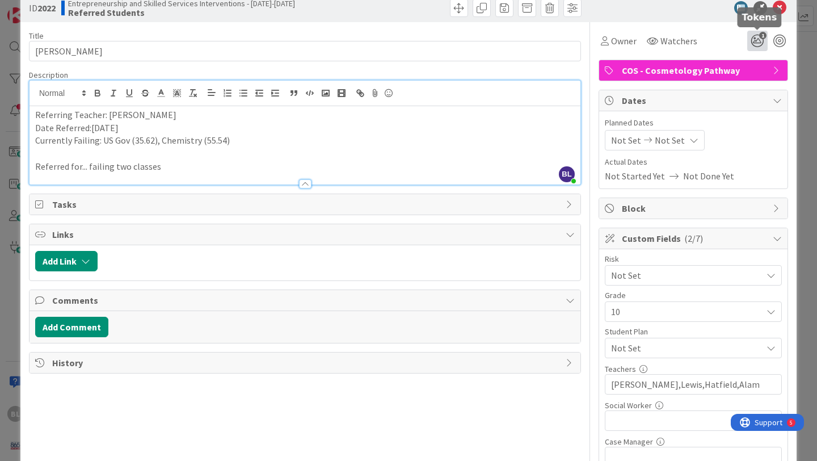
click at [763, 42] on icon "1" at bounding box center [758, 41] width 20 height 20
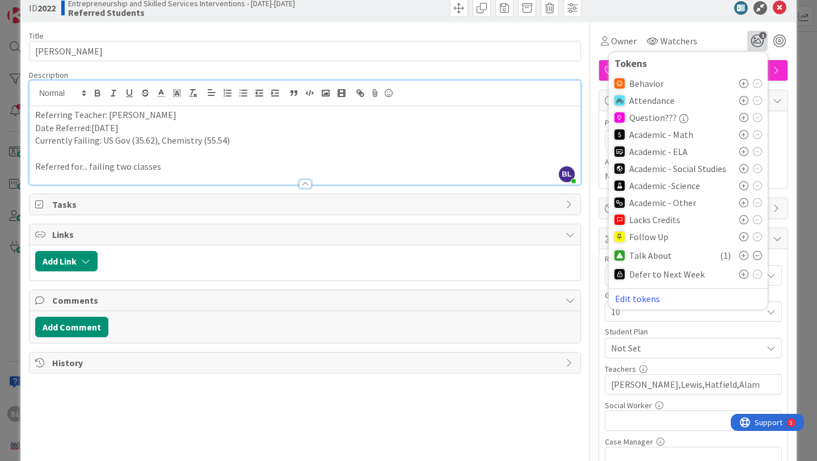
click at [741, 171] on icon at bounding box center [744, 168] width 9 height 9
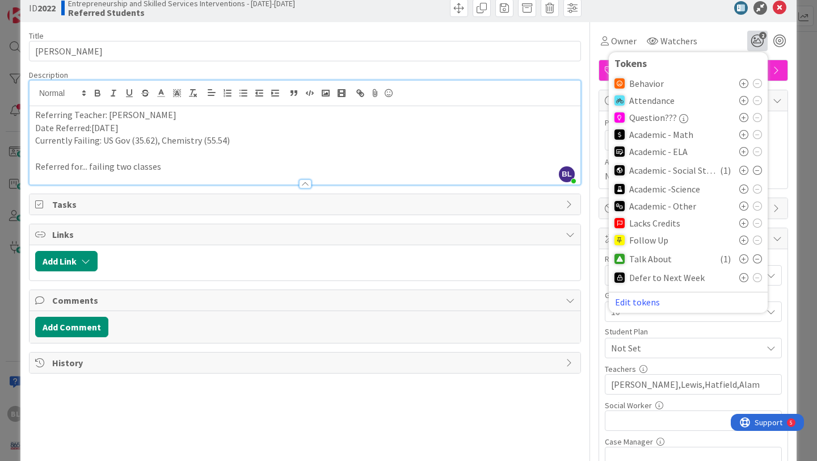
click at [742, 190] on icon at bounding box center [744, 188] width 9 height 9
click at [744, 263] on icon at bounding box center [744, 262] width 9 height 9
click at [757, 260] on icon at bounding box center [757, 262] width 9 height 9
click at [760, 37] on span "3" at bounding box center [762, 35] width 7 height 7
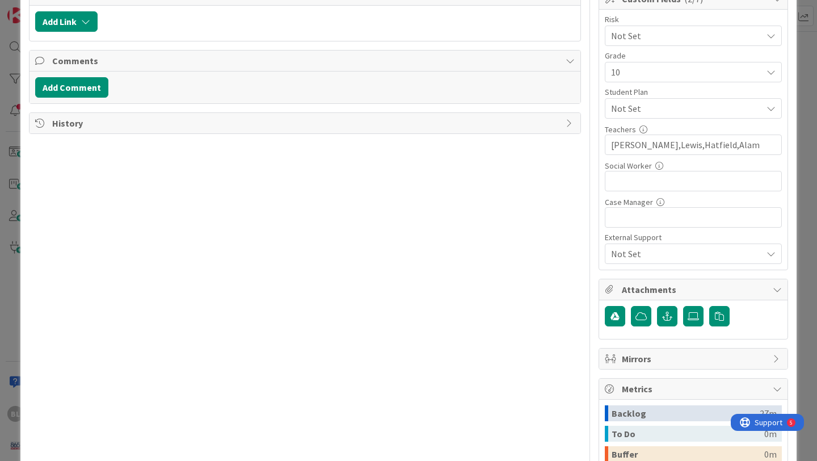
scroll to position [261, 0]
click at [695, 312] on icon at bounding box center [693, 316] width 11 height 9
click at [683, 307] on input "file" at bounding box center [683, 307] width 0 height 0
click at [698, 316] on icon at bounding box center [693, 316] width 11 height 9
click at [683, 307] on input "file" at bounding box center [683, 307] width 0 height 0
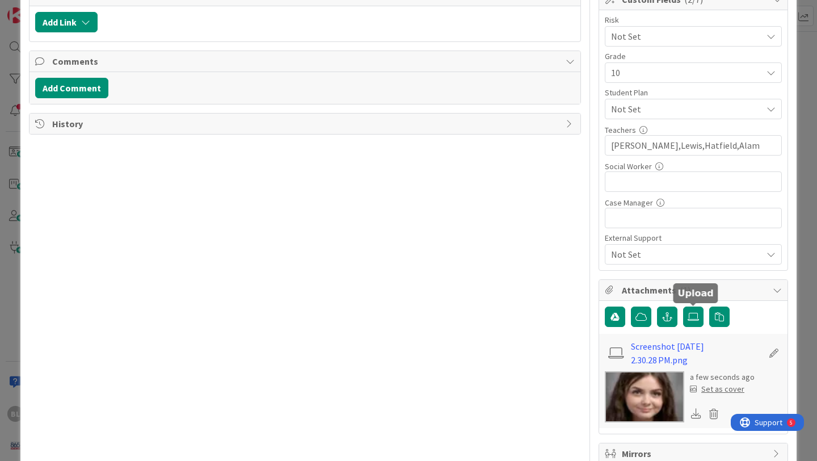
click at [720, 388] on div "Set as cover" at bounding box center [717, 389] width 54 height 12
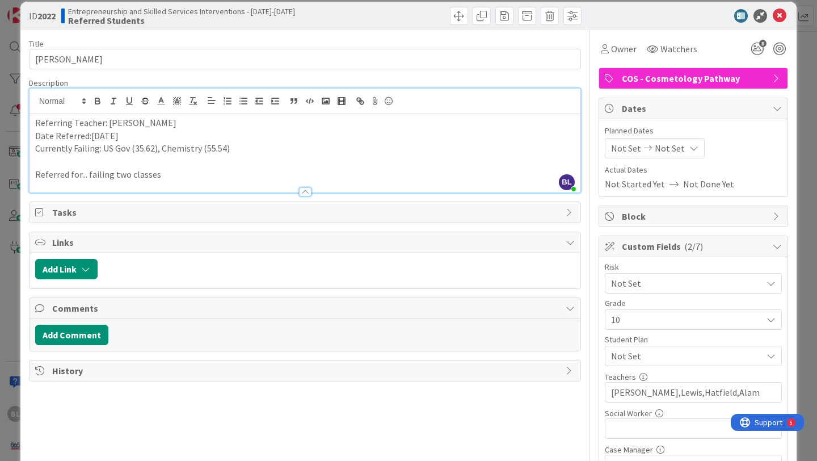
scroll to position [0, 0]
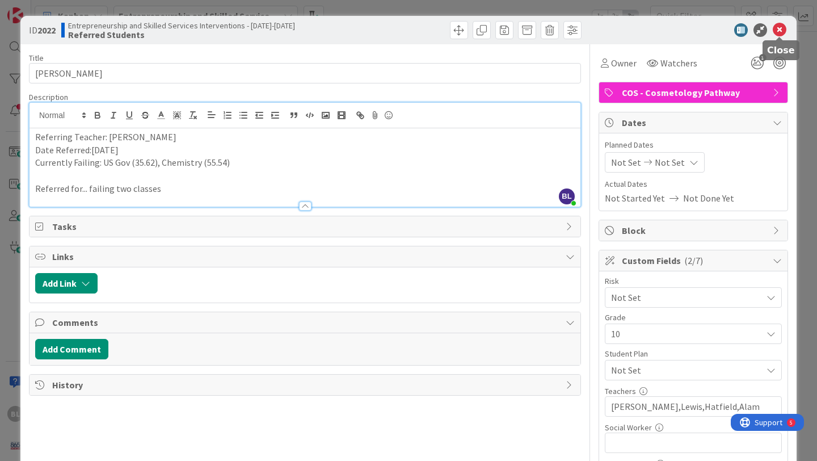
click at [776, 30] on icon at bounding box center [780, 30] width 14 height 14
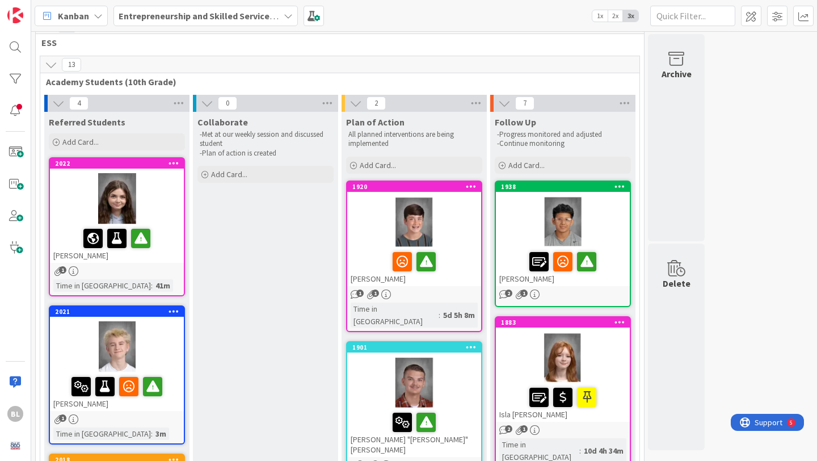
click at [16, 150] on span at bounding box center [15, 152] width 23 height 23
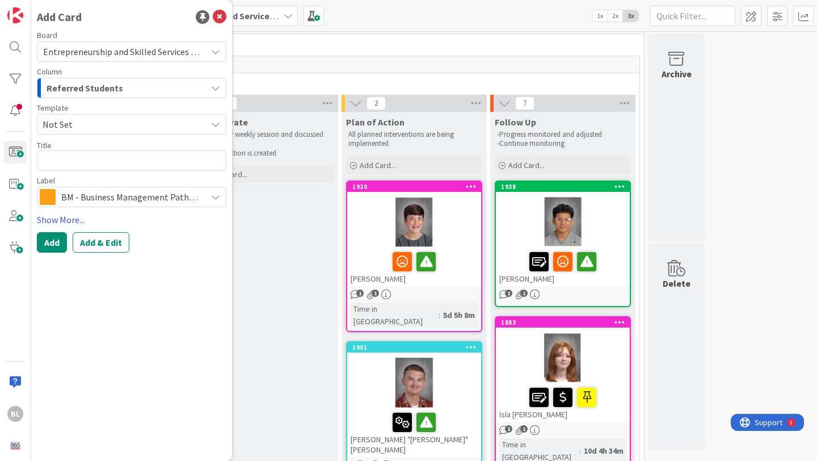
click at [89, 124] on span "Not Set" at bounding box center [121, 124] width 156 height 15
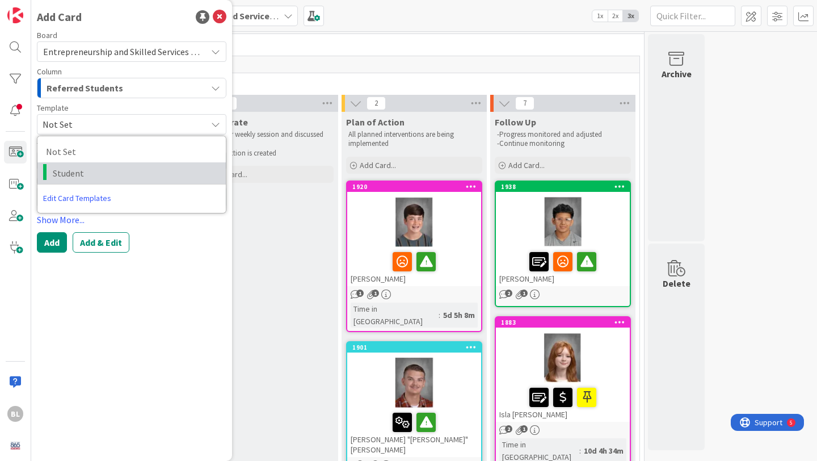
click at [66, 174] on span "Student" at bounding box center [135, 173] width 165 height 15
type textarea "x"
type textarea "Student"
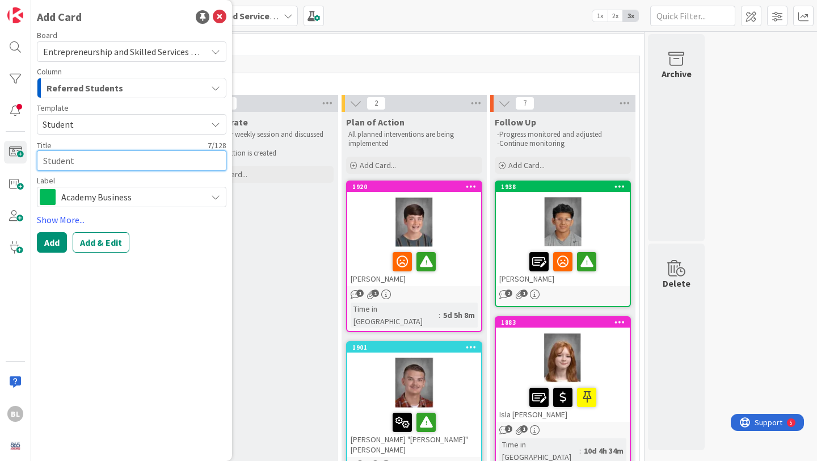
drag, startPoint x: 79, startPoint y: 160, endPoint x: 14, endPoint y: 165, distance: 66.0
click at [14, 165] on div "BL Add Card Board Entrepreneurship and Skilled Services Interventions - [DATE]-…" at bounding box center [15, 230] width 31 height 461
type textarea "x"
type textarea "I"
type textarea "x"
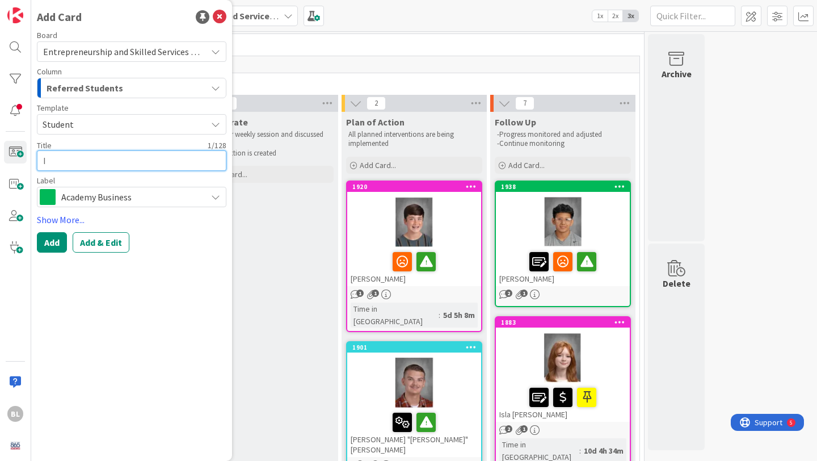
type textarea "Id"
type textarea "x"
type textarea "[PERSON_NAME]"
type textarea "x"
type textarea "Idani"
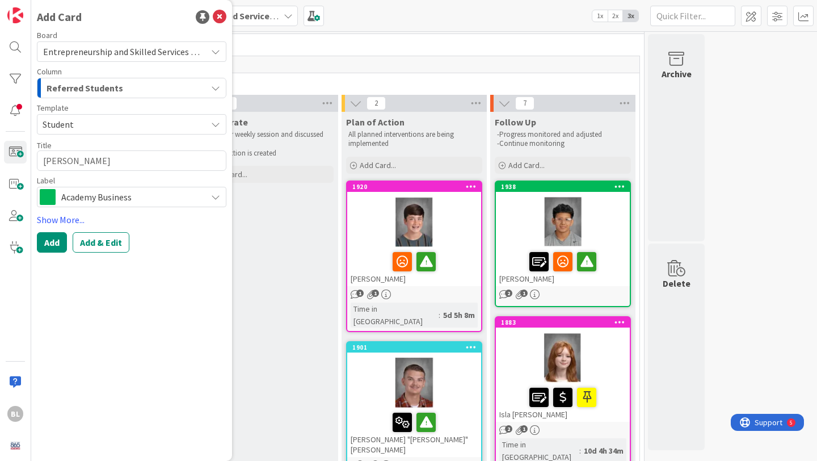
click at [198, 198] on span "Academy Business" at bounding box center [131, 197] width 140 height 16
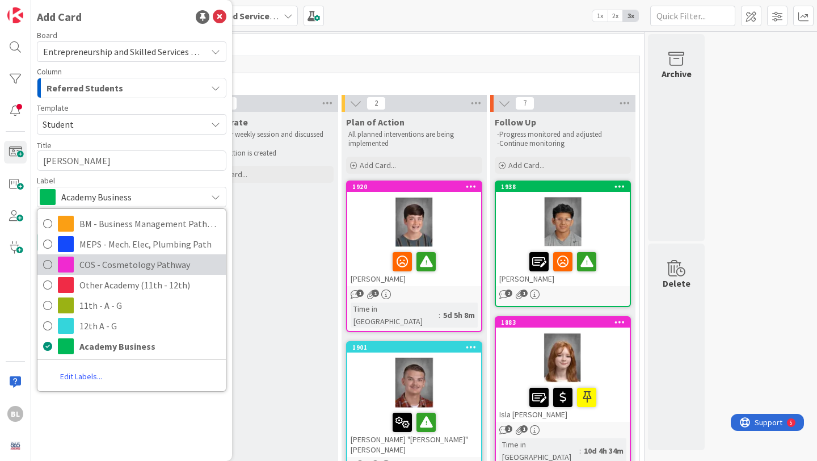
click at [143, 266] on span "COS - Cosmetology Pathway" at bounding box center [149, 264] width 141 height 17
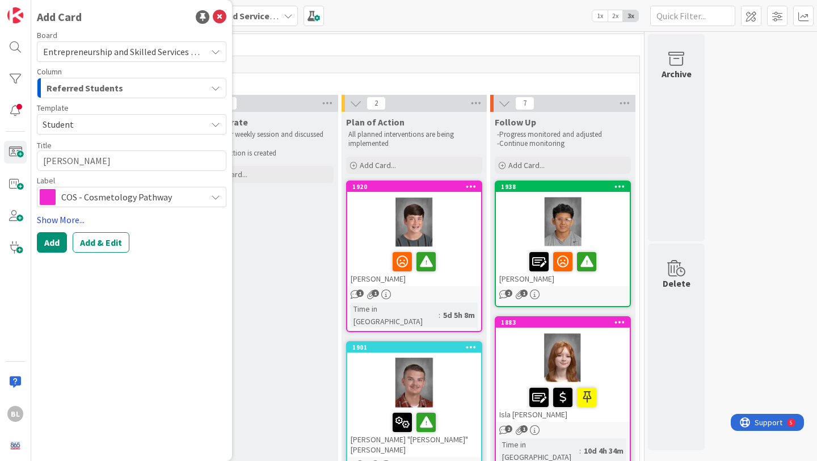
click at [69, 219] on link "Show More..." at bounding box center [132, 220] width 190 height 14
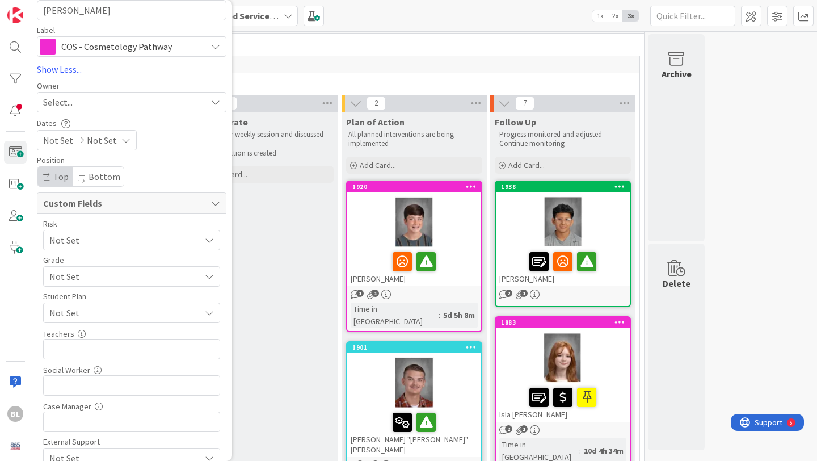
scroll to position [152, 0]
click at [86, 282] on span "Not Set" at bounding box center [121, 275] width 145 height 16
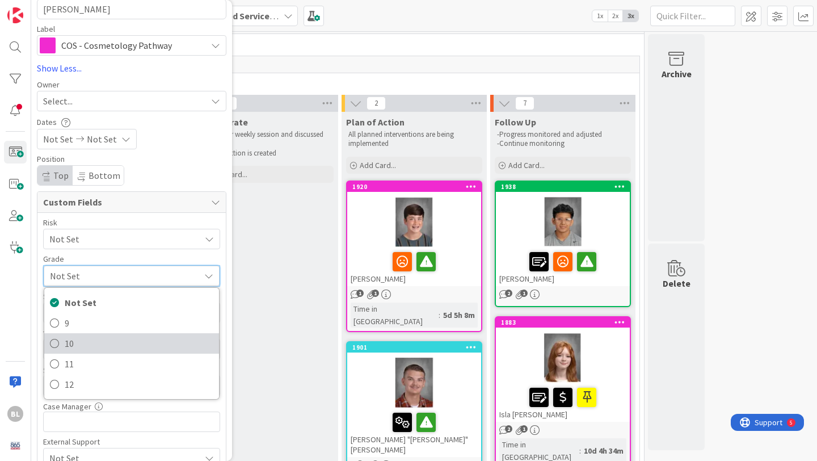
click at [72, 341] on span "10" at bounding box center [139, 343] width 149 height 17
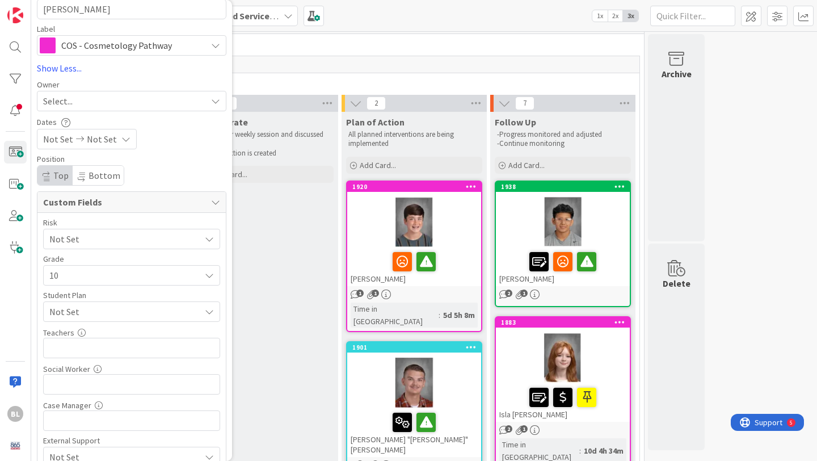
click at [103, 310] on span "Not Set" at bounding box center [124, 312] width 151 height 14
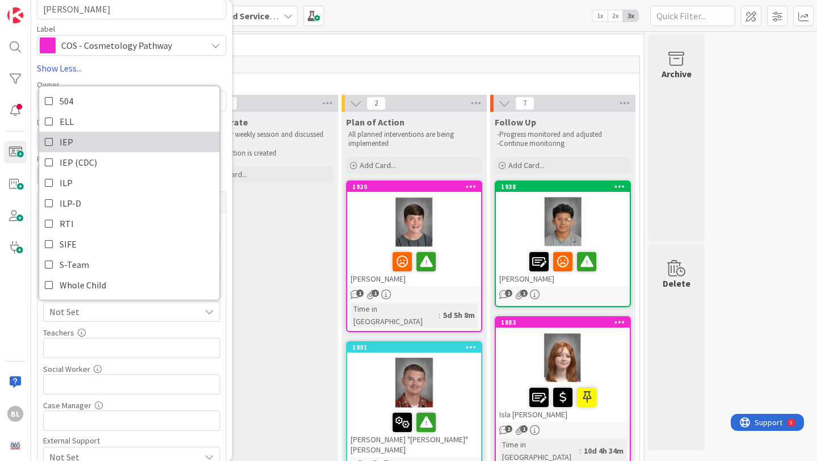
click at [57, 142] on link "IEP" at bounding box center [129, 142] width 181 height 20
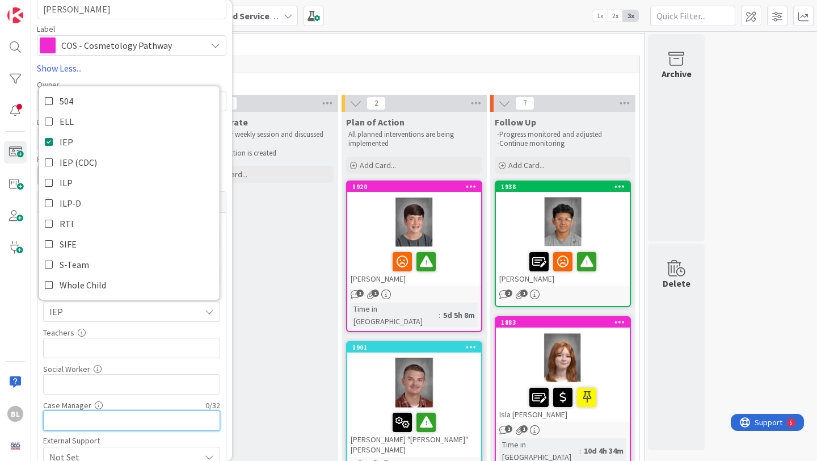
click at [52, 420] on input "text" at bounding box center [131, 420] width 177 height 20
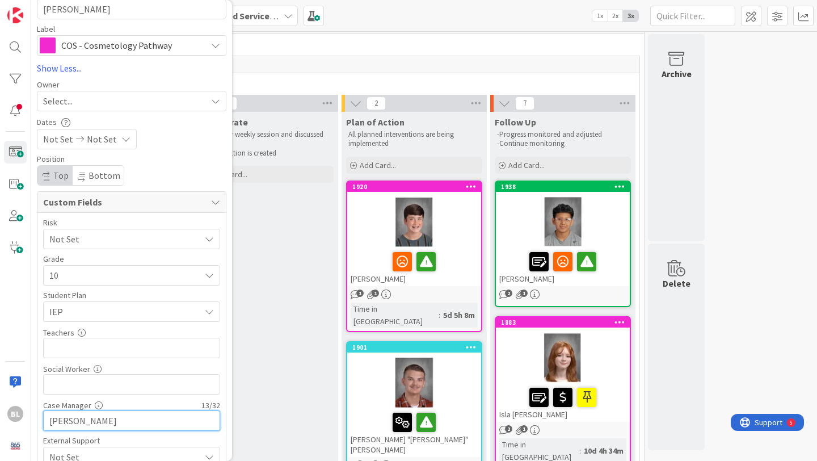
scroll to position [199, 0]
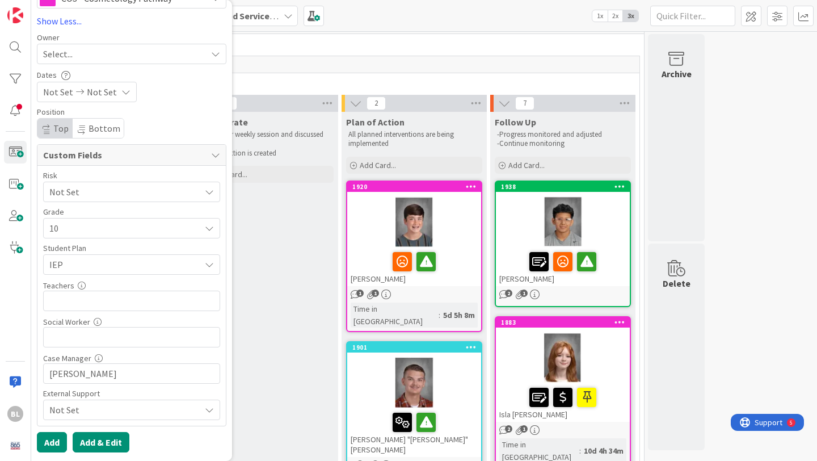
click at [102, 437] on button "Add & Edit" at bounding box center [101, 442] width 57 height 20
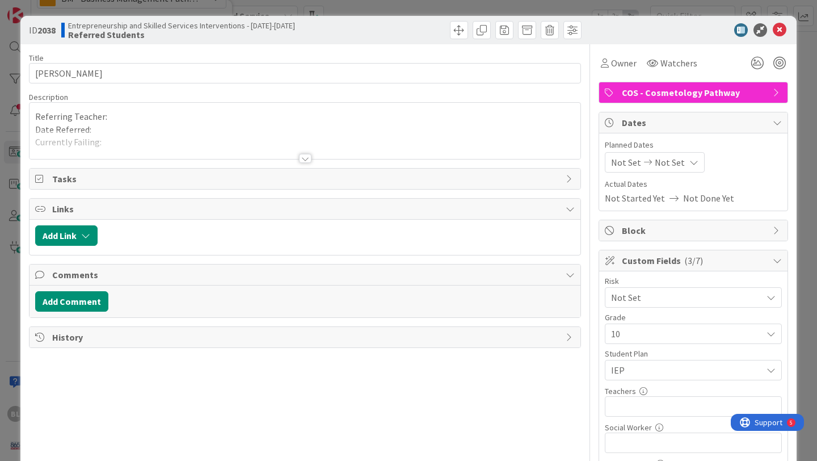
click at [305, 160] on div at bounding box center [305, 158] width 12 height 9
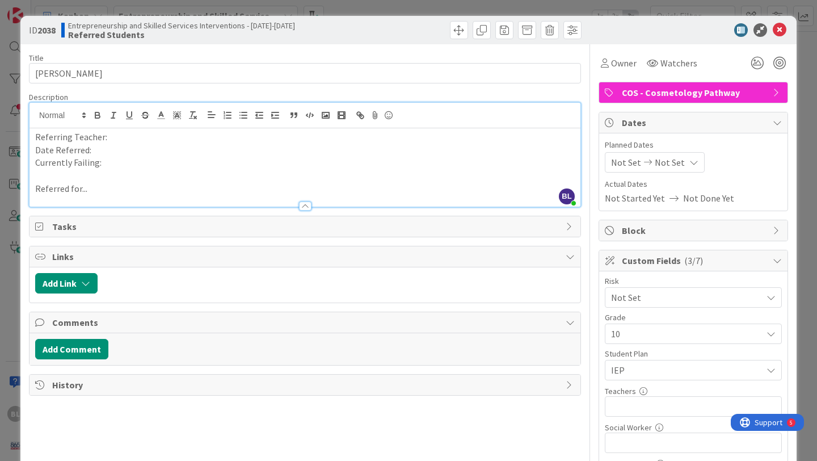
click at [114, 137] on p "Referring Teacher:" at bounding box center [305, 137] width 540 height 13
click at [100, 151] on p "Date Referred:" at bounding box center [305, 150] width 540 height 13
click at [108, 166] on p "Currently Failing:" at bounding box center [305, 162] width 540 height 13
click at [93, 189] on p "Referred for..." at bounding box center [305, 188] width 540 height 13
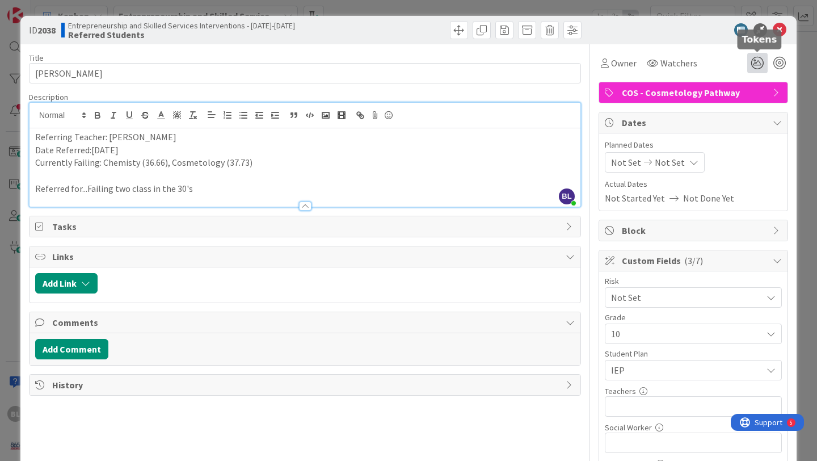
click at [757, 65] on icon at bounding box center [758, 63] width 20 height 20
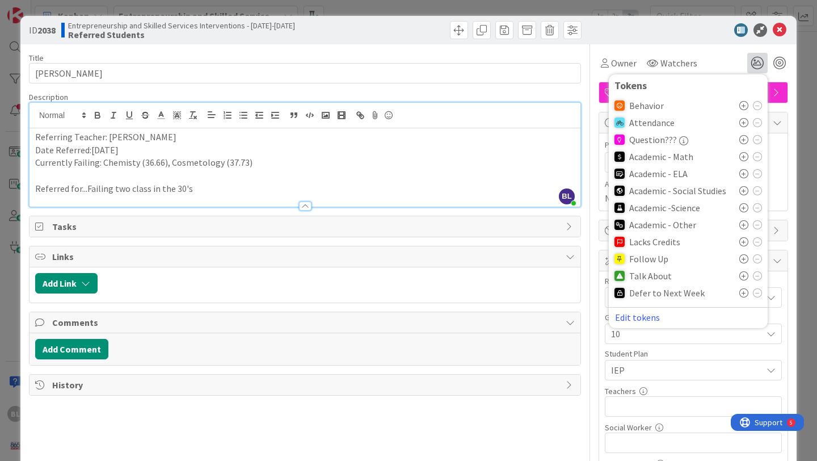
click at [744, 207] on icon at bounding box center [744, 207] width 9 height 9
click at [744, 229] on icon at bounding box center [744, 228] width 9 height 9
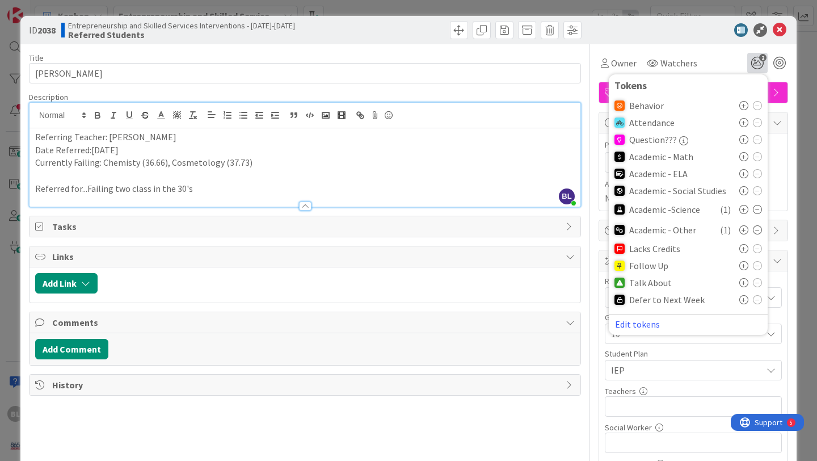
click at [744, 282] on icon at bounding box center [744, 282] width 9 height 9
click at [761, 61] on icon "3" at bounding box center [758, 63] width 20 height 20
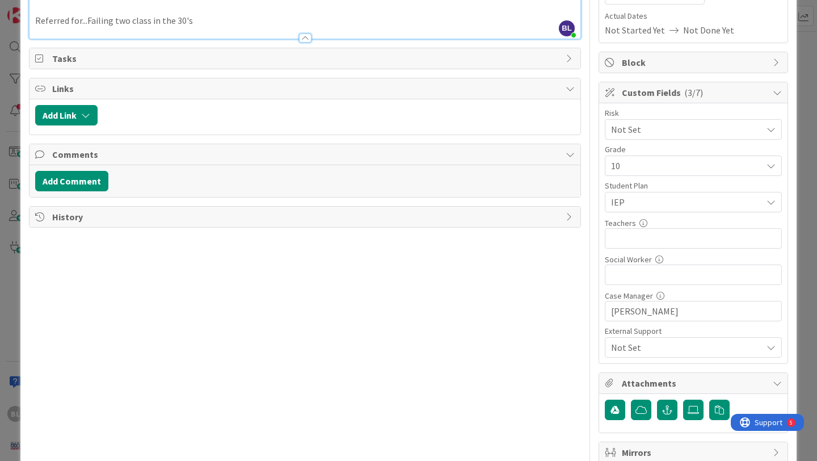
scroll to position [196, 0]
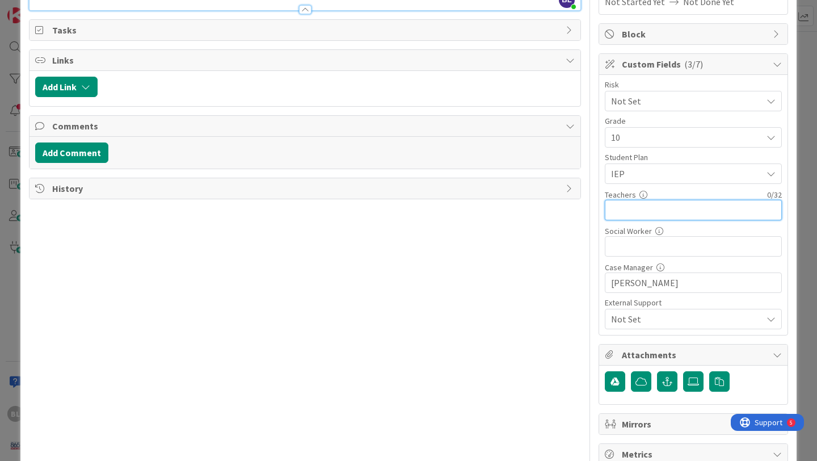
click at [630, 209] on input "text" at bounding box center [693, 210] width 177 height 20
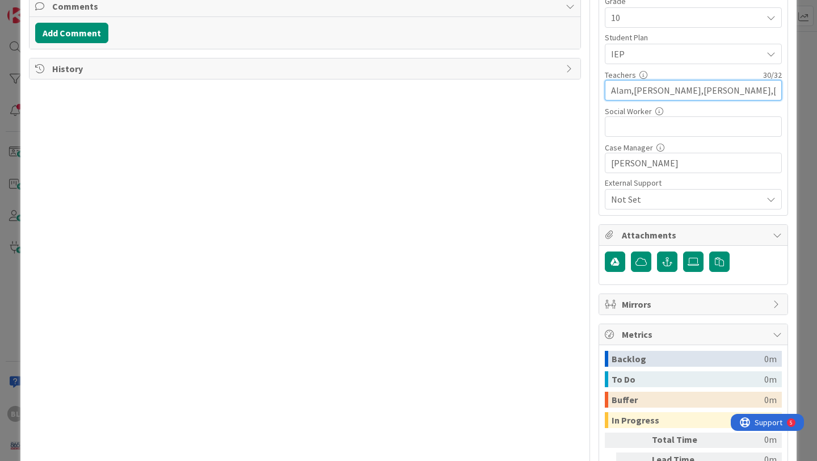
scroll to position [318, 0]
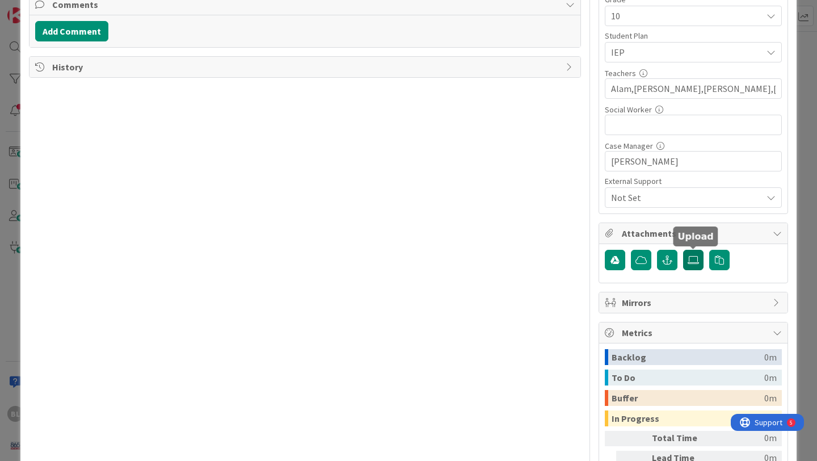
click at [690, 258] on icon at bounding box center [693, 259] width 11 height 9
click at [683, 250] on input "file" at bounding box center [683, 250] width 0 height 0
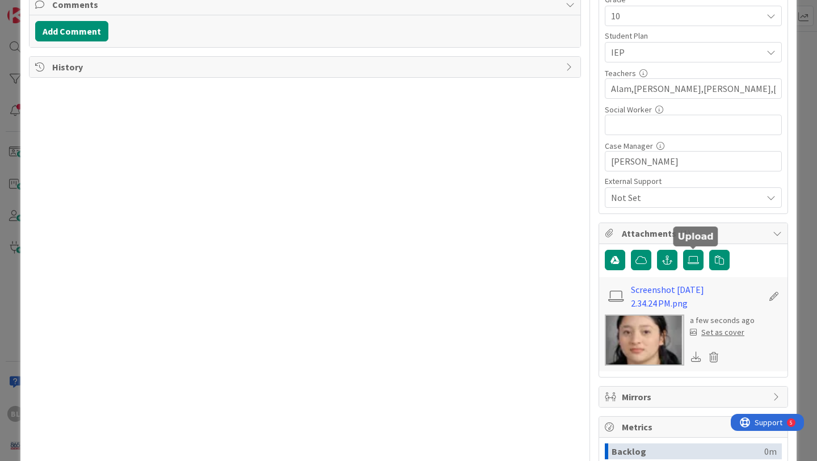
click at [717, 331] on div "Set as cover" at bounding box center [717, 332] width 54 height 12
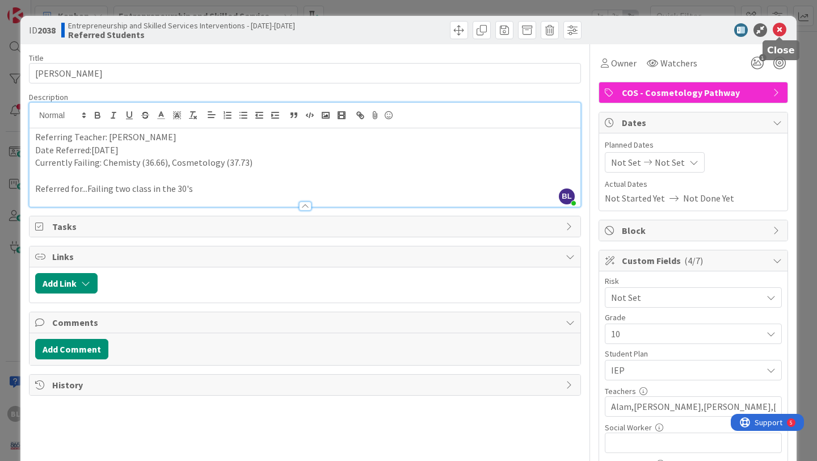
click at [782, 26] on icon at bounding box center [780, 30] width 14 height 14
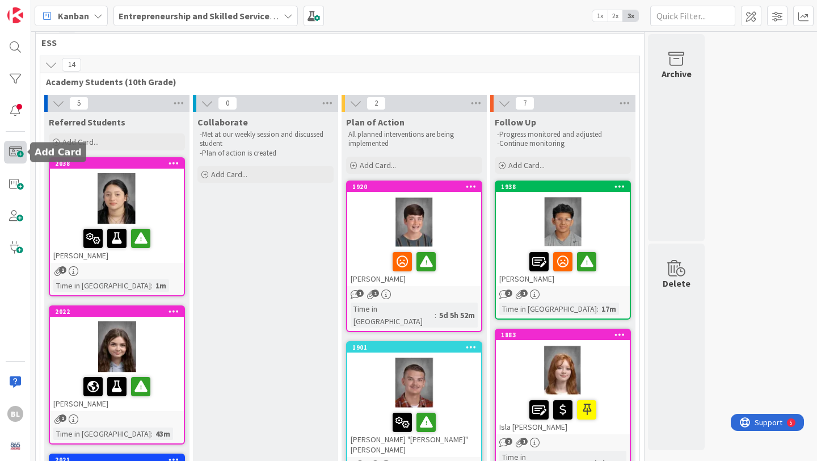
click at [15, 150] on span at bounding box center [15, 152] width 23 height 23
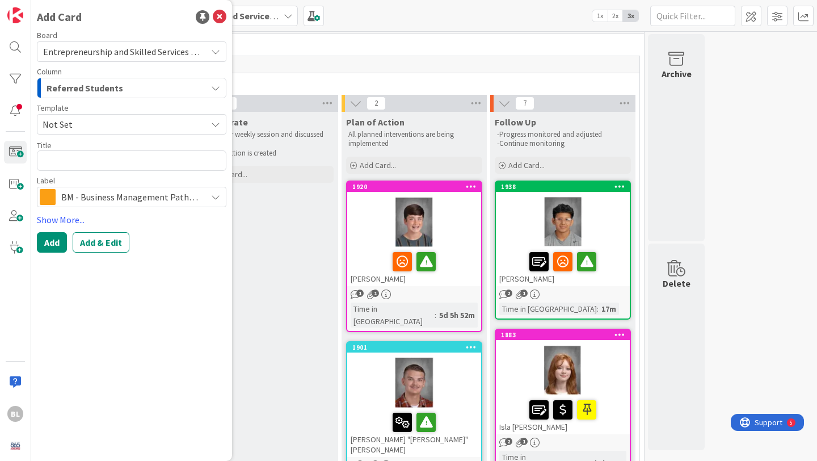
click at [90, 127] on span "Not Set" at bounding box center [121, 124] width 156 height 15
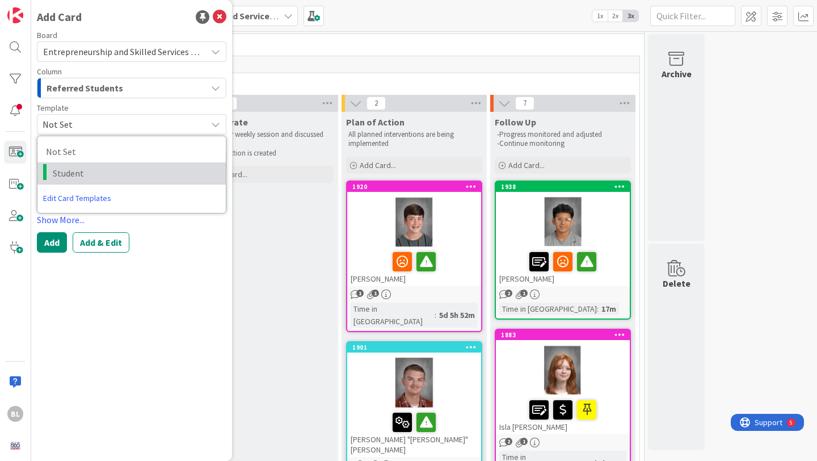
click at [76, 168] on span "Student" at bounding box center [135, 173] width 165 height 15
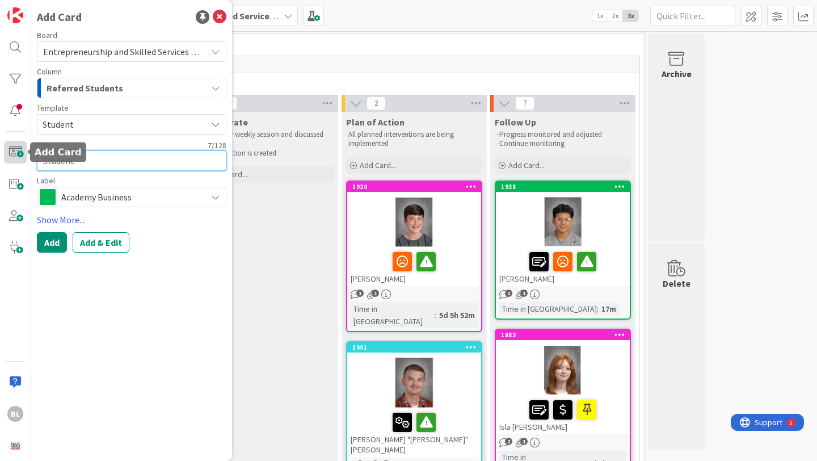
drag, startPoint x: 81, startPoint y: 164, endPoint x: 26, endPoint y: 160, distance: 55.2
click at [26, 160] on div "BL Add Card Board Entrepreneurship and Skilled Services Interventions - [DATE]-…" at bounding box center [15, 230] width 31 height 461
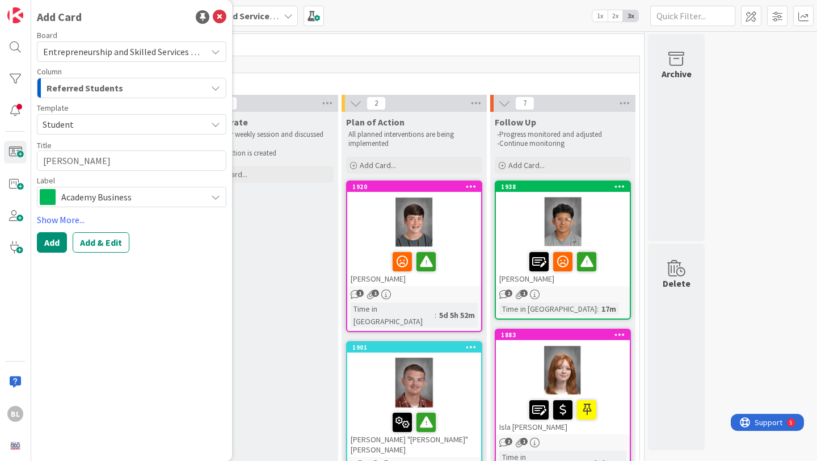
click at [131, 190] on span "Academy Business" at bounding box center [131, 197] width 140 height 16
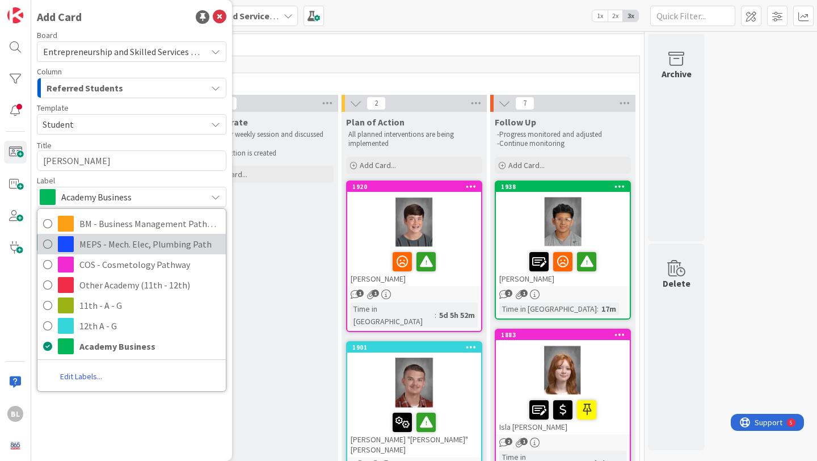
click at [107, 246] on span "MEPS - Mech. Elec, Plumbing Path" at bounding box center [149, 244] width 141 height 17
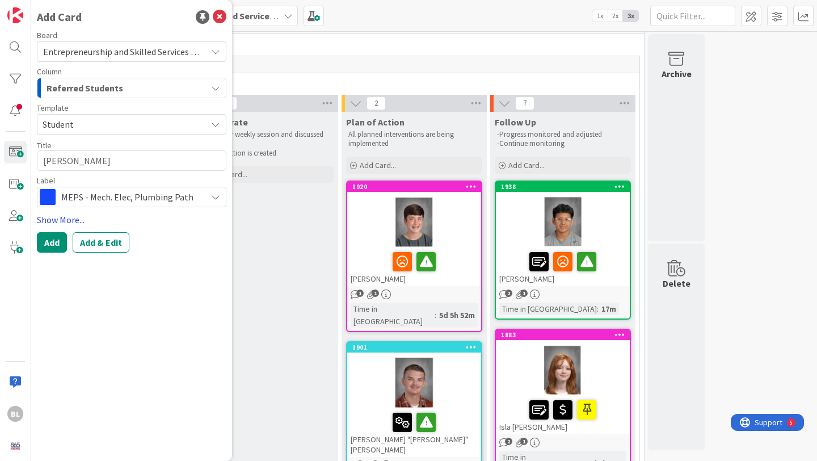
click at [74, 220] on link "Show More..." at bounding box center [132, 220] width 190 height 14
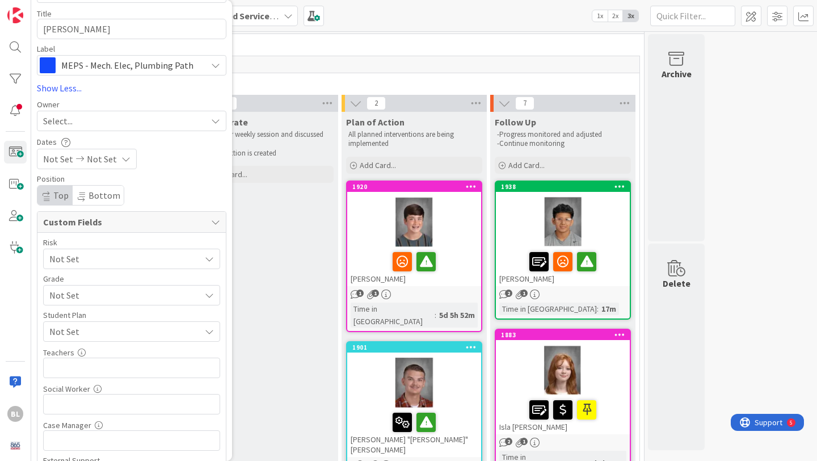
scroll to position [135, 0]
click at [114, 330] on span "Not Set" at bounding box center [124, 329] width 151 height 14
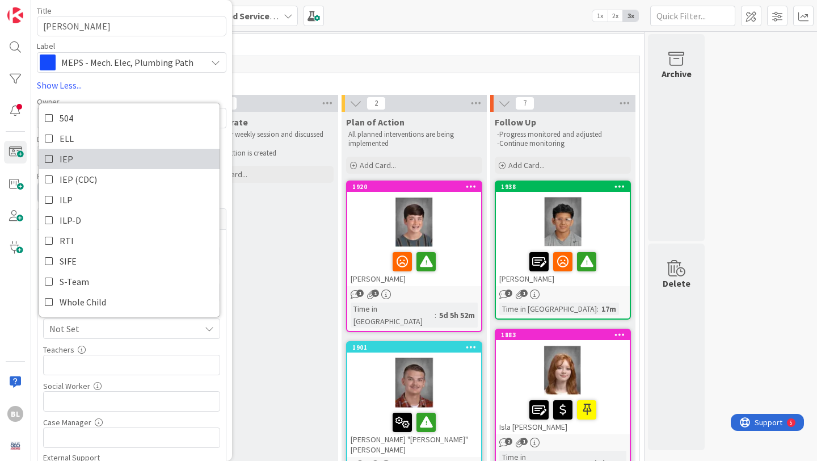
click at [56, 158] on link "IEP" at bounding box center [129, 159] width 181 height 20
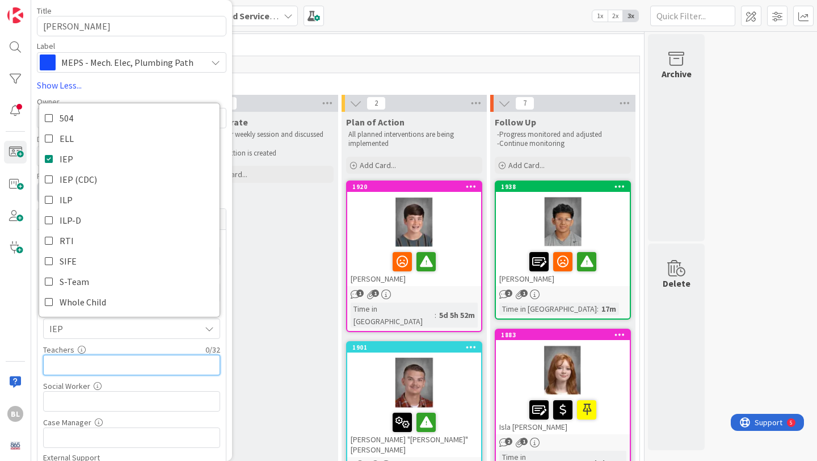
click at [75, 365] on input "text" at bounding box center [131, 365] width 177 height 20
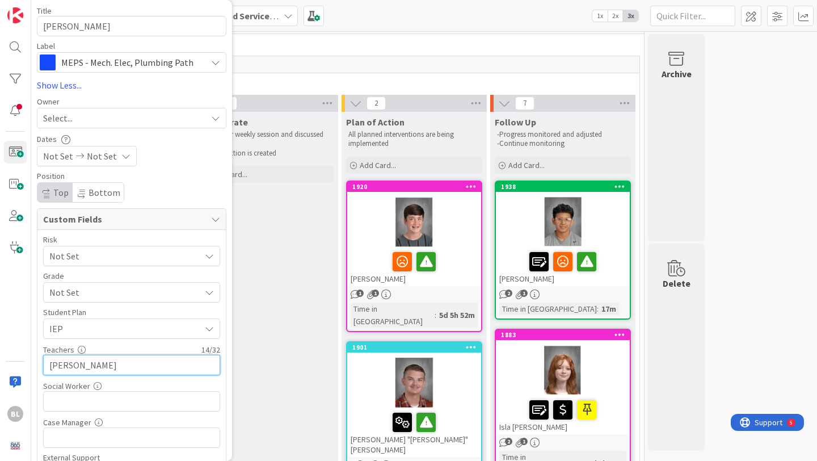
drag, startPoint x: 117, startPoint y: 366, endPoint x: 45, endPoint y: 363, distance: 72.7
click at [45, 363] on input "[PERSON_NAME]" at bounding box center [131, 365] width 177 height 20
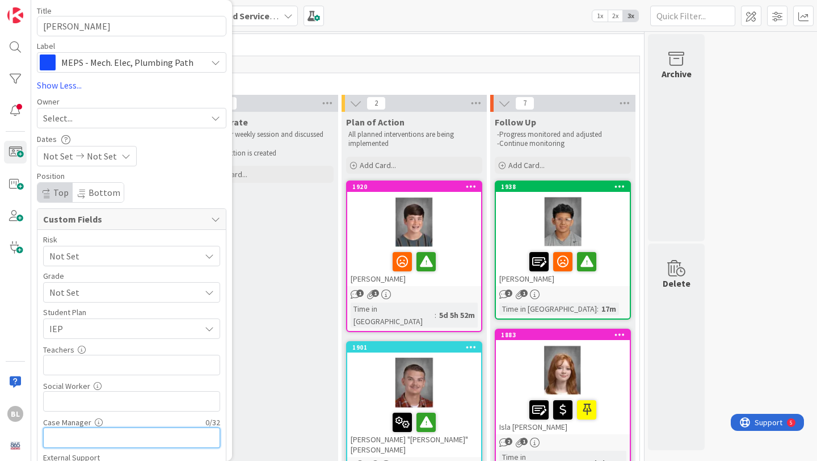
click at [77, 440] on input "text" at bounding box center [131, 437] width 177 height 20
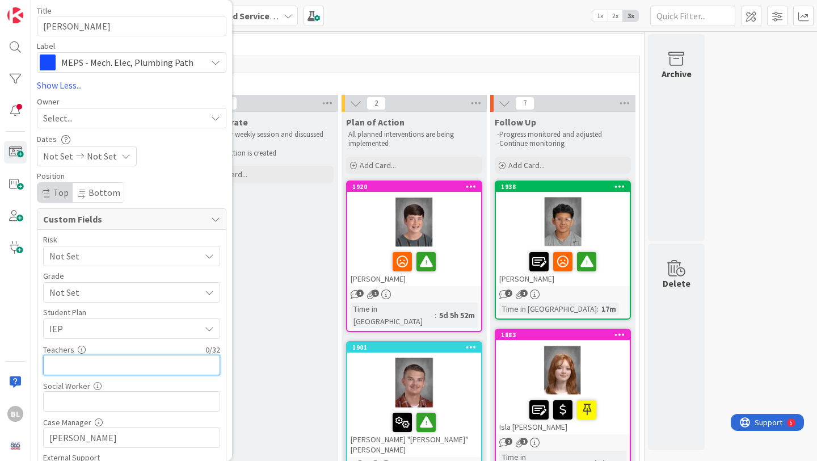
click at [57, 363] on input "text" at bounding box center [131, 365] width 177 height 20
click at [76, 364] on input "Meade,Qualls," at bounding box center [131, 365] width 177 height 20
click at [144, 368] on input "[PERSON_NAME],Hooie,Qualls," at bounding box center [131, 365] width 177 height 20
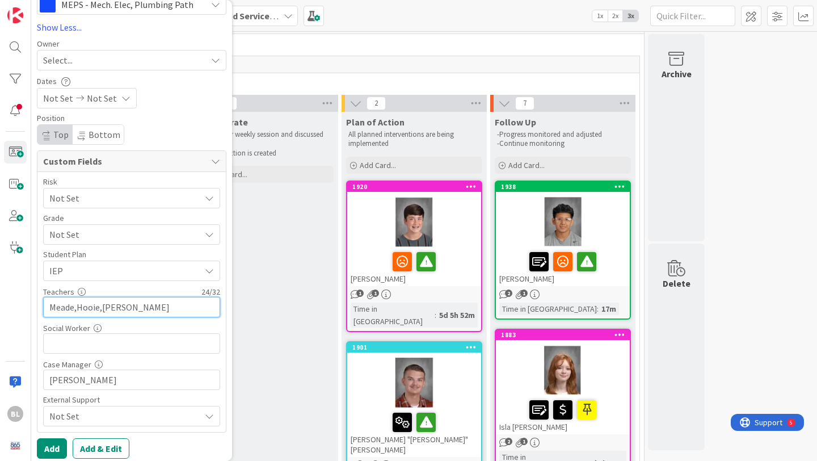
scroll to position [199, 0]
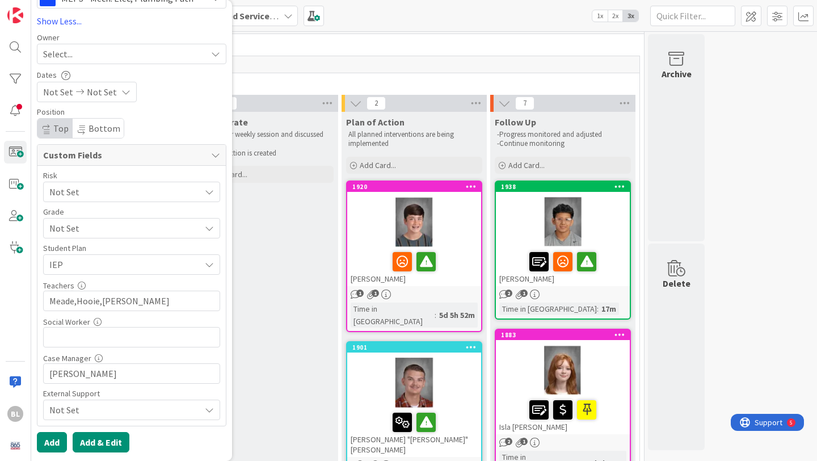
click at [99, 442] on button "Add & Edit" at bounding box center [101, 442] width 57 height 20
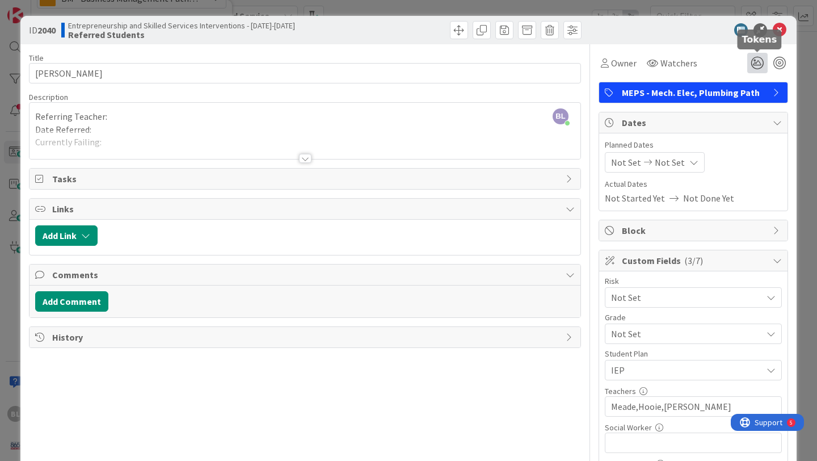
click at [756, 62] on icon at bounding box center [758, 63] width 20 height 20
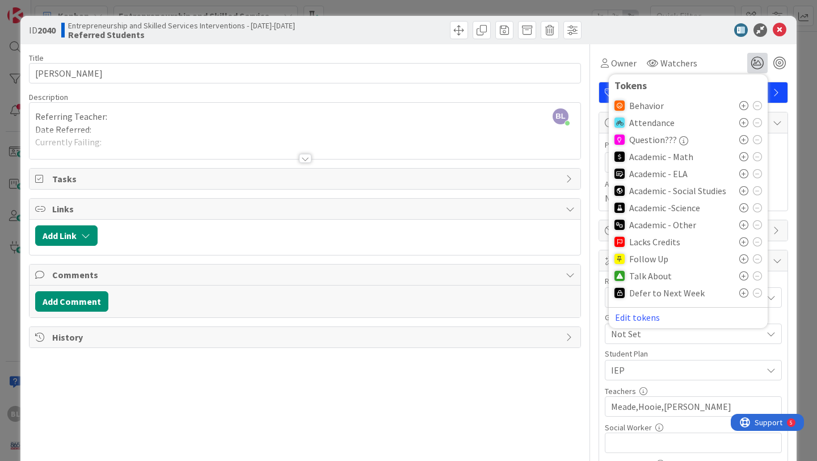
click at [740, 190] on icon at bounding box center [744, 190] width 9 height 9
click at [742, 153] on icon at bounding box center [744, 156] width 9 height 9
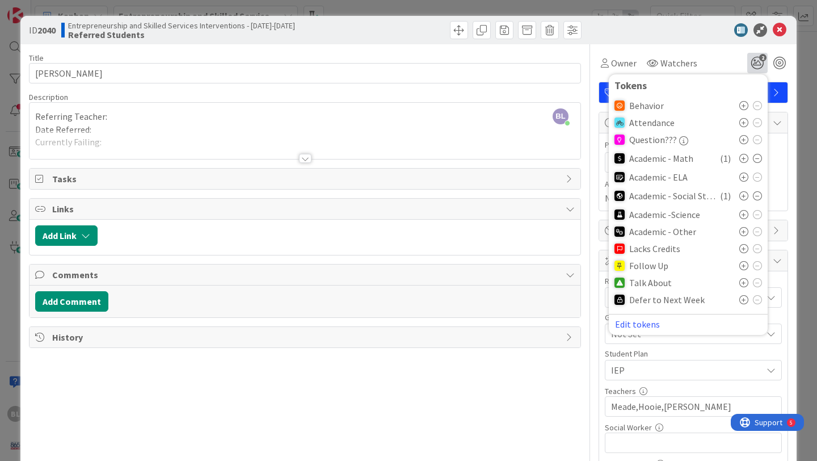
click at [744, 281] on icon at bounding box center [744, 282] width 9 height 9
click at [759, 58] on span "3" at bounding box center [762, 57] width 7 height 7
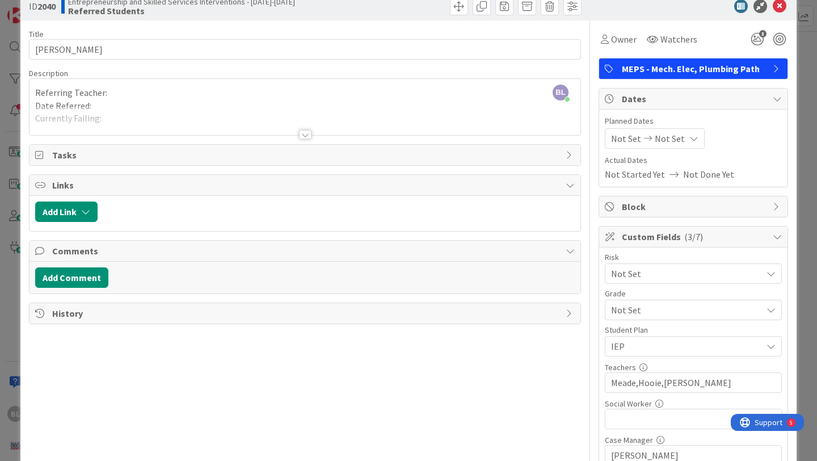
scroll to position [18, 0]
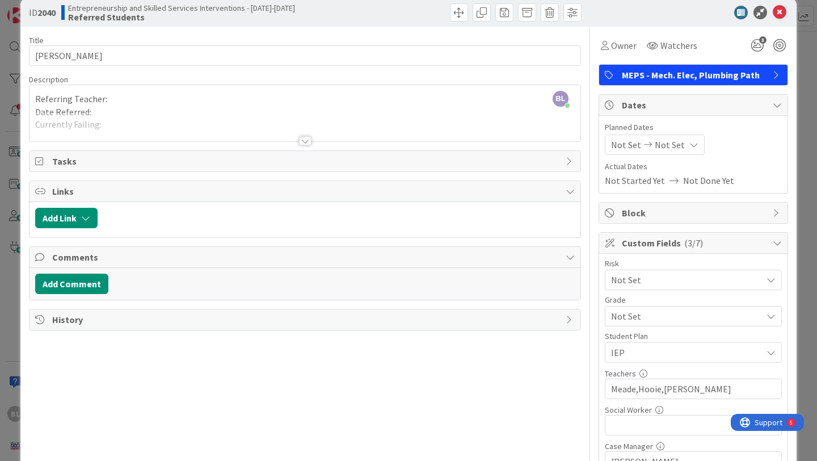
click at [303, 135] on div at bounding box center [305, 126] width 551 height 29
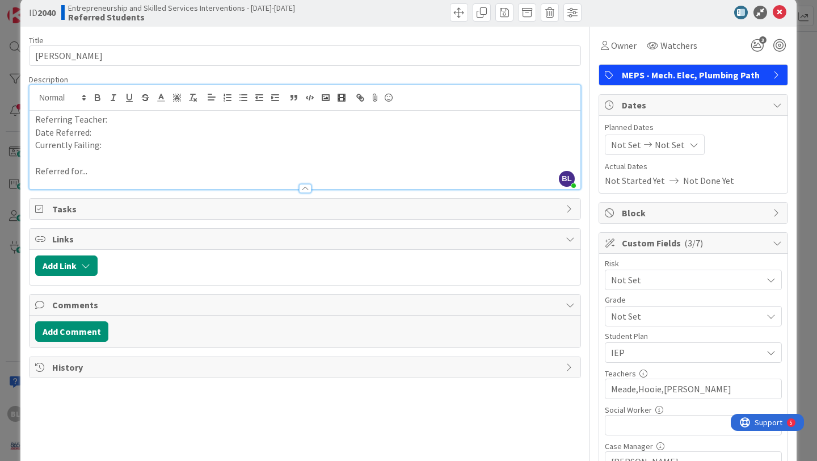
click at [114, 119] on p "Referring Teacher:" at bounding box center [305, 119] width 540 height 13
click at [98, 134] on p "Date Referred:" at bounding box center [305, 132] width 540 height 13
click at [110, 120] on p "Referring Teacher:" at bounding box center [305, 119] width 540 height 13
click at [110, 150] on p "Currently Failing:" at bounding box center [305, 145] width 540 height 13
click at [95, 173] on p "Referred for..." at bounding box center [305, 171] width 540 height 13
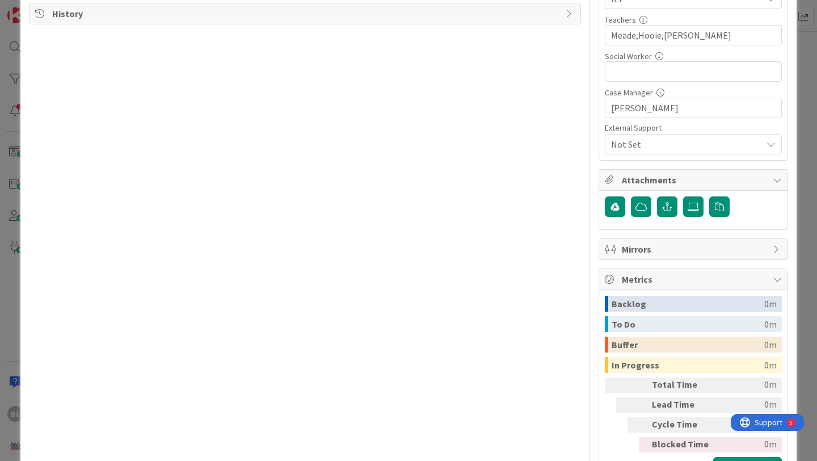
scroll to position [418, 0]
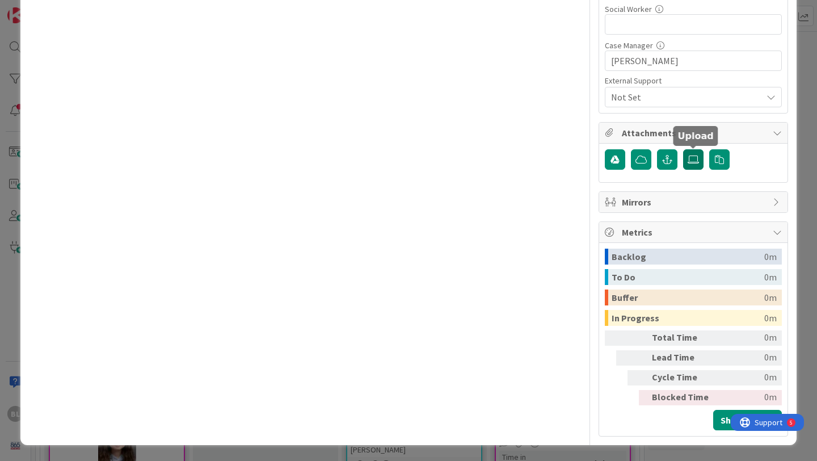
click at [695, 160] on icon at bounding box center [693, 159] width 11 height 9
click at [683, 149] on input "file" at bounding box center [683, 149] width 0 height 0
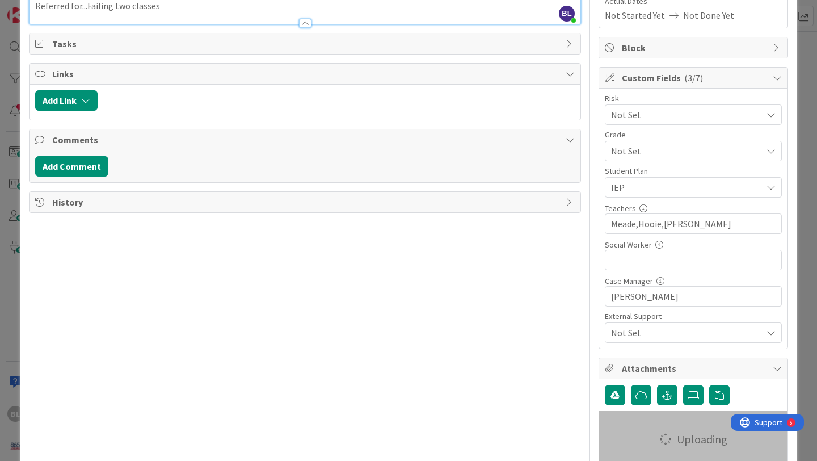
scroll to position [0, 0]
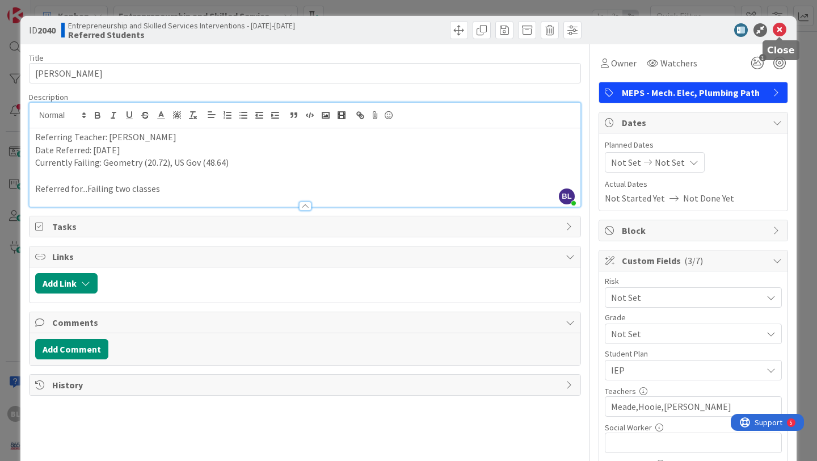
click at [778, 31] on icon at bounding box center [780, 30] width 14 height 14
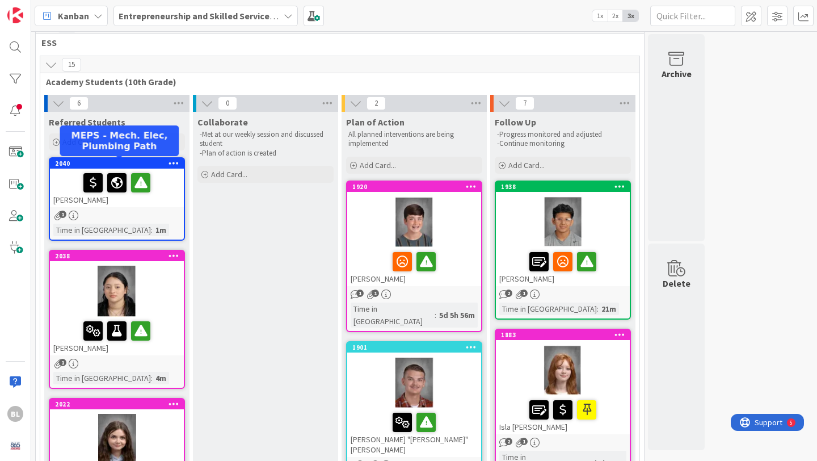
click at [153, 165] on div "2040" at bounding box center [119, 164] width 129 height 8
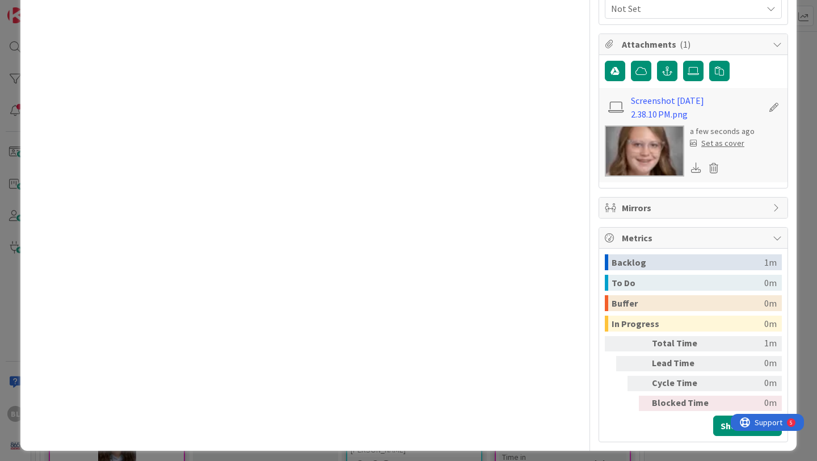
scroll to position [513, 0]
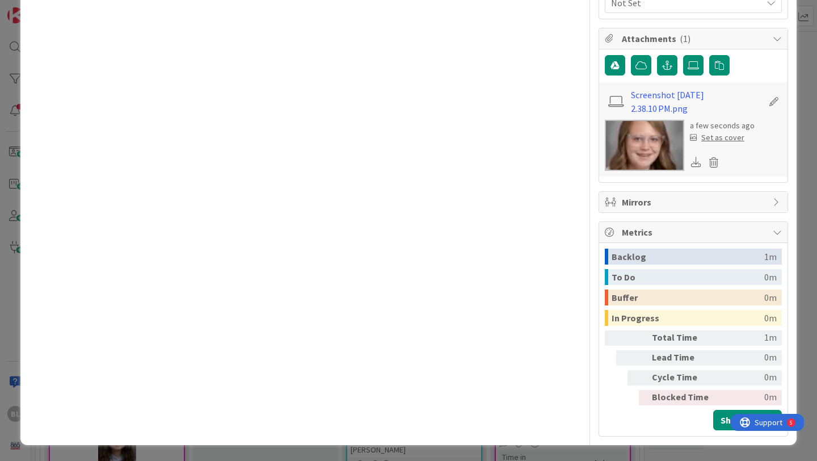
click at [720, 139] on div "Set as cover" at bounding box center [717, 138] width 54 height 12
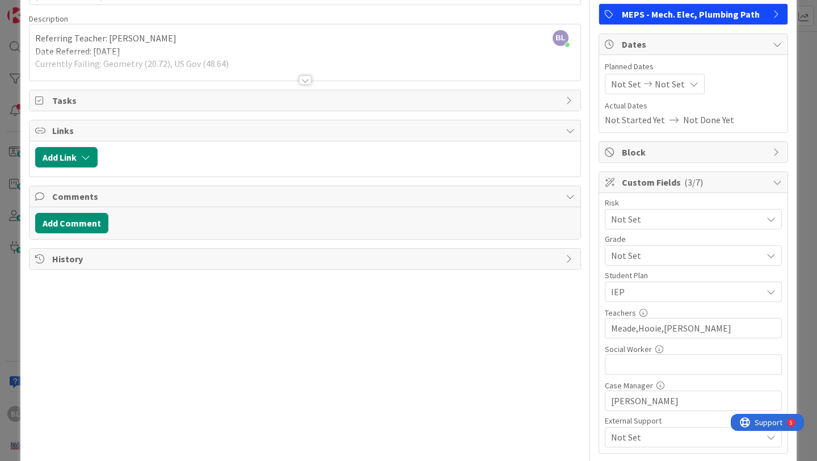
scroll to position [0, 0]
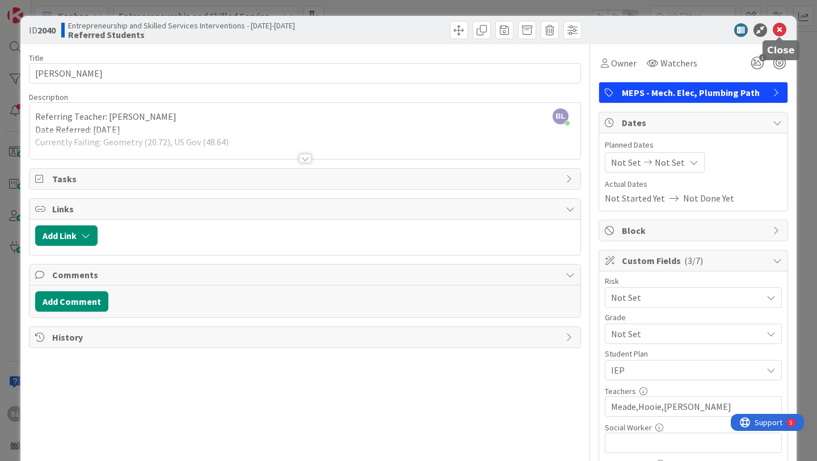
click at [778, 30] on icon at bounding box center [780, 30] width 14 height 14
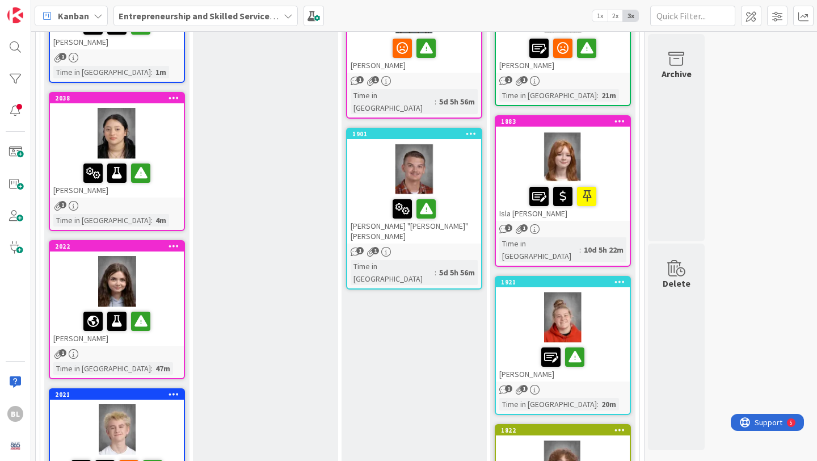
scroll to position [230, 0]
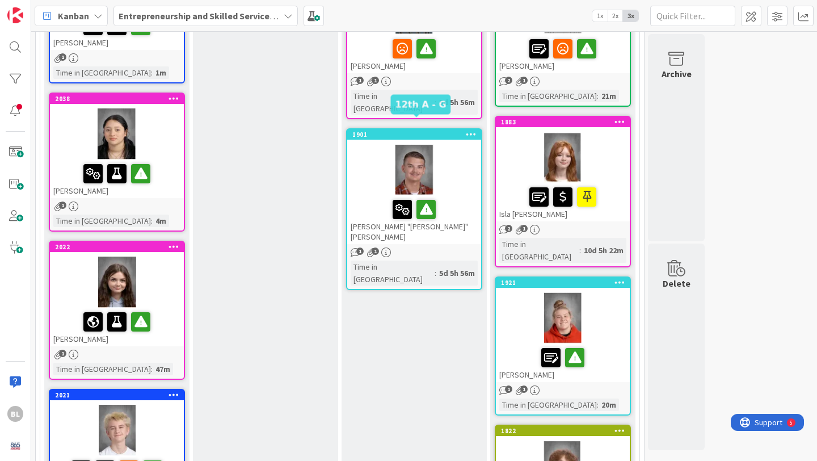
click at [412, 131] on div "1901" at bounding box center [416, 135] width 129 height 8
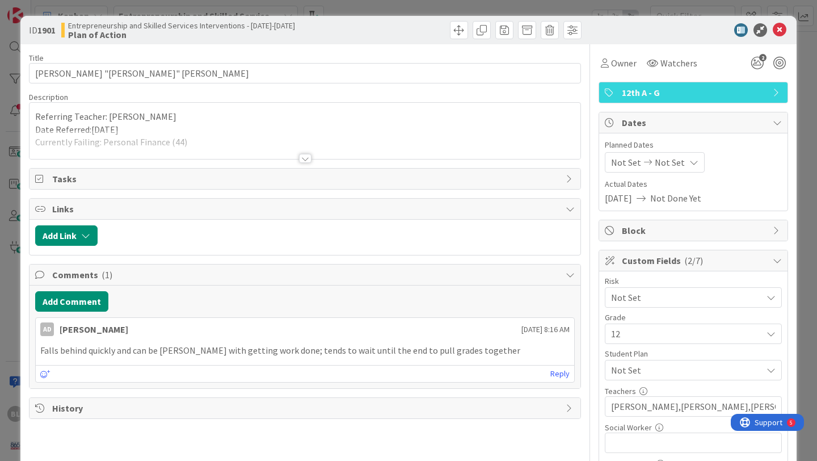
click at [304, 158] on div at bounding box center [305, 158] width 12 height 9
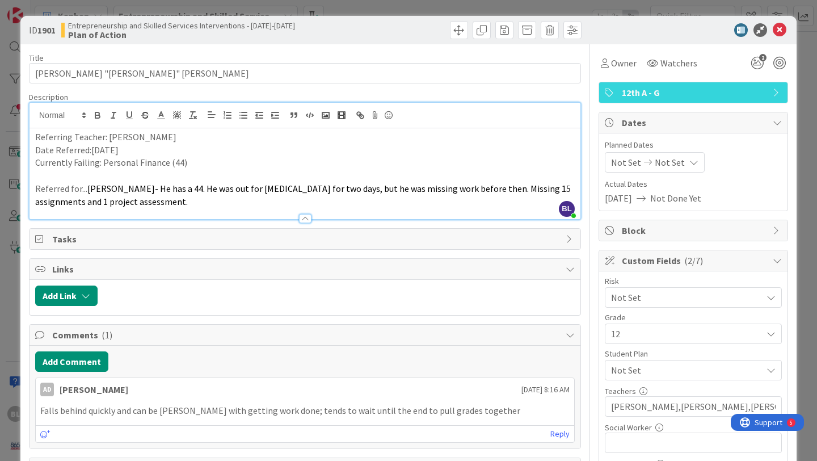
click at [188, 166] on p "Currently Failing: Personal Finance (44)" at bounding box center [305, 162] width 540 height 13
drag, startPoint x: 349, startPoint y: 162, endPoint x: 188, endPoint y: 167, distance: 160.7
click at [188, 167] on p "Currently Failing: Personal Finance (44), 9/8 grade update Personal Finance (35…" at bounding box center [305, 162] width 540 height 13
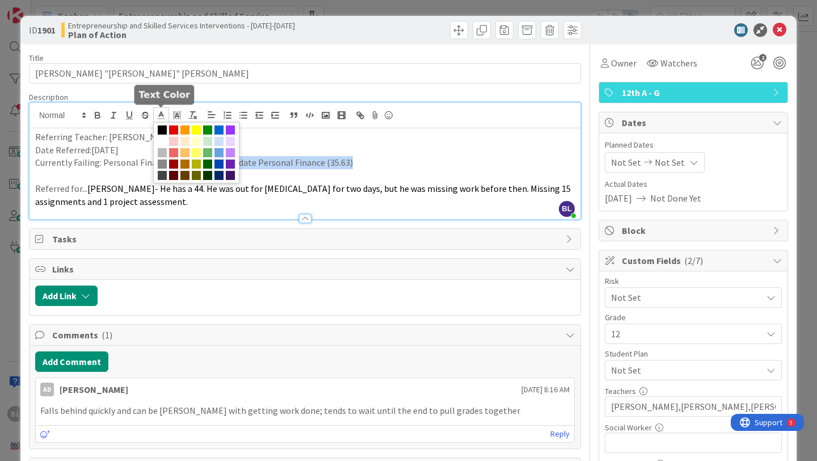
click at [160, 115] on line at bounding box center [161, 115] width 3 height 0
click at [173, 129] on span at bounding box center [173, 129] width 9 height 9
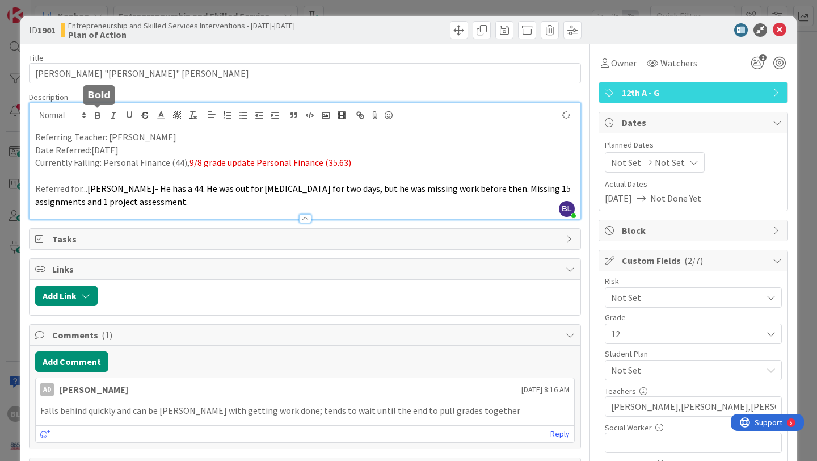
click at [98, 115] on icon "button" at bounding box center [97, 116] width 5 height 3
click at [379, 163] on p "Currently Failing: Personal Finance (44), 9/8 grade update Personal Finance (35…" at bounding box center [305, 162] width 540 height 13
click at [778, 30] on icon at bounding box center [780, 30] width 14 height 14
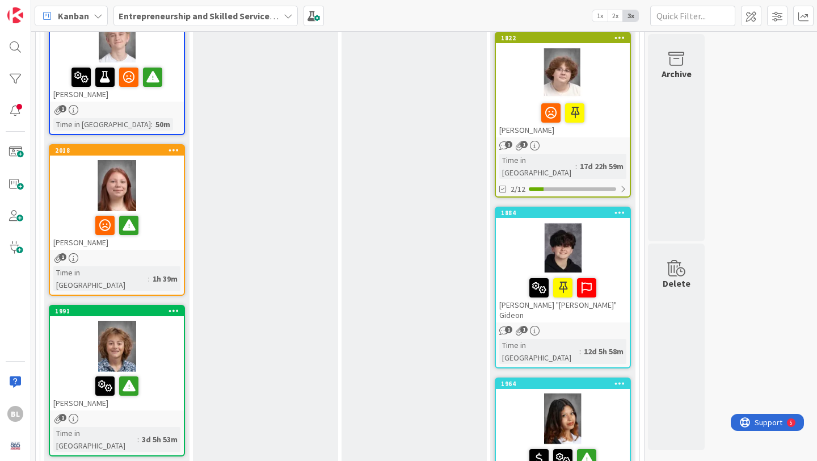
scroll to position [626, 0]
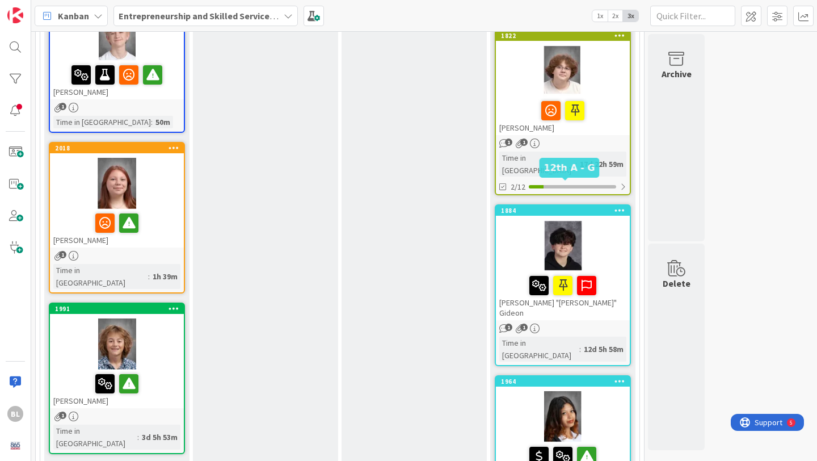
click at [567, 207] on div "1884" at bounding box center [565, 211] width 129 height 8
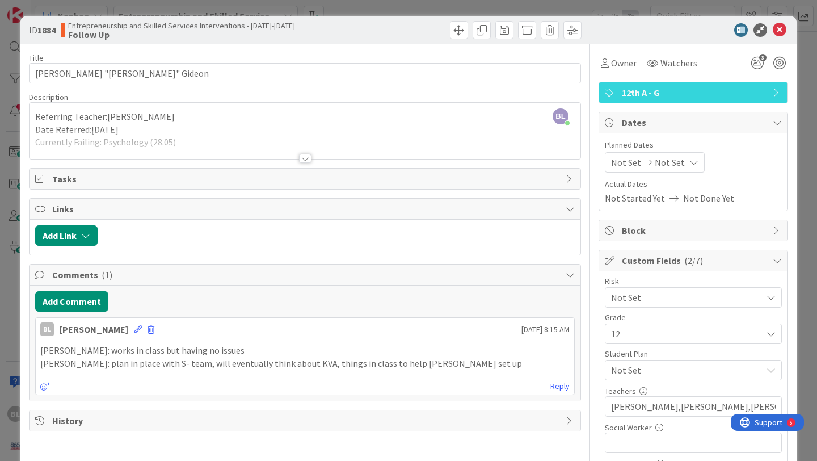
click at [304, 159] on div at bounding box center [305, 158] width 12 height 9
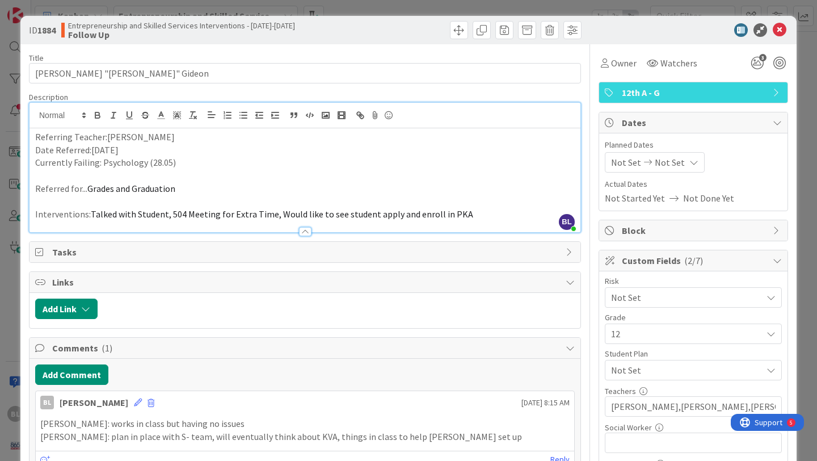
click at [175, 165] on p "Currently Failing: Psychology (28.05)" at bounding box center [305, 162] width 540 height 13
drag, startPoint x: 321, startPoint y: 165, endPoint x: 178, endPoint y: 162, distance: 142.5
click at [178, 162] on p "Currently Failing: Psychology (28.05), 9/8 grade update Psychology (89.27)" at bounding box center [305, 162] width 540 height 13
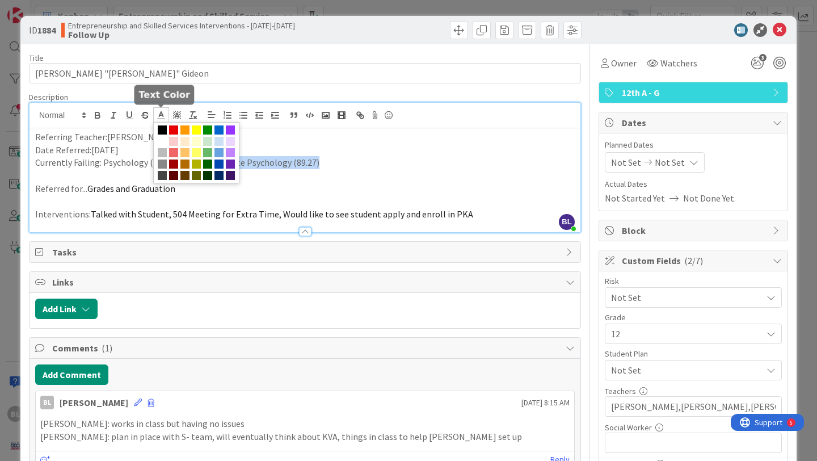
click at [161, 116] on icon at bounding box center [161, 115] width 10 height 10
click at [174, 127] on span at bounding box center [173, 129] width 9 height 9
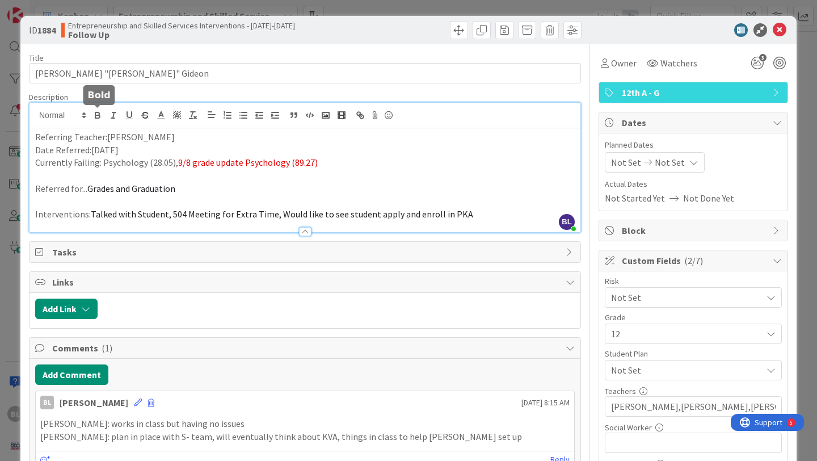
click at [97, 114] on icon "button" at bounding box center [98, 115] width 10 height 10
click at [781, 28] on icon at bounding box center [780, 30] width 14 height 14
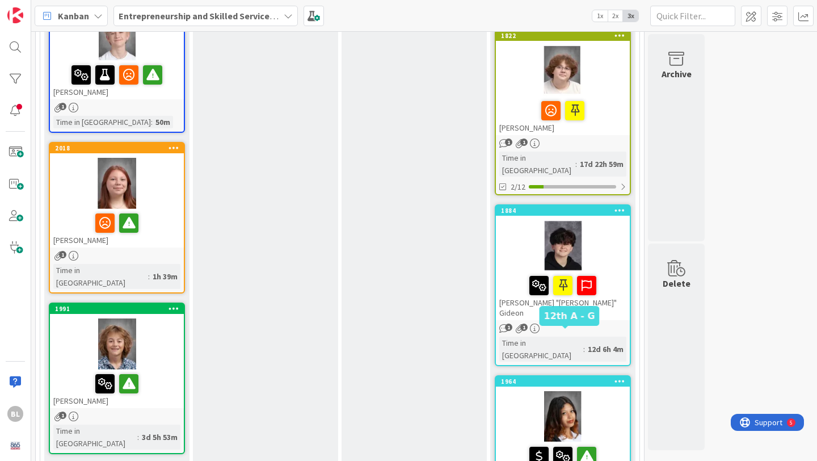
click at [586, 377] on div "1964" at bounding box center [565, 381] width 129 height 8
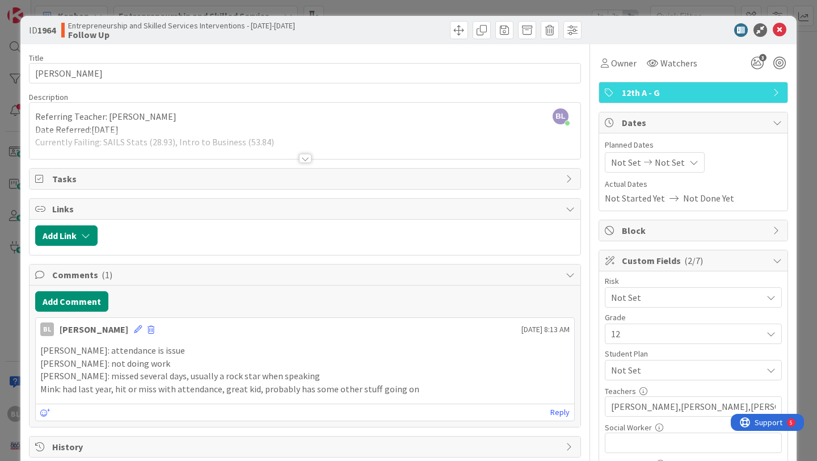
click at [305, 158] on div at bounding box center [305, 158] width 12 height 9
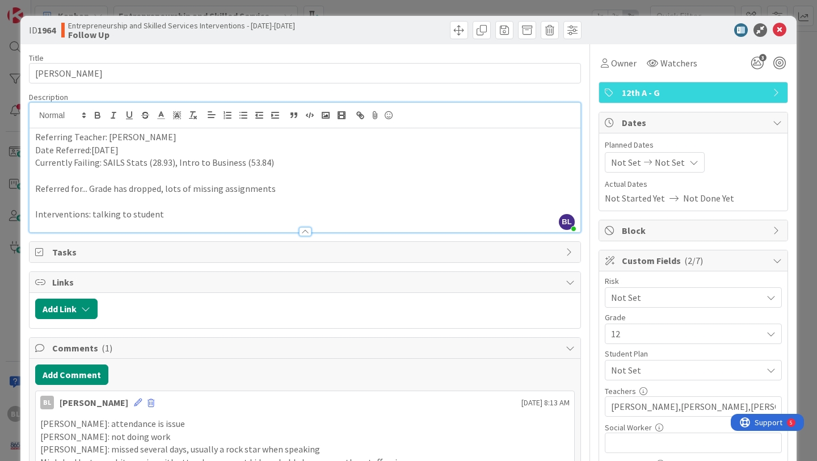
click at [276, 165] on p "Currently Failing: SAILS Stats (28.93), Intro to Business (53.84)" at bounding box center [305, 162] width 540 height 13
drag, startPoint x: 349, startPoint y: 163, endPoint x: 270, endPoint y: 163, distance: 78.9
click at [270, 163] on p "Currently Failing: SAILS Stats (28.93), Intro to Business (53.84),9/8 no grade …" at bounding box center [305, 162] width 540 height 13
click at [160, 113] on icon at bounding box center [161, 115] width 10 height 10
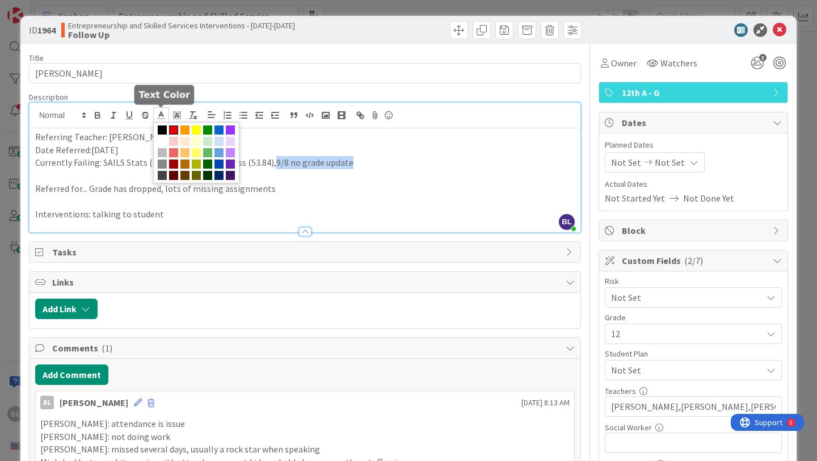
click at [174, 127] on span at bounding box center [173, 129] width 9 height 9
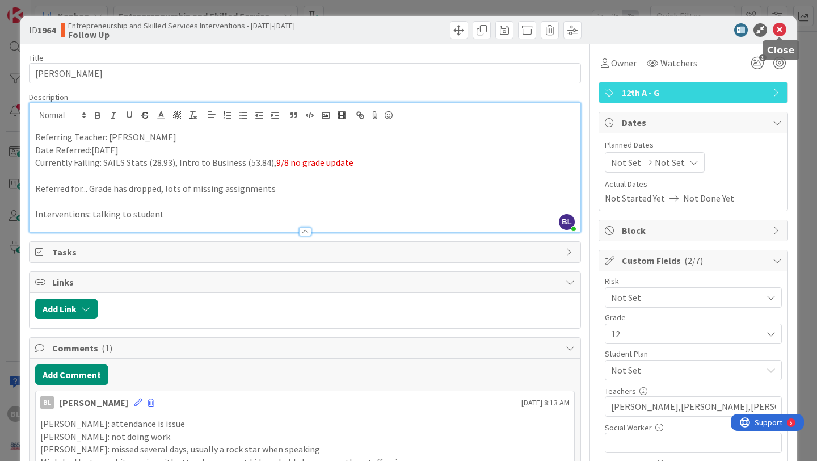
click at [783, 25] on icon at bounding box center [780, 30] width 14 height 14
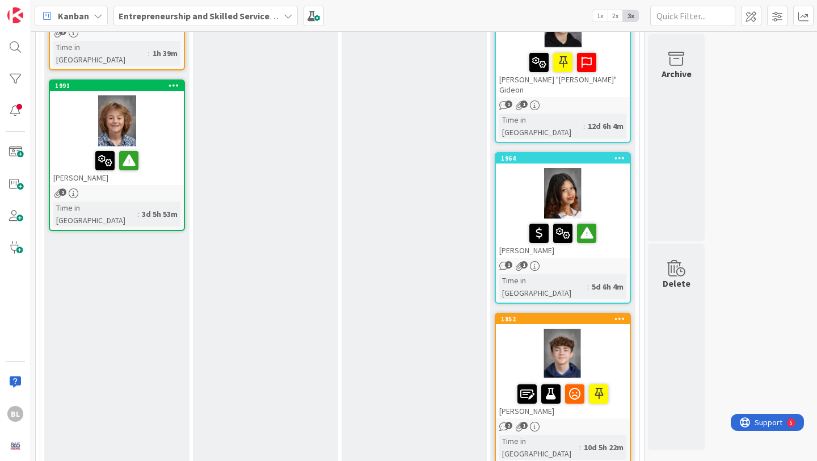
scroll to position [854, 0]
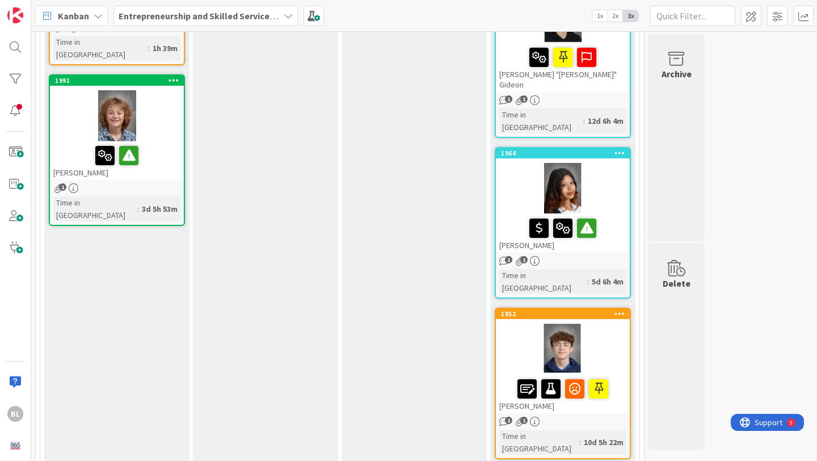
click at [581, 309] on div "1852 [PERSON_NAME]" at bounding box center [563, 361] width 134 height 104
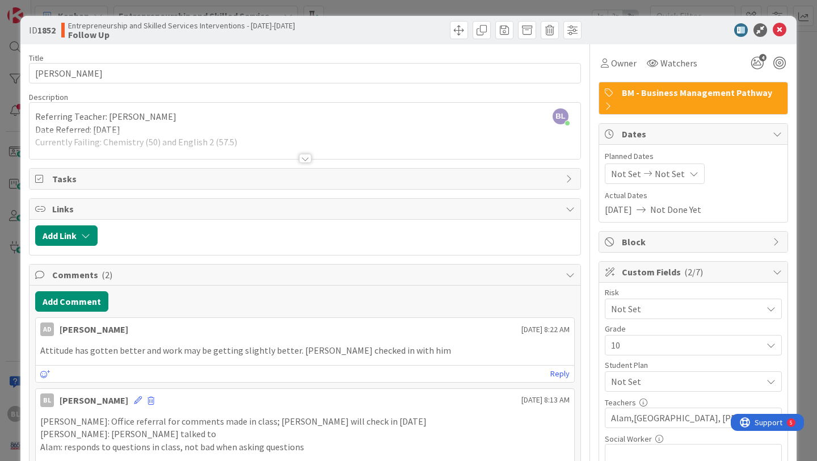
click at [303, 161] on div at bounding box center [305, 158] width 12 height 9
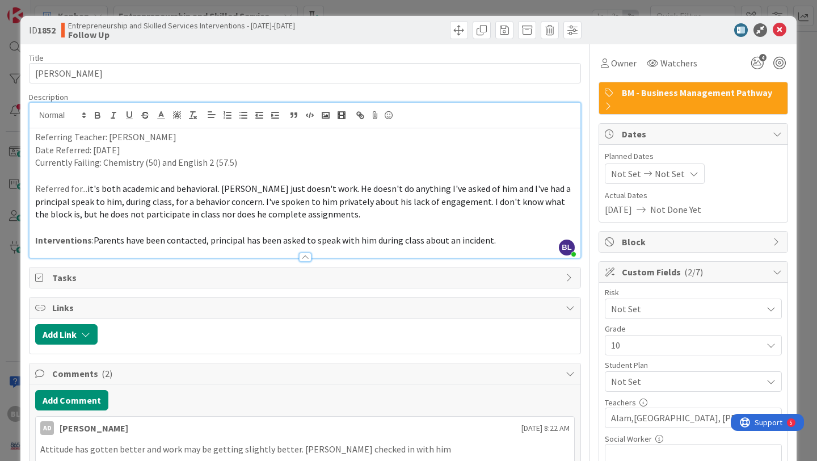
click at [233, 164] on p "Currently Failing: Chemistry (50) and English 2 (57.5)" at bounding box center [305, 162] width 540 height 13
drag, startPoint x: 432, startPoint y: 163, endPoint x: 236, endPoint y: 165, distance: 195.8
click at [236, 165] on p "Currently Failing: Chemistry (50) and English 2 (57.5), 9/8 grade update Englis…" at bounding box center [305, 162] width 540 height 13
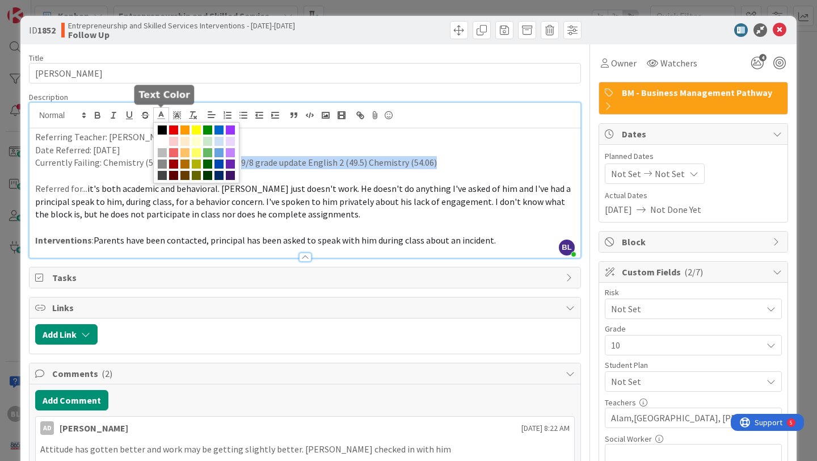
click at [159, 114] on icon at bounding box center [161, 115] width 10 height 10
click at [175, 129] on span at bounding box center [173, 129] width 9 height 9
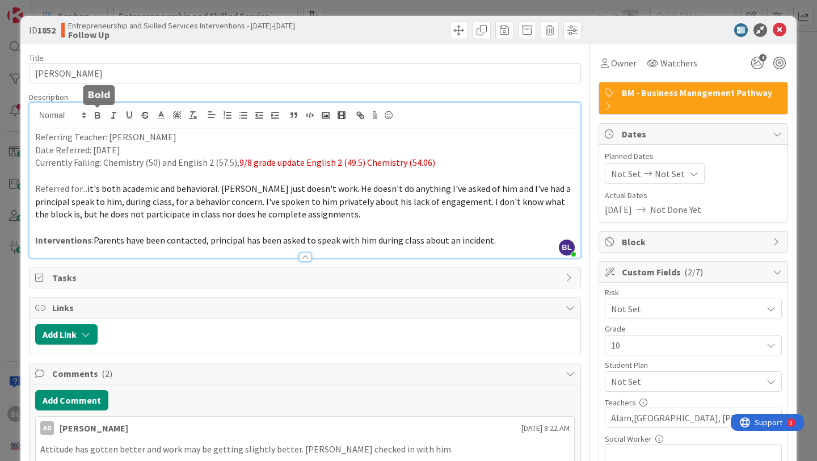
click at [97, 114] on icon "button" at bounding box center [98, 115] width 10 height 10
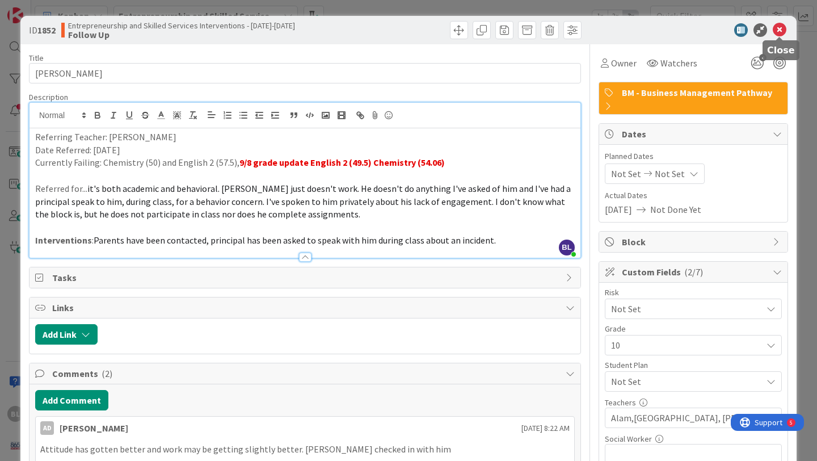
click at [780, 27] on icon at bounding box center [780, 30] width 14 height 14
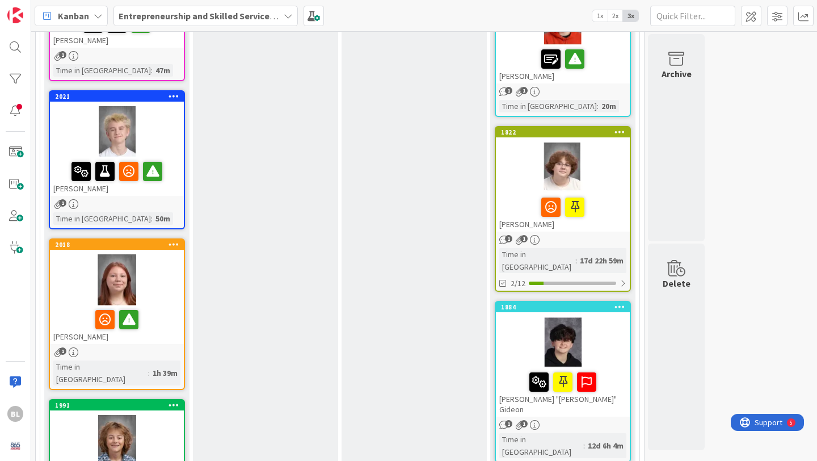
scroll to position [528, 0]
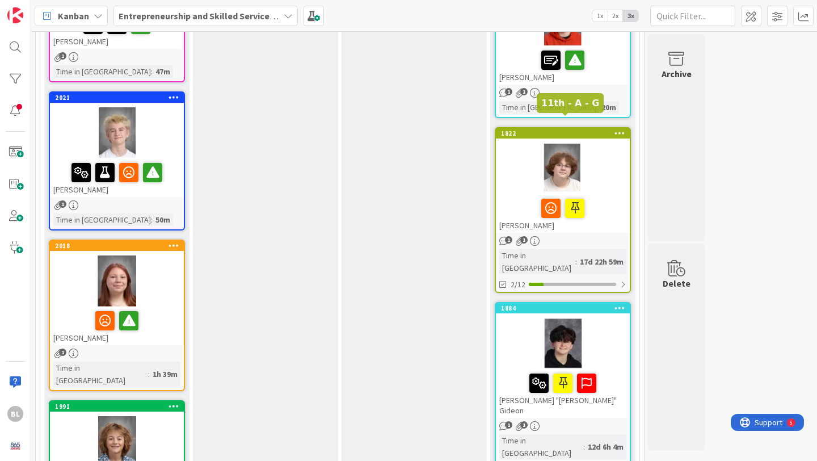
click at [569, 129] on div "1822" at bounding box center [565, 133] width 129 height 8
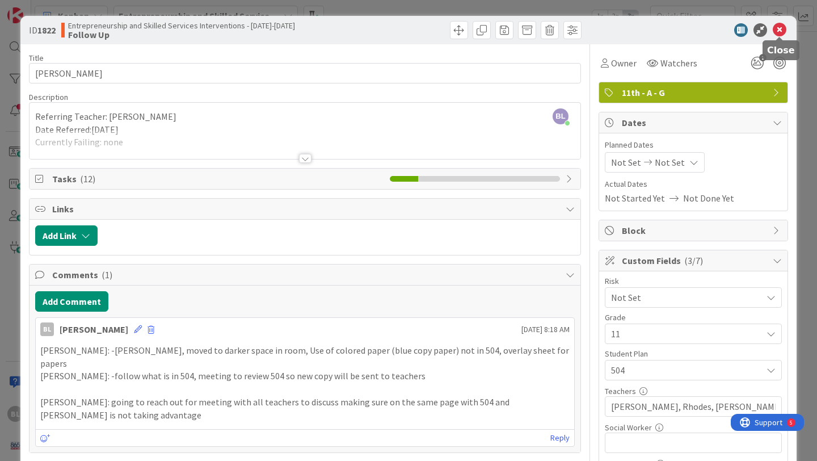
click at [779, 29] on icon at bounding box center [780, 30] width 14 height 14
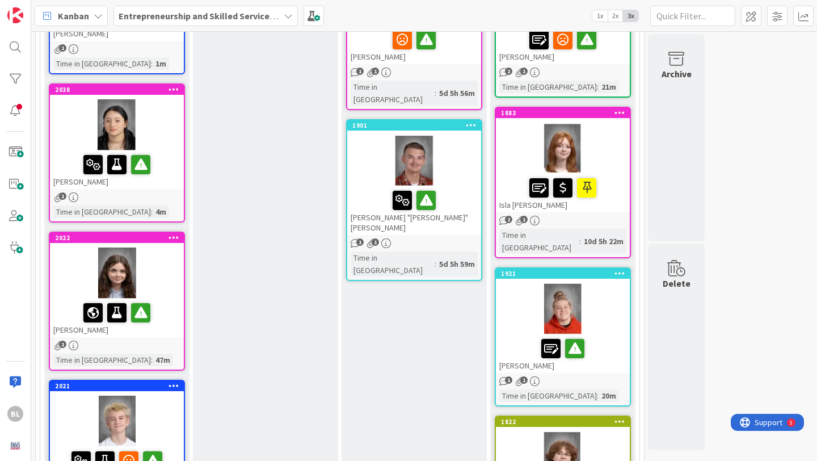
scroll to position [238, 0]
